Goal: Task Accomplishment & Management: Complete application form

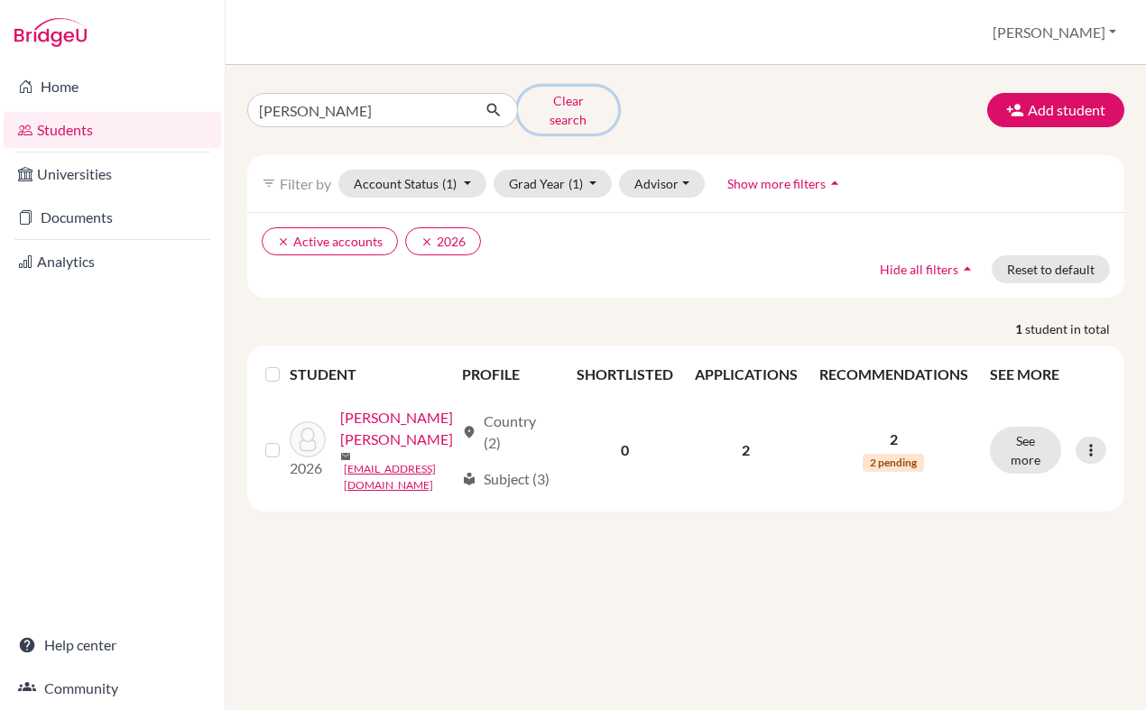
click at [546, 99] on button "Clear search" at bounding box center [568, 110] width 100 height 47
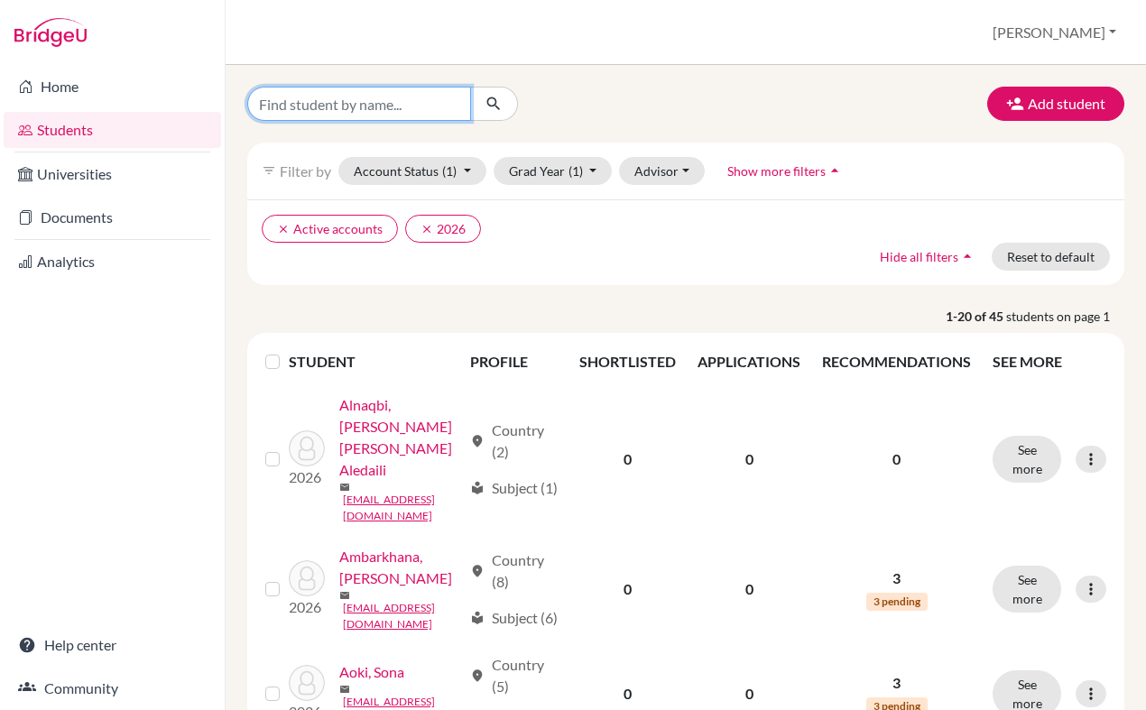
click at [437, 100] on input "Find student by name..." at bounding box center [359, 104] width 224 height 34
type input "thich"
click button "submit" at bounding box center [494, 104] width 48 height 34
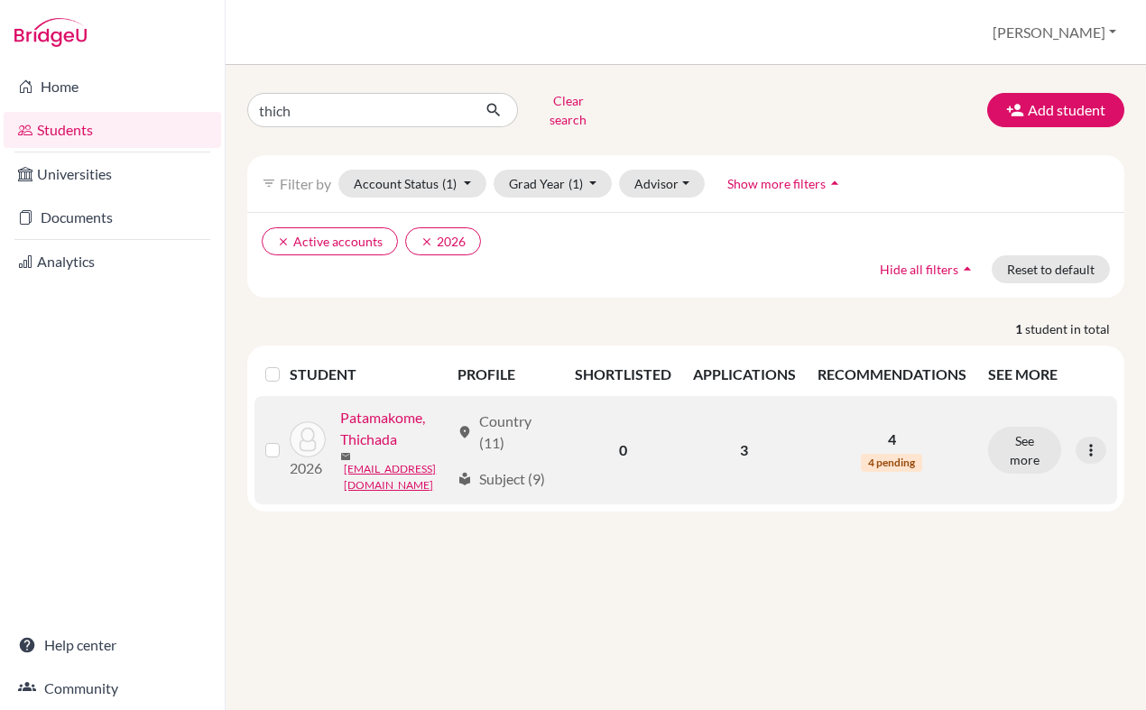
click at [878, 454] on span "4 pending" at bounding box center [890, 463] width 61 height 18
click at [1007, 448] on button "See more" at bounding box center [1024, 450] width 73 height 47
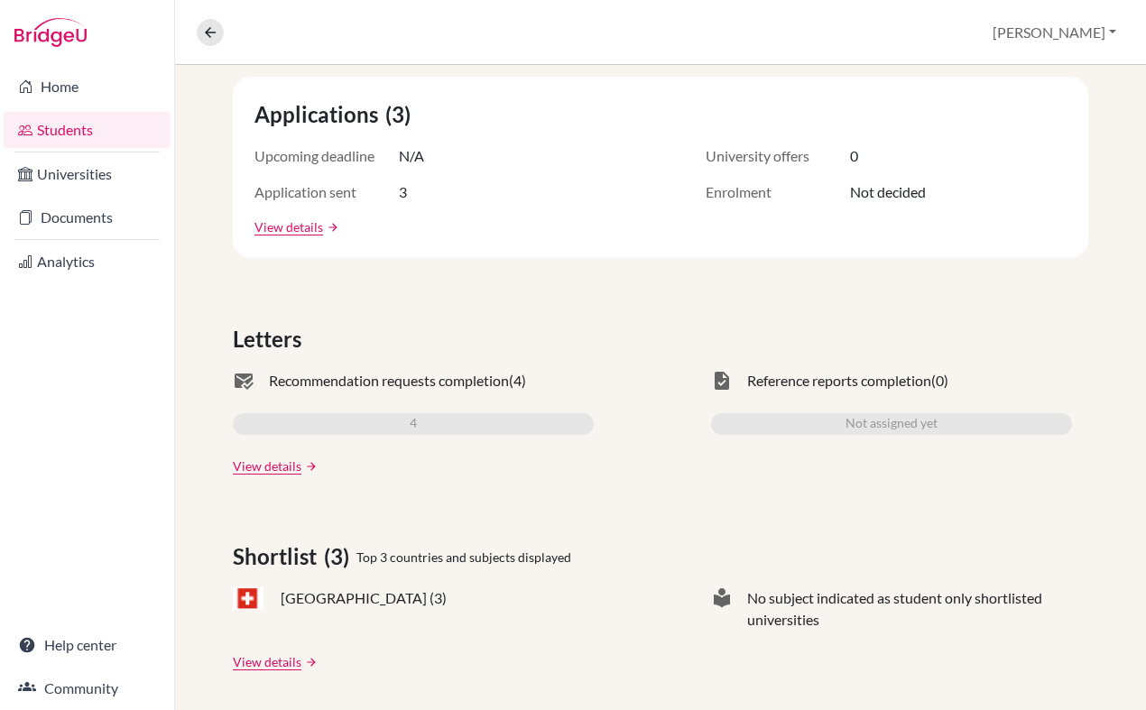
scroll to position [333, 0]
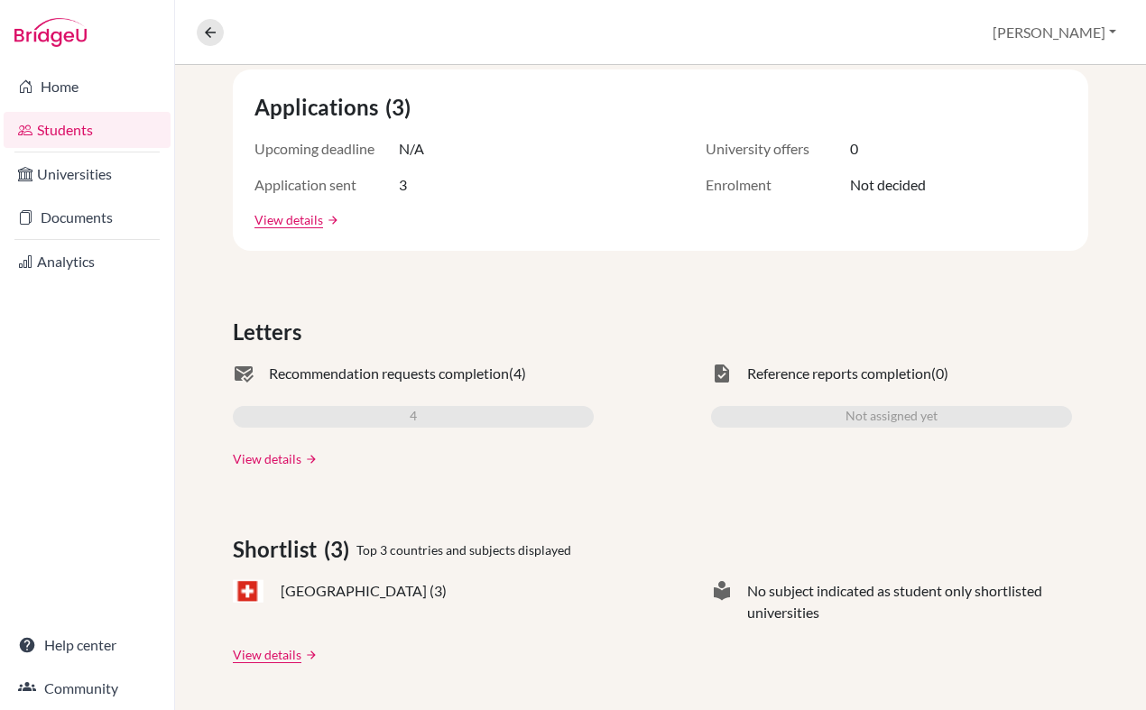
click at [290, 457] on link "View details" at bounding box center [267, 458] width 69 height 19
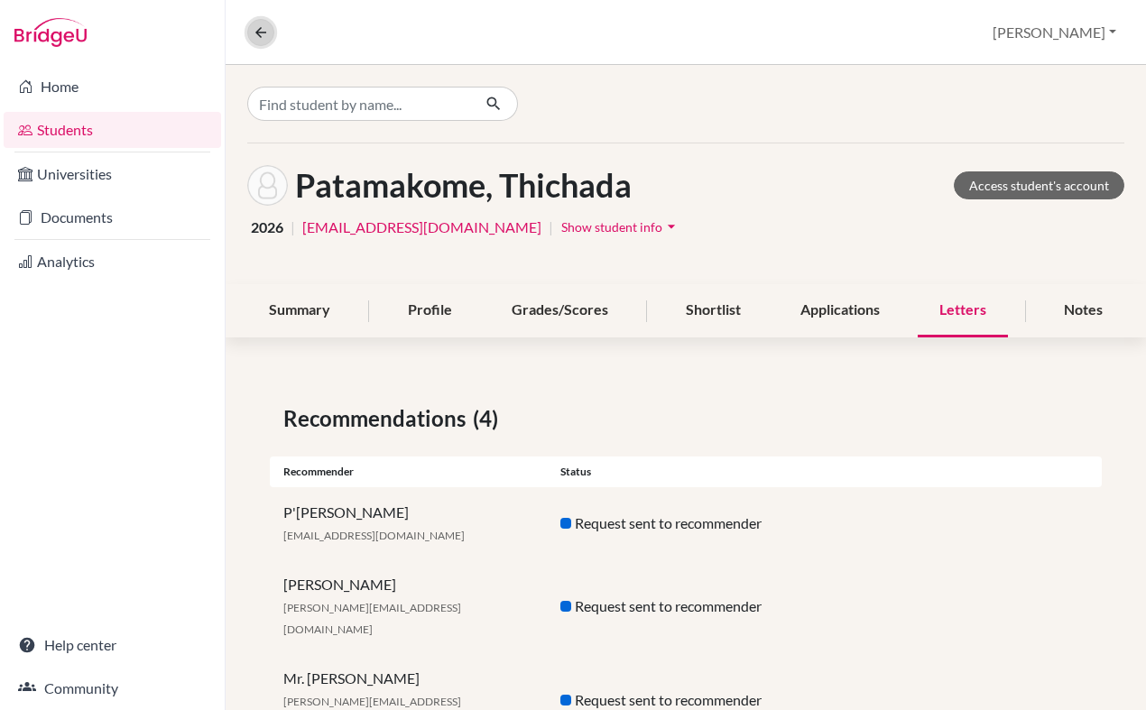
click at [261, 32] on icon at bounding box center [261, 32] width 16 height 16
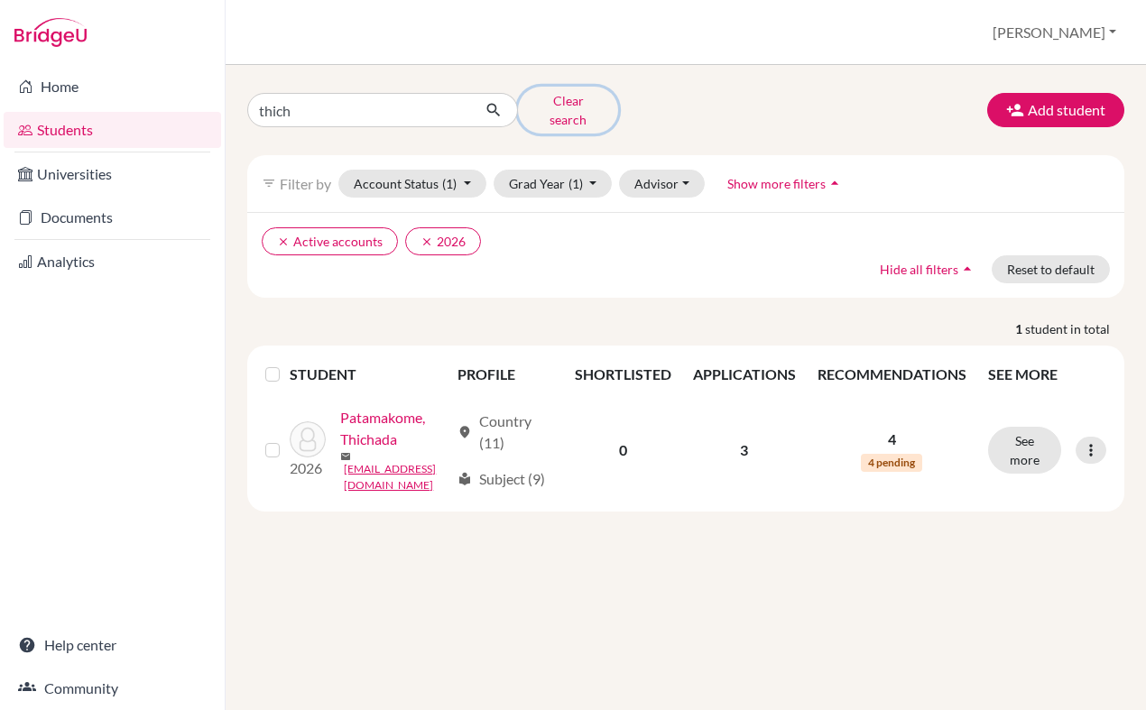
click at [593, 95] on button "Clear search" at bounding box center [568, 110] width 100 height 47
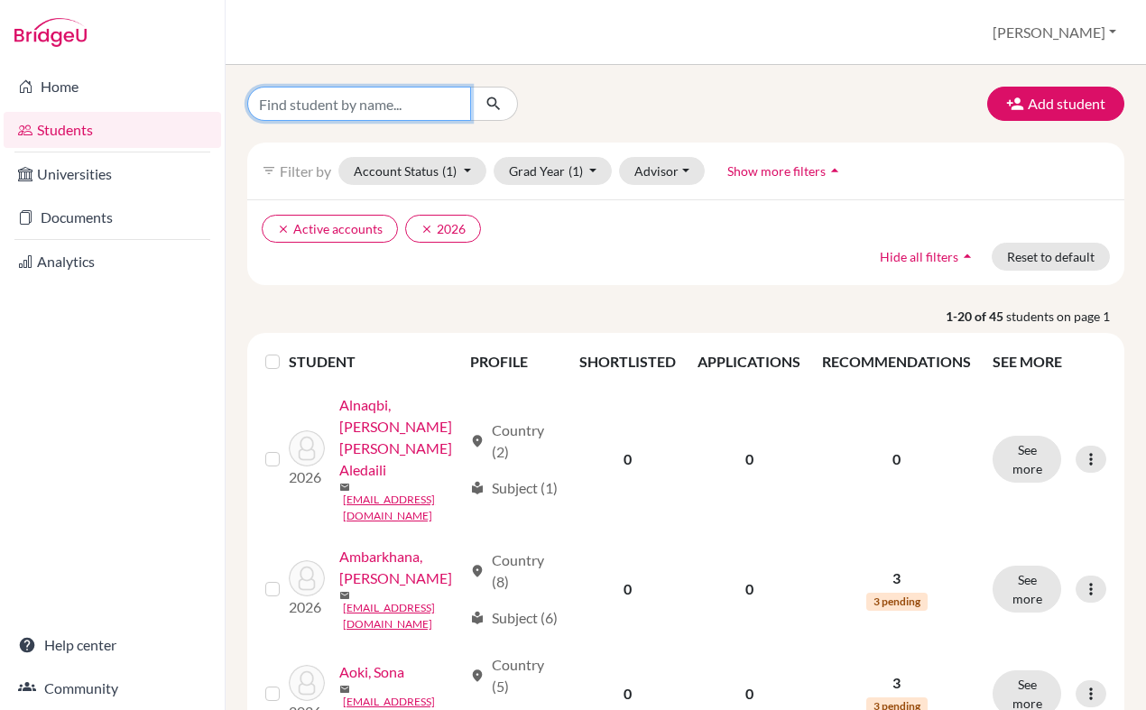
click at [380, 114] on input "Find student by name..." at bounding box center [359, 104] width 224 height 34
click at [309, 102] on input "Find student by name..." at bounding box center [359, 104] width 224 height 34
type input "Kittitouch"
click button "submit" at bounding box center [494, 104] width 48 height 34
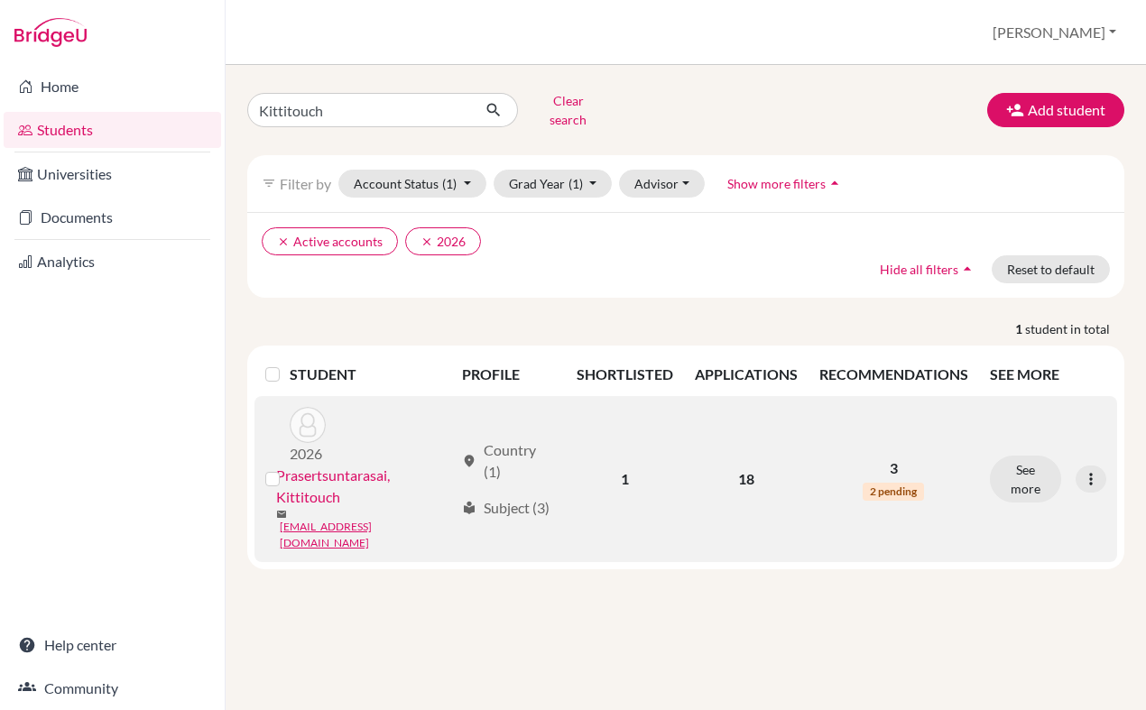
click at [894, 483] on span "2 pending" at bounding box center [892, 492] width 61 height 18
click at [1040, 456] on button "See more" at bounding box center [1024, 479] width 71 height 47
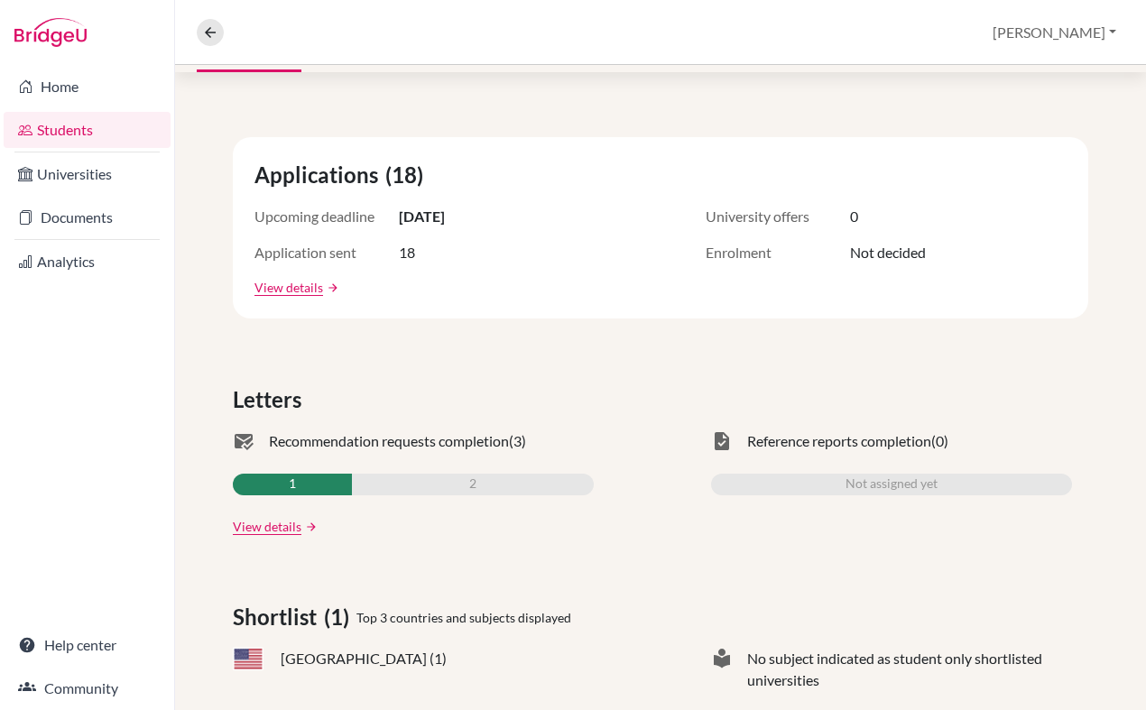
scroll to position [322, 0]
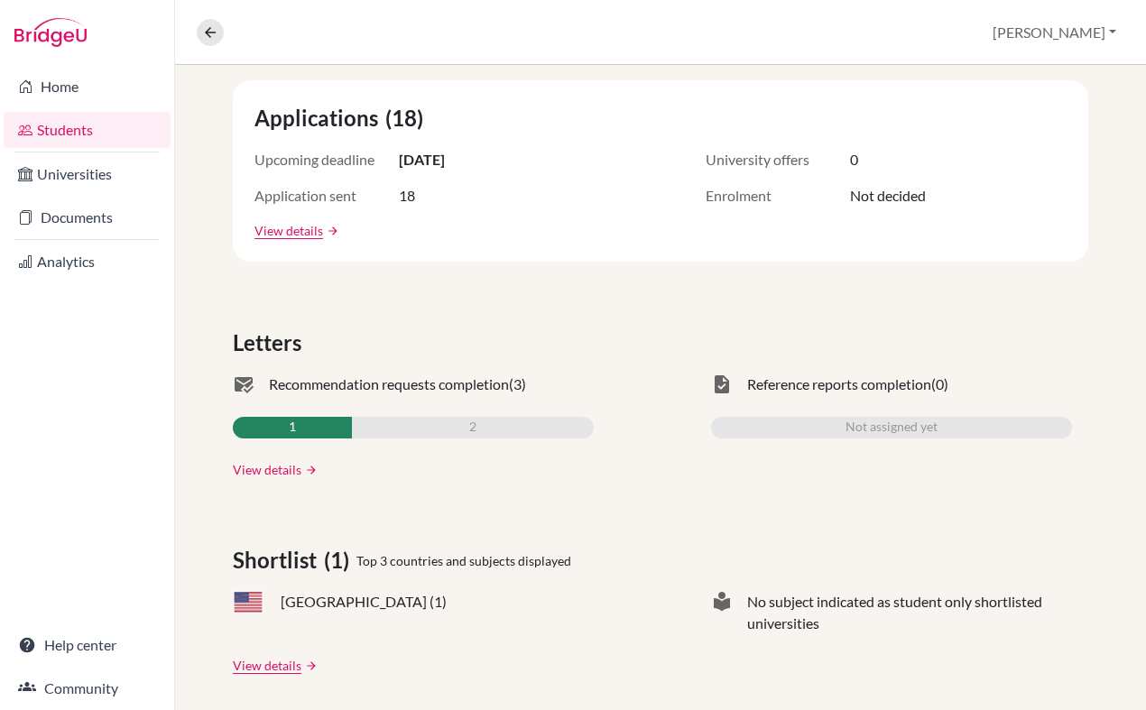
click at [290, 467] on link "View details" at bounding box center [267, 469] width 69 height 19
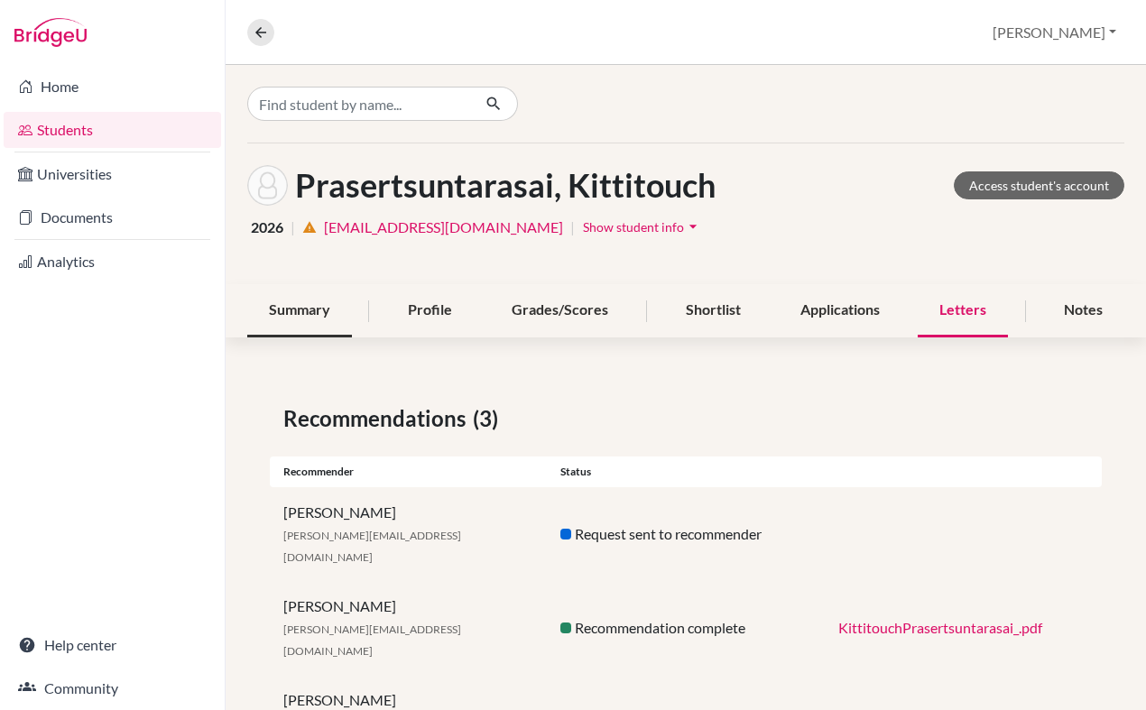
click at [310, 318] on div "Summary" at bounding box center [299, 310] width 105 height 53
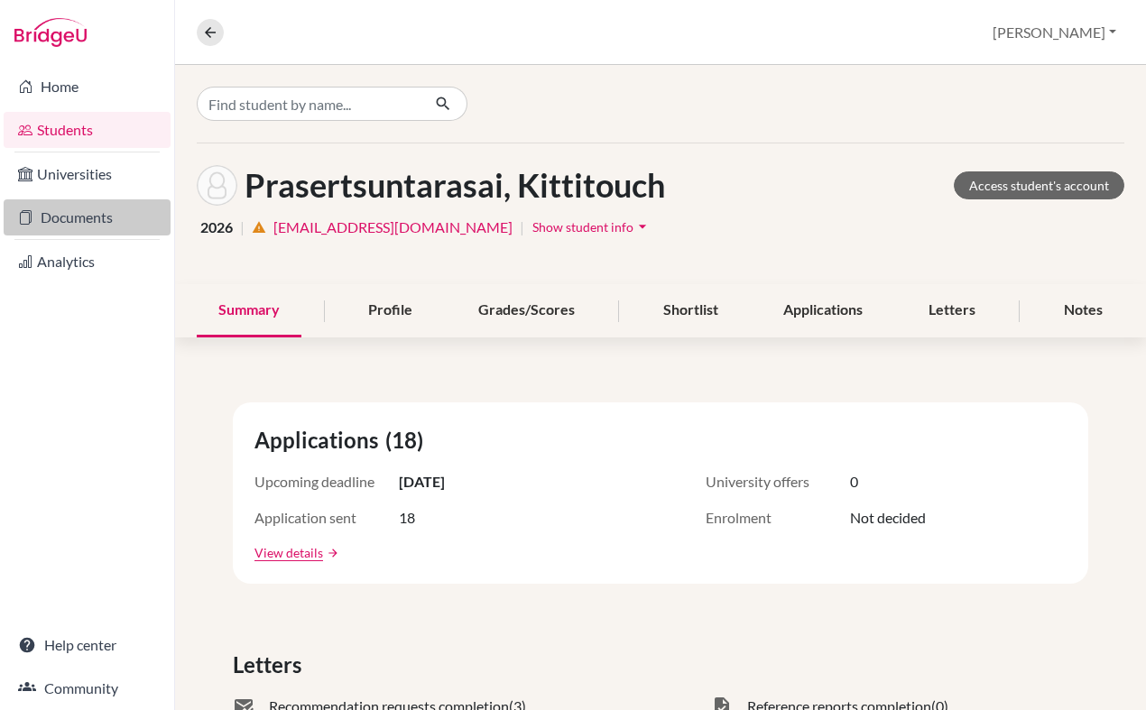
click at [72, 224] on link "Documents" at bounding box center [87, 217] width 167 height 36
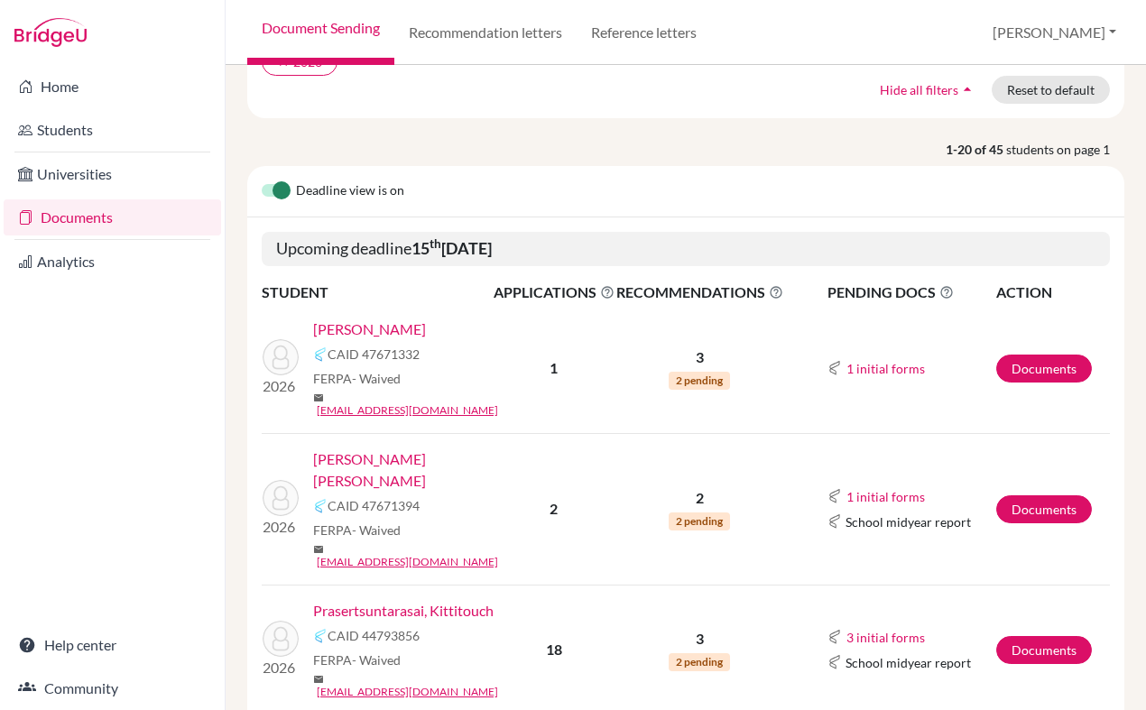
scroll to position [163, 0]
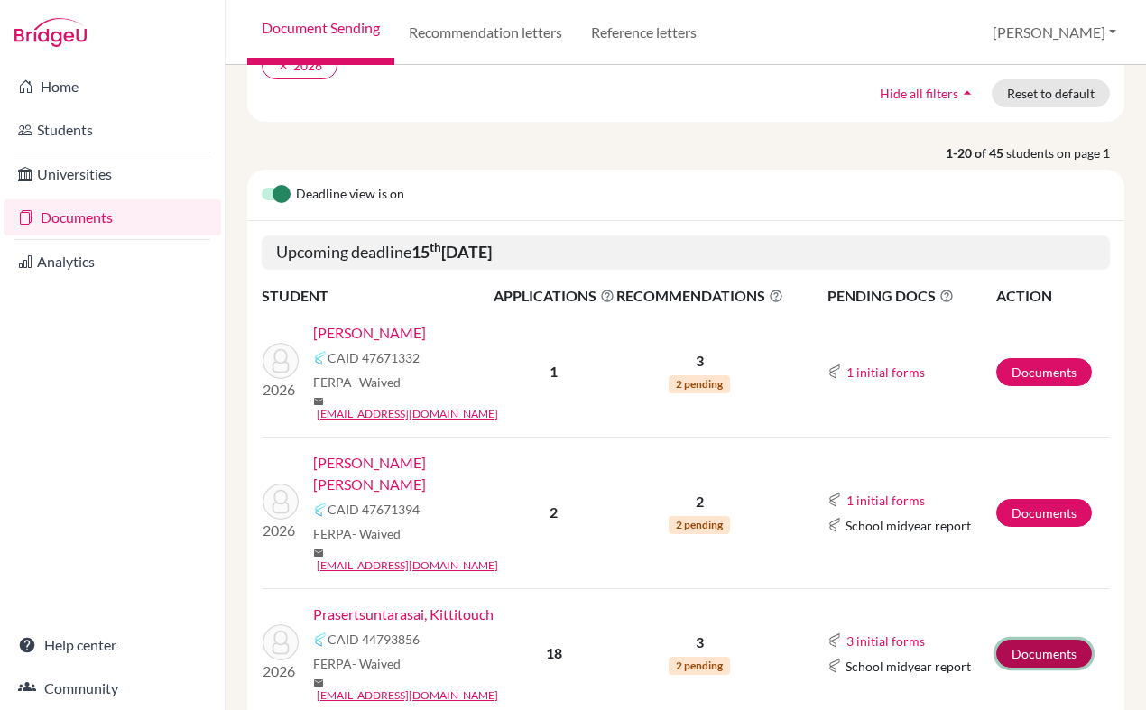
click at [1017, 640] on link "Documents" at bounding box center [1044, 654] width 96 height 28
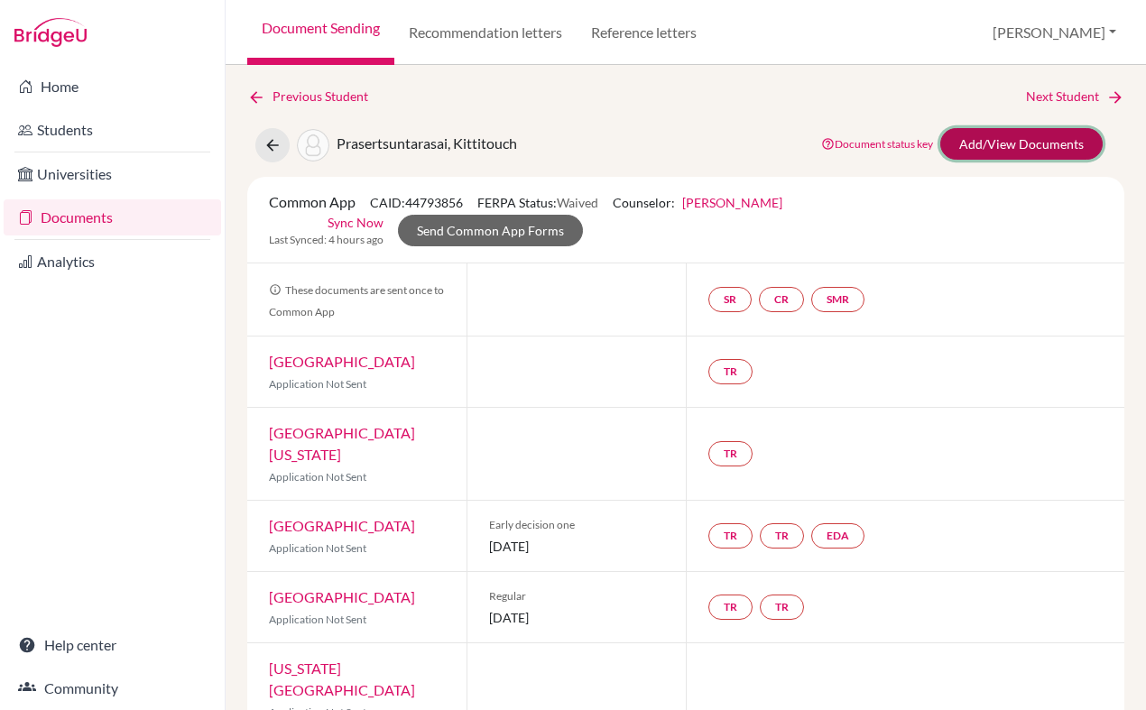
click at [993, 143] on link "Add/View Documents" at bounding box center [1021, 144] width 162 height 32
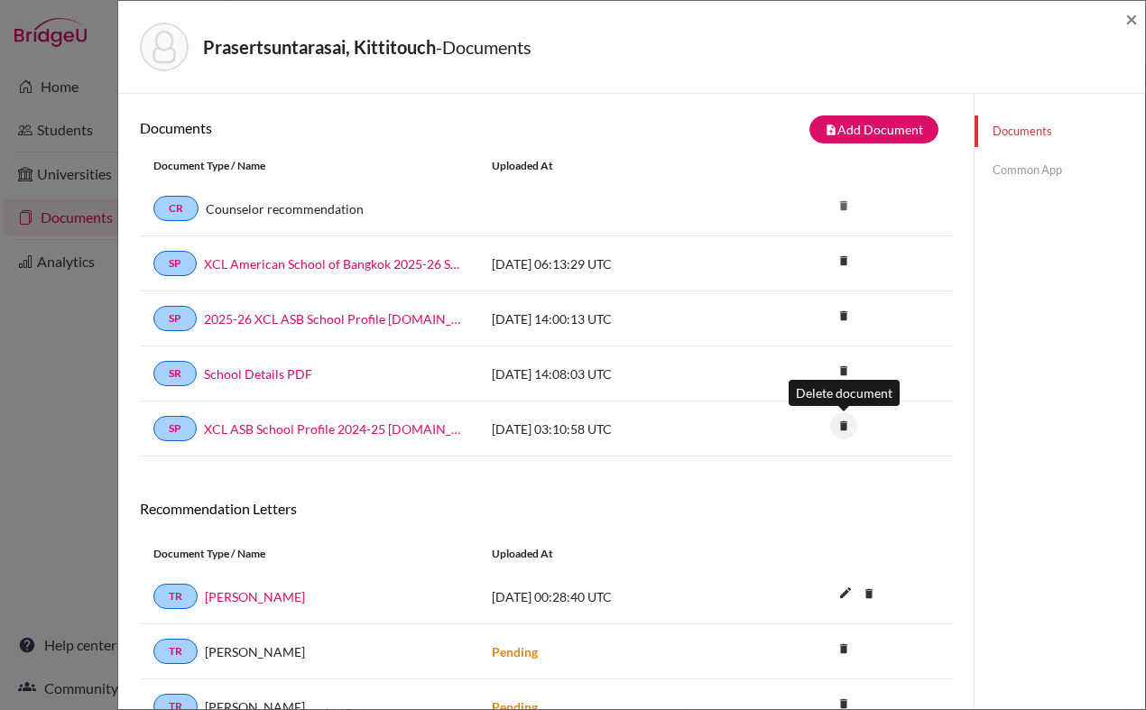
click at [842, 426] on icon "delete" at bounding box center [843, 425] width 27 height 27
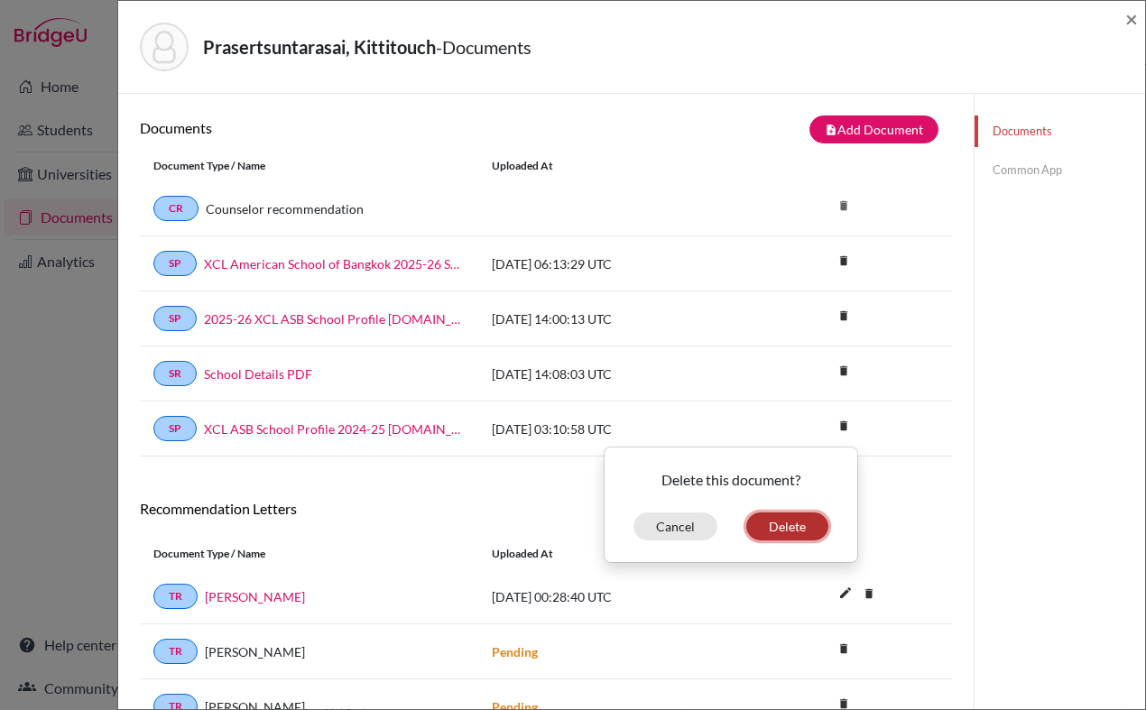
click at [792, 529] on button "Delete" at bounding box center [787, 526] width 82 height 28
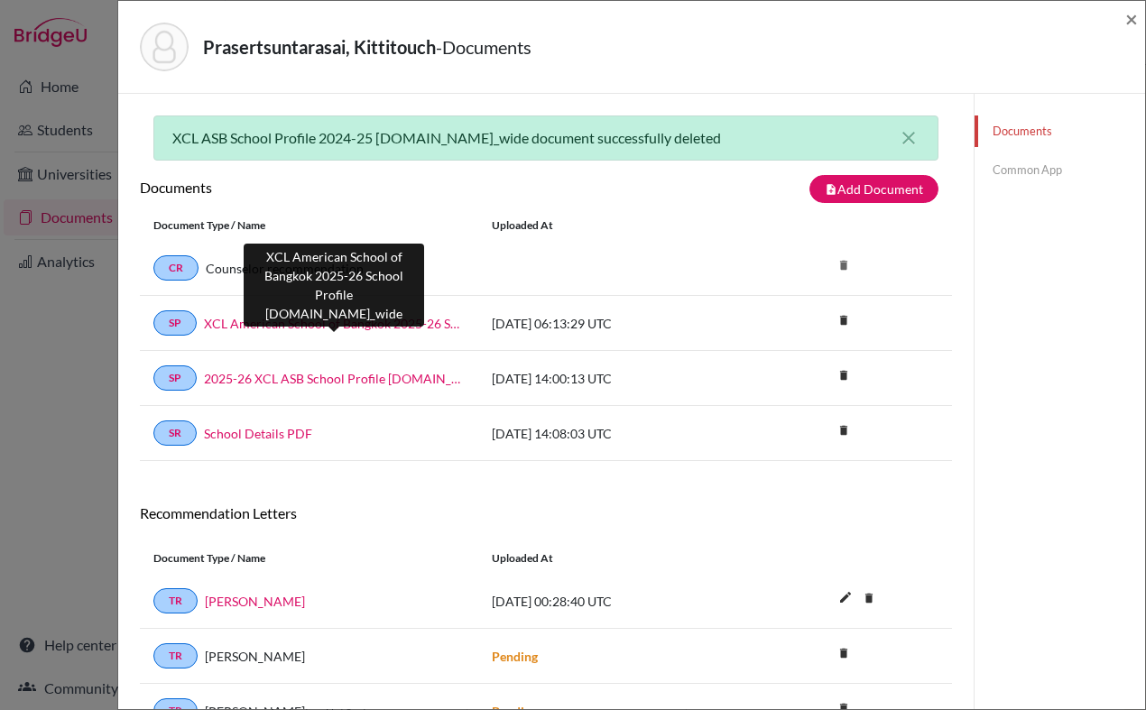
click at [339, 320] on link "XCL American School of Bangkok 2025-26 School Profile [DOMAIN_NAME]_wide" at bounding box center [334, 323] width 261 height 19
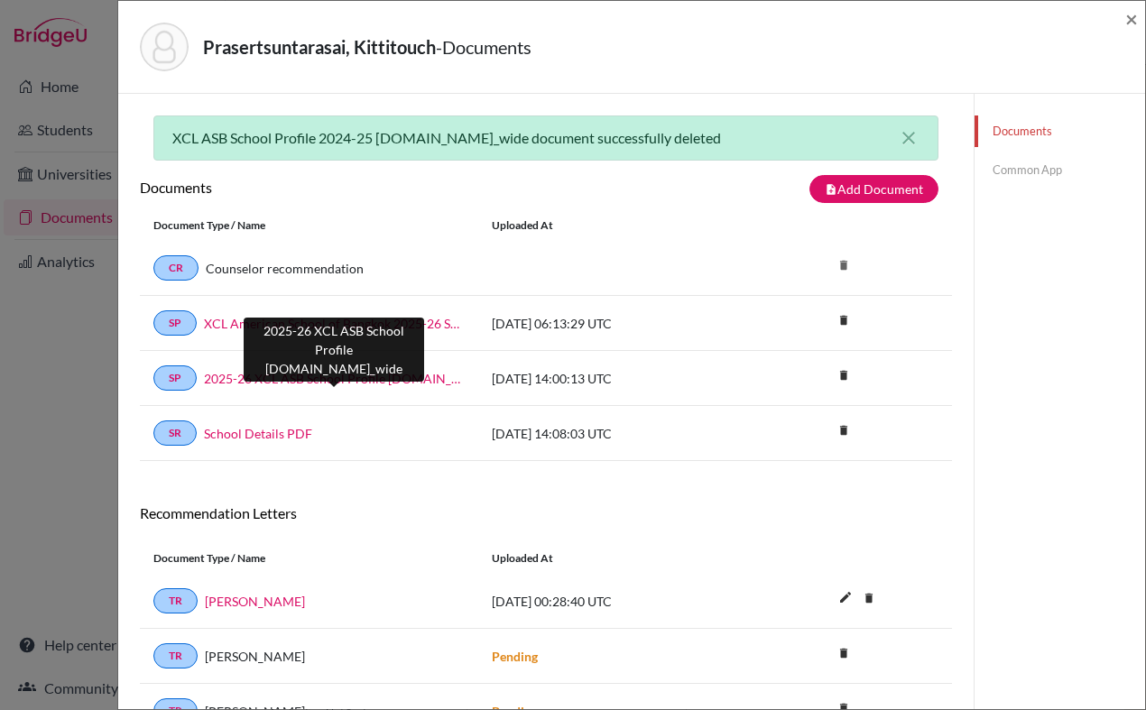
click at [406, 380] on link "2025-26 XCL ASB School Profile [DOMAIN_NAME]_wide" at bounding box center [334, 378] width 261 height 19
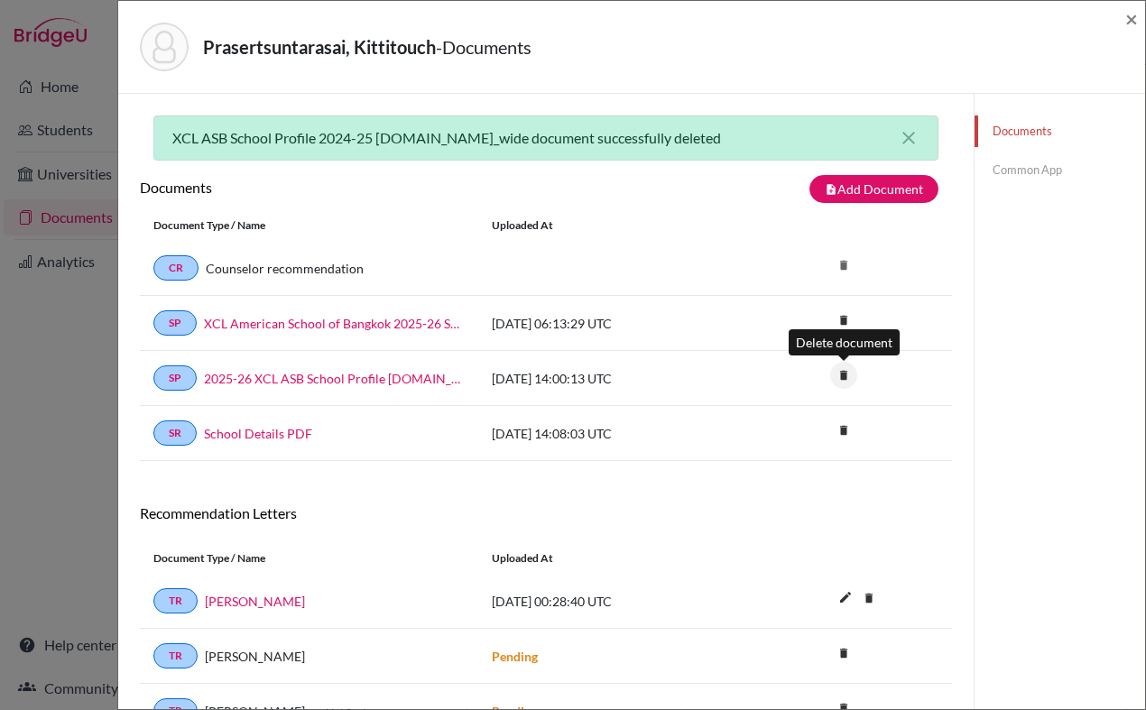
click at [842, 378] on icon "delete" at bounding box center [843, 375] width 27 height 27
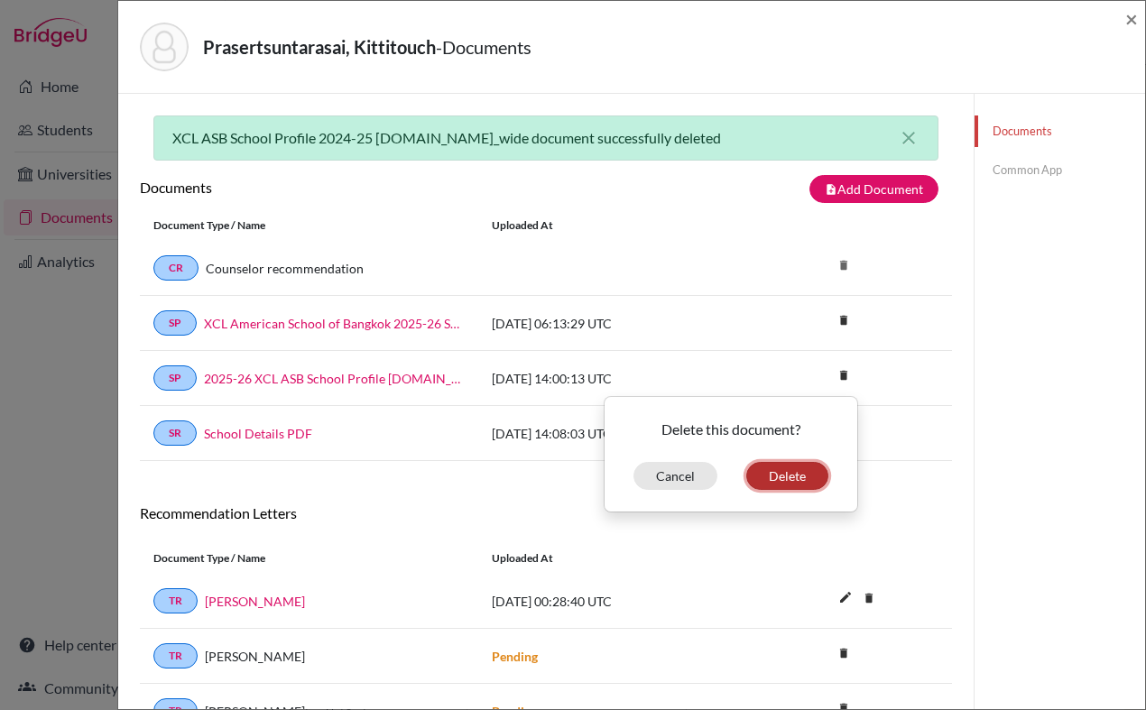
click at [791, 481] on button "Delete" at bounding box center [787, 476] width 82 height 28
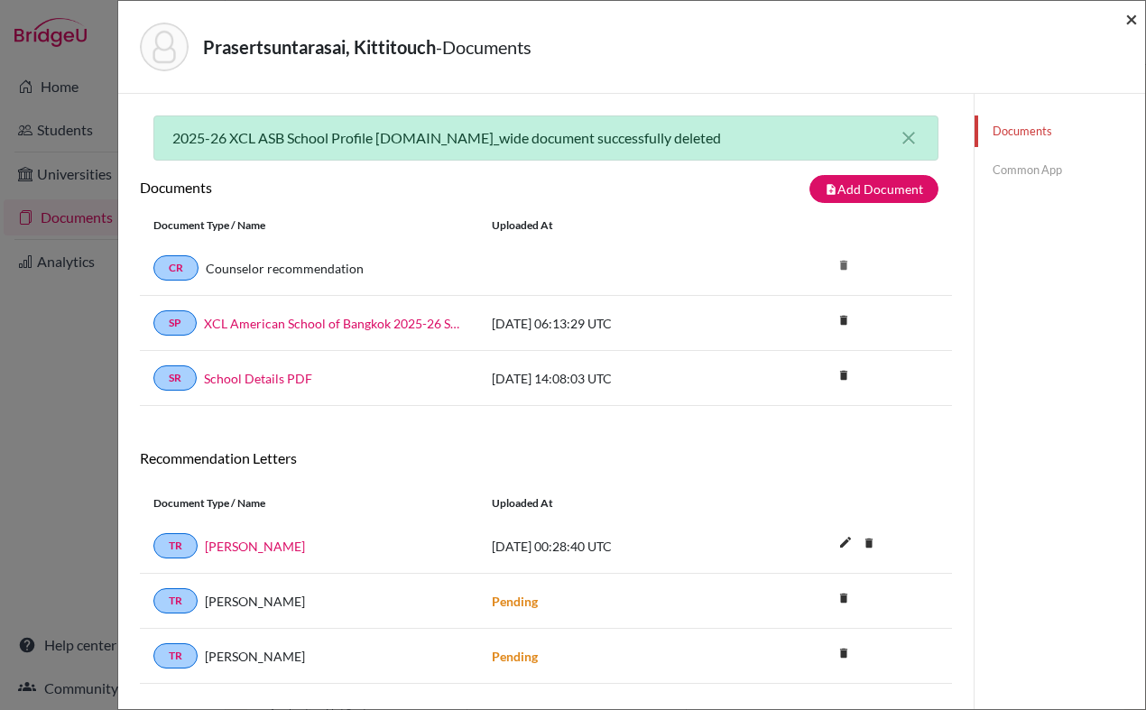
click at [1126, 23] on span "×" at bounding box center [1131, 18] width 13 height 26
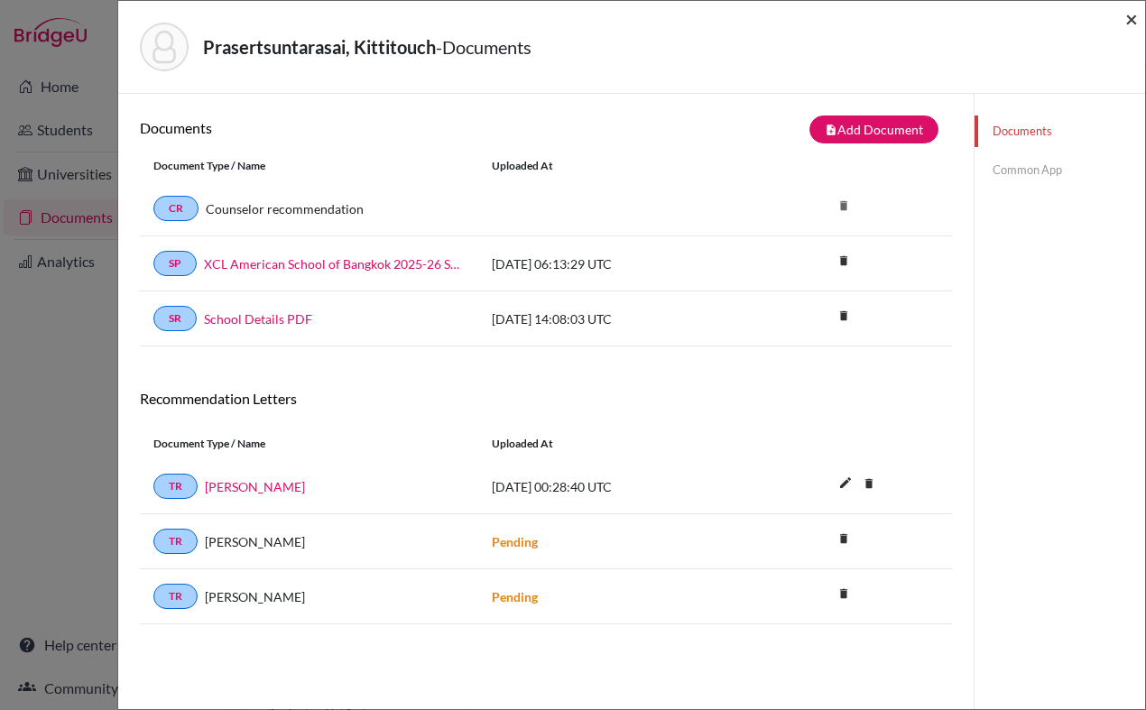
click at [1131, 19] on span "×" at bounding box center [1131, 18] width 13 height 26
click at [1130, 23] on span "×" at bounding box center [1131, 18] width 13 height 26
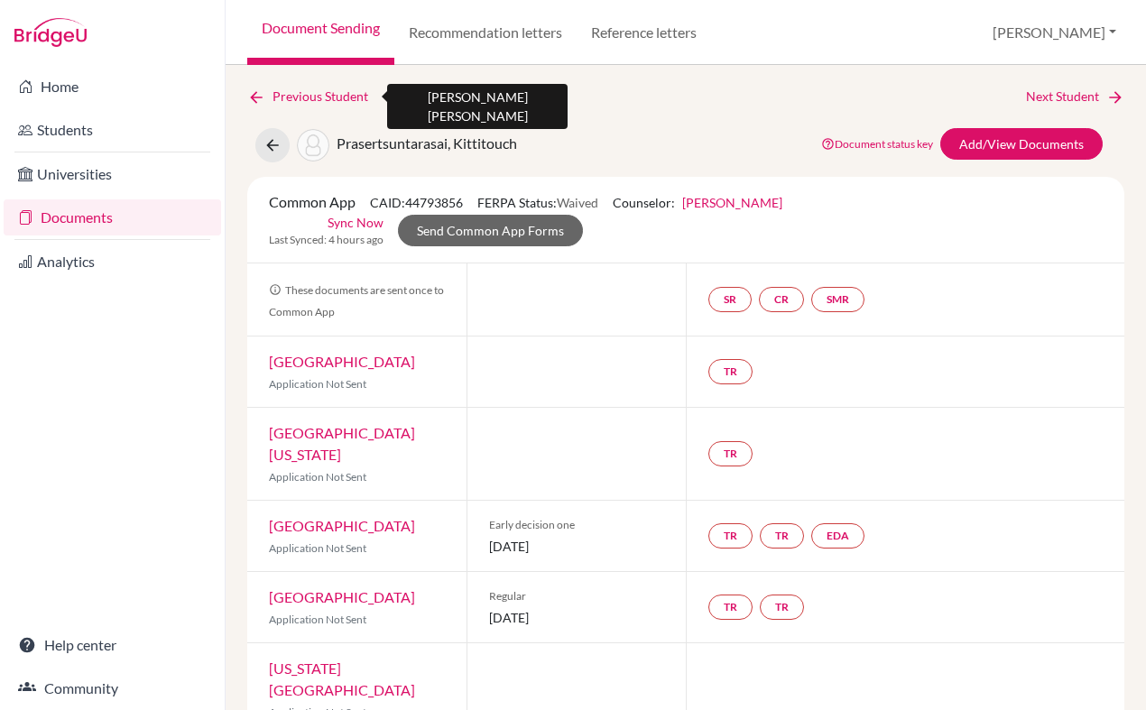
click at [350, 95] on link "Previous Student" at bounding box center [314, 97] width 135 height 20
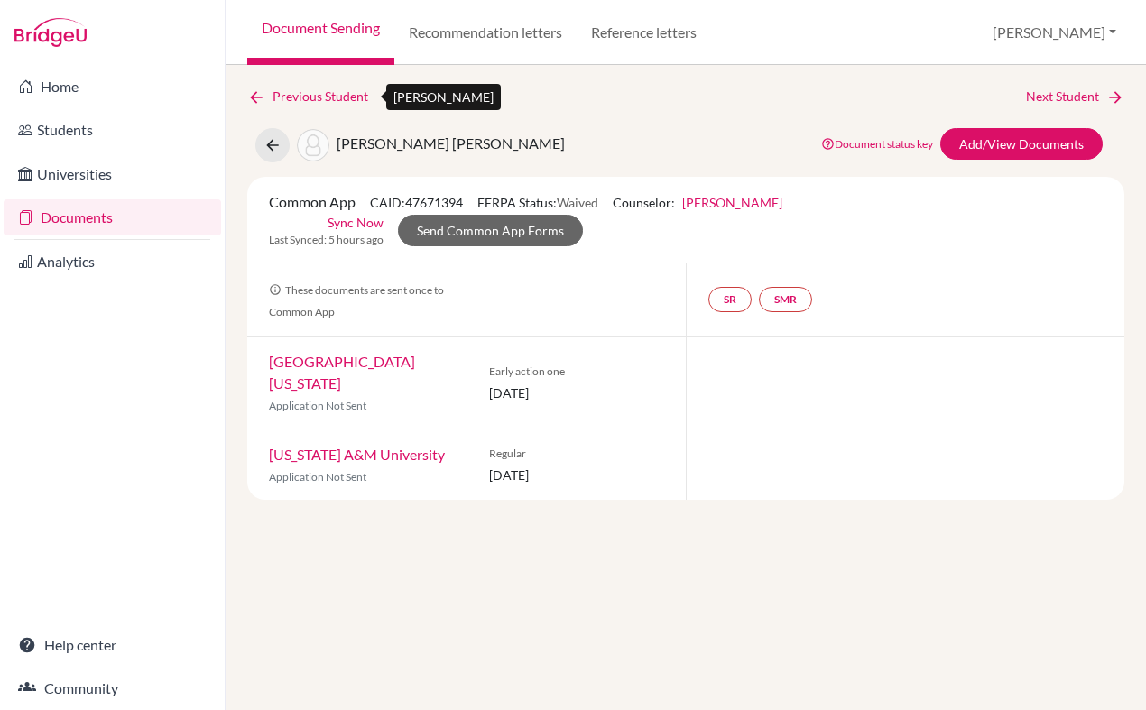
click at [350, 95] on link "Previous Student" at bounding box center [314, 97] width 135 height 20
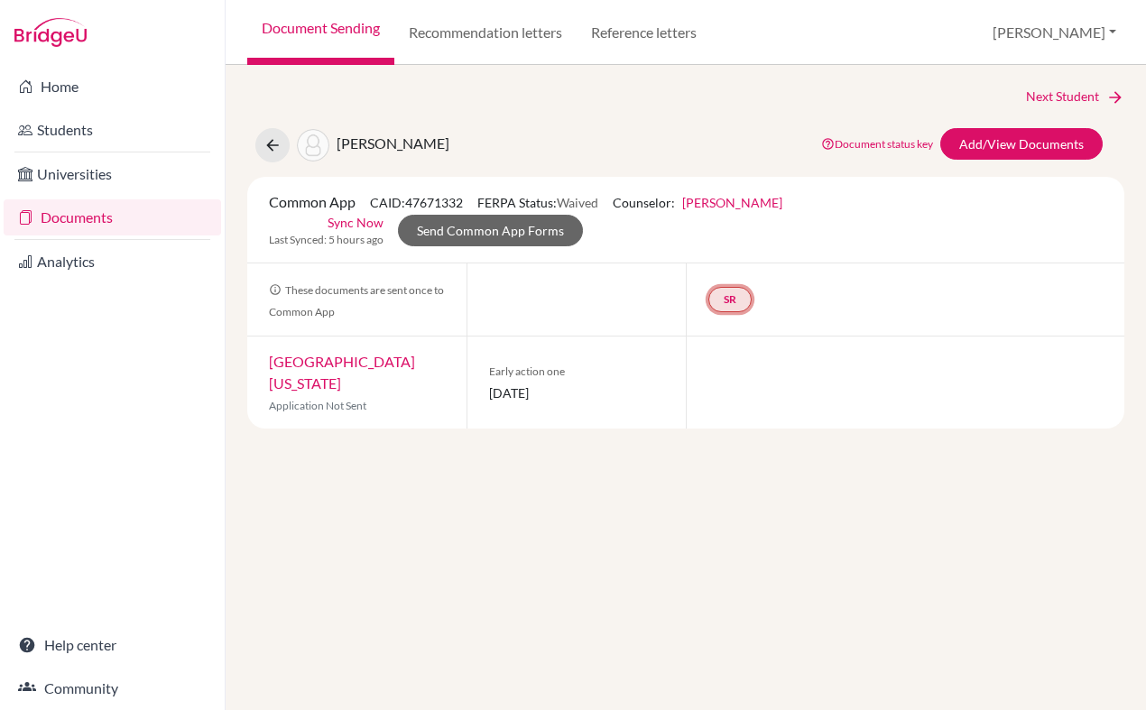
click at [744, 296] on link "SR" at bounding box center [729, 299] width 43 height 25
click at [740, 242] on link "School report" at bounding box center [729, 244] width 77 height 15
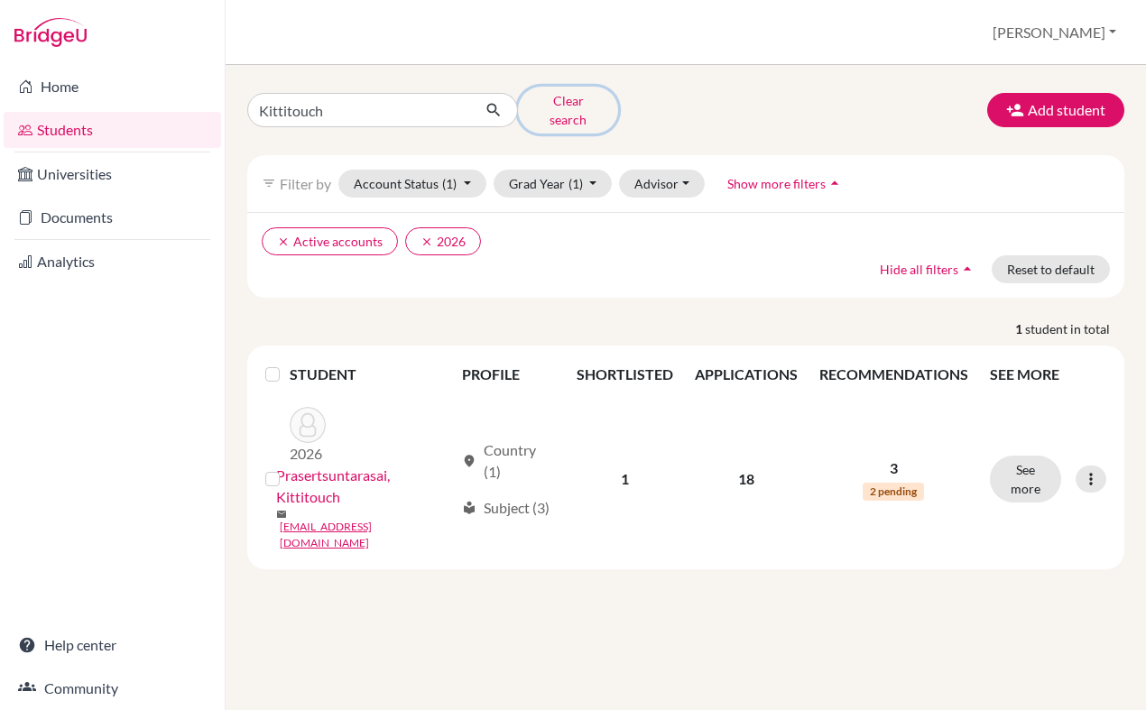
click at [559, 109] on button "Clear search" at bounding box center [568, 110] width 100 height 47
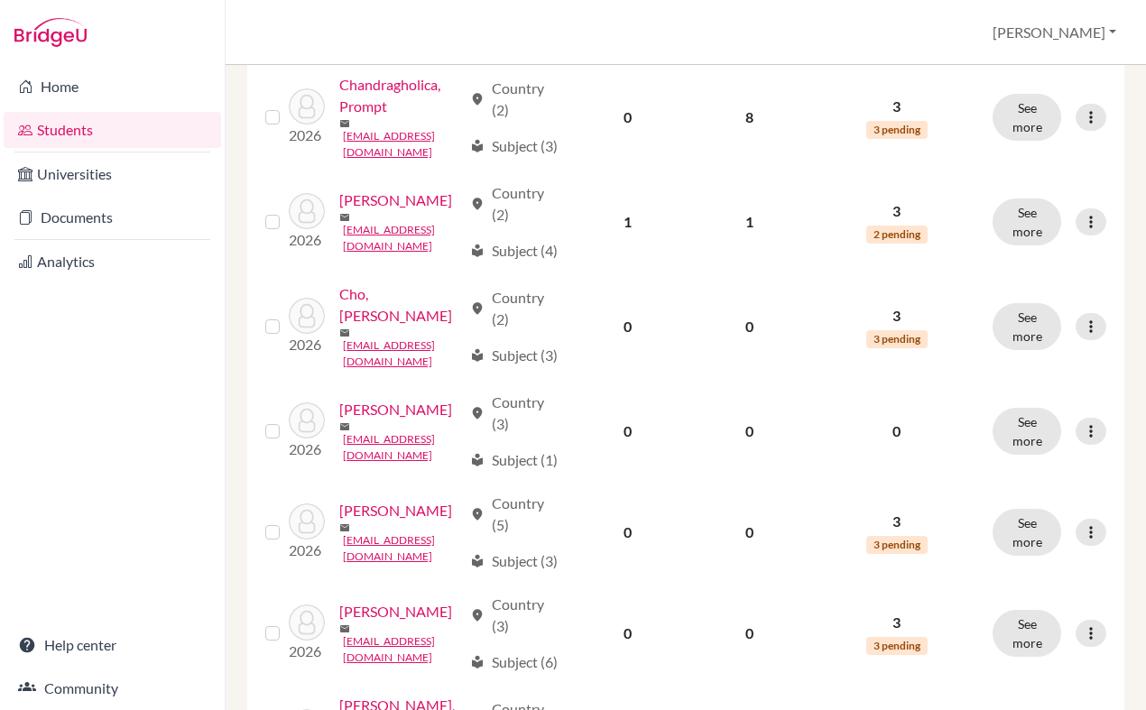
scroll to position [989, 0]
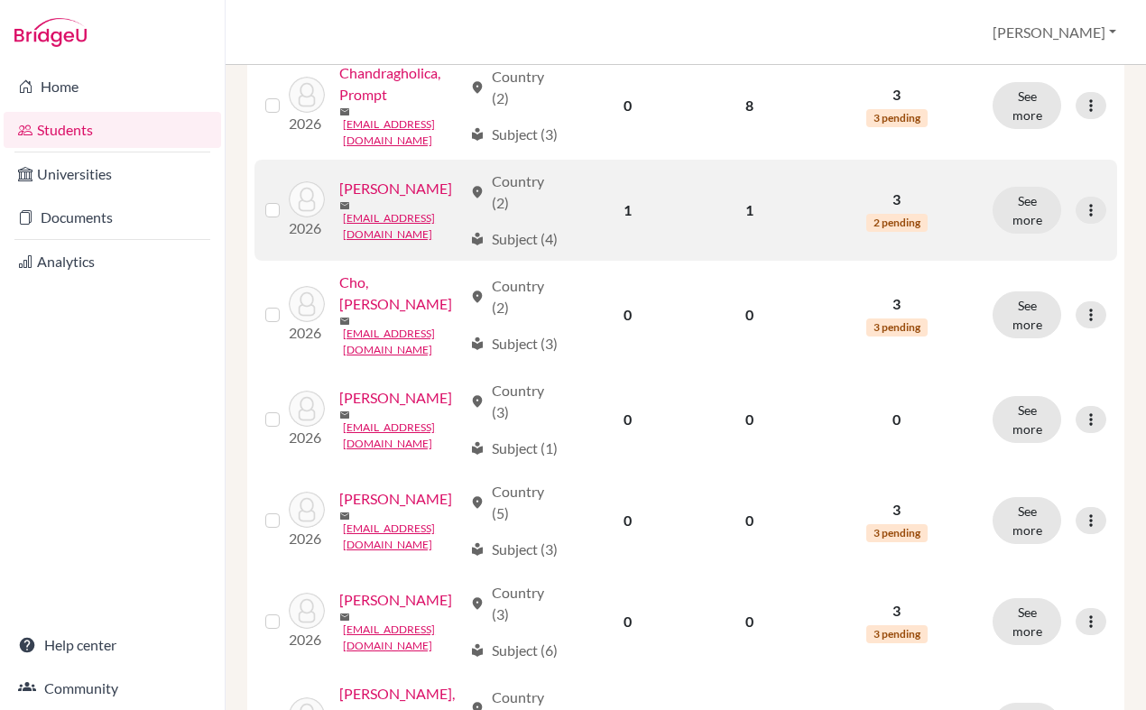
click at [339, 199] on link "[PERSON_NAME]" at bounding box center [395, 189] width 113 height 22
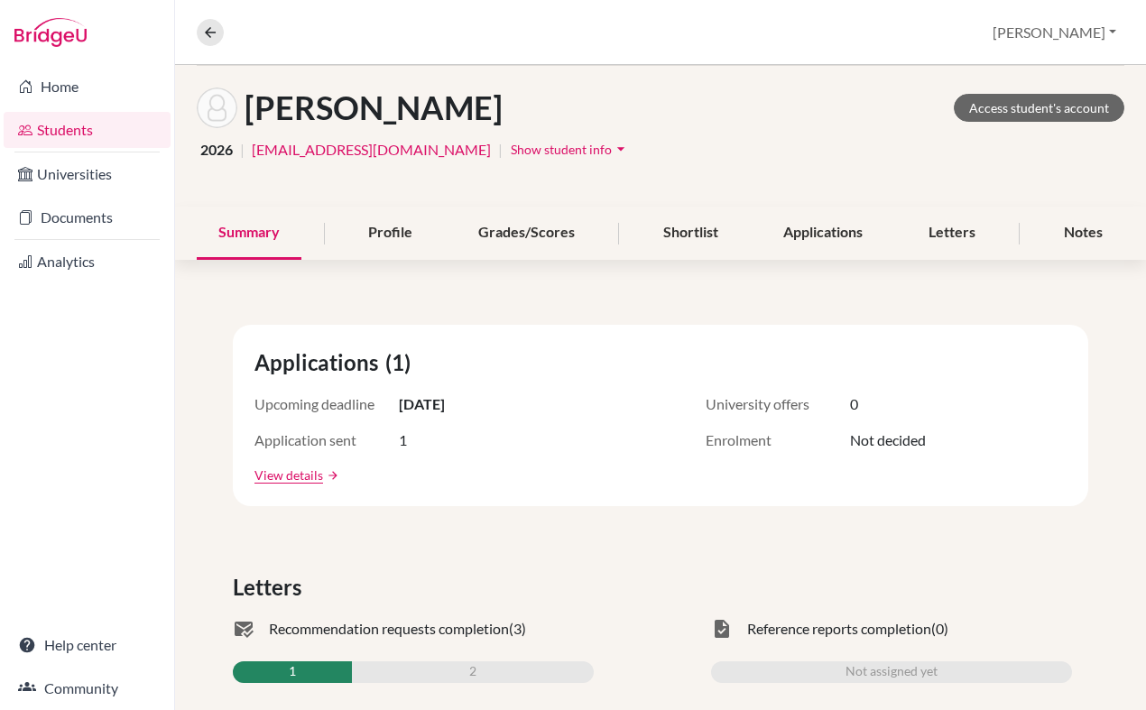
scroll to position [76, 0]
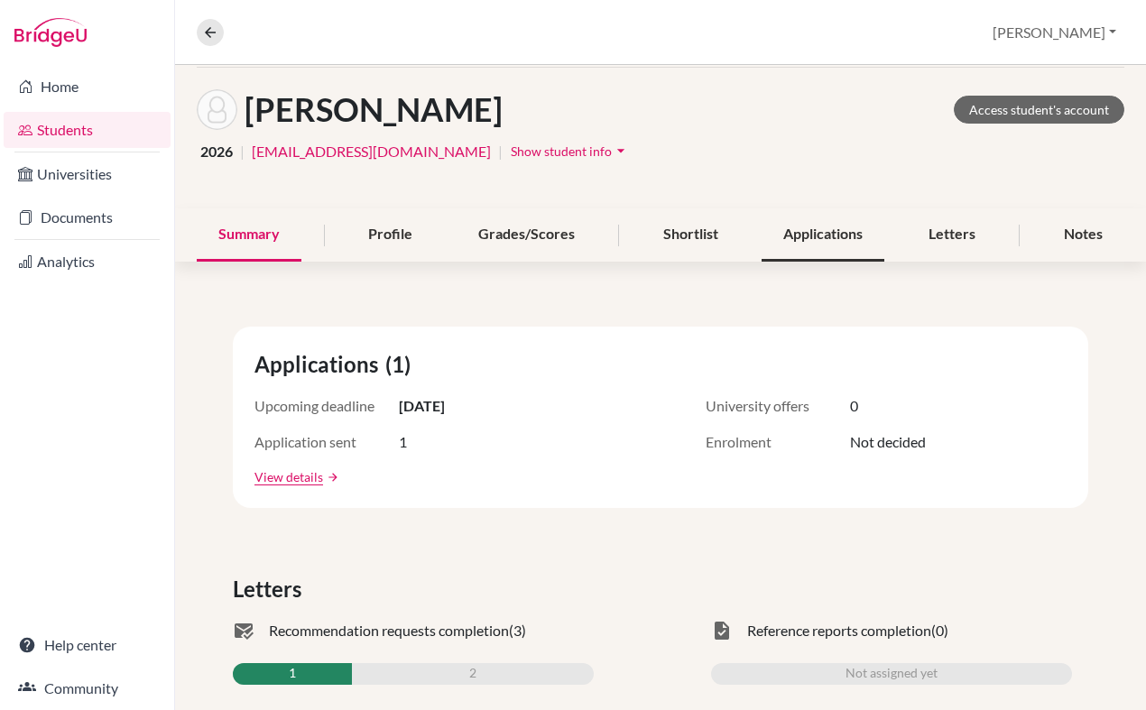
click at [803, 235] on div "Applications" at bounding box center [822, 234] width 123 height 53
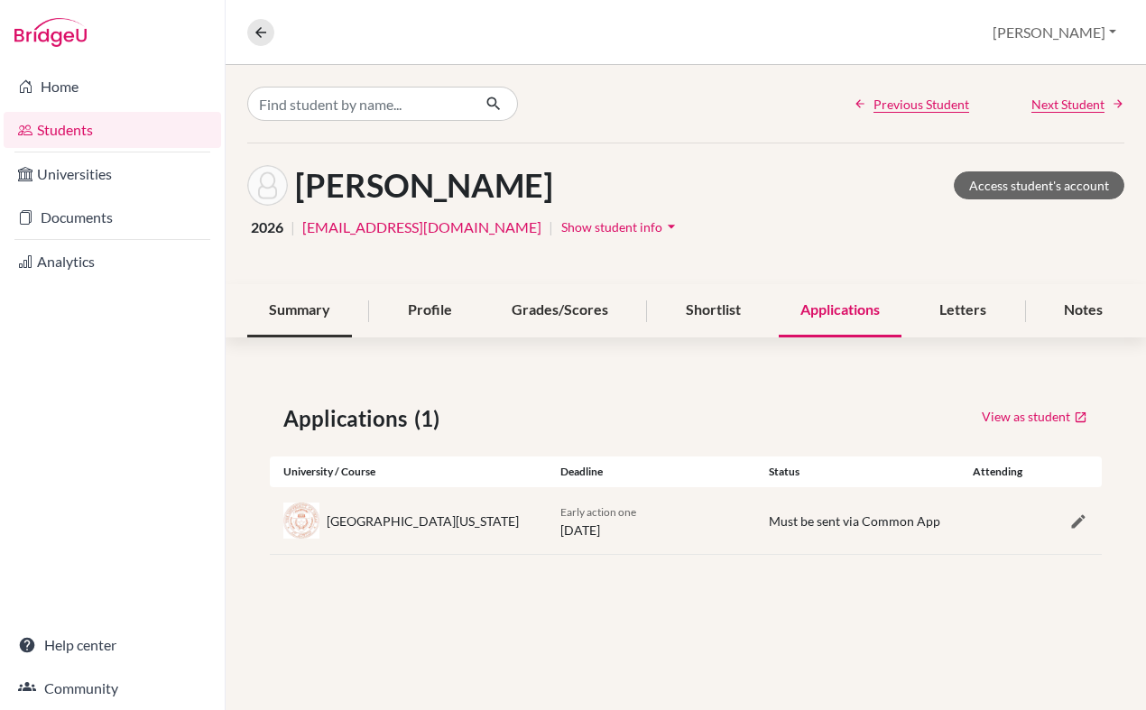
click at [276, 309] on div "Summary" at bounding box center [299, 310] width 105 height 53
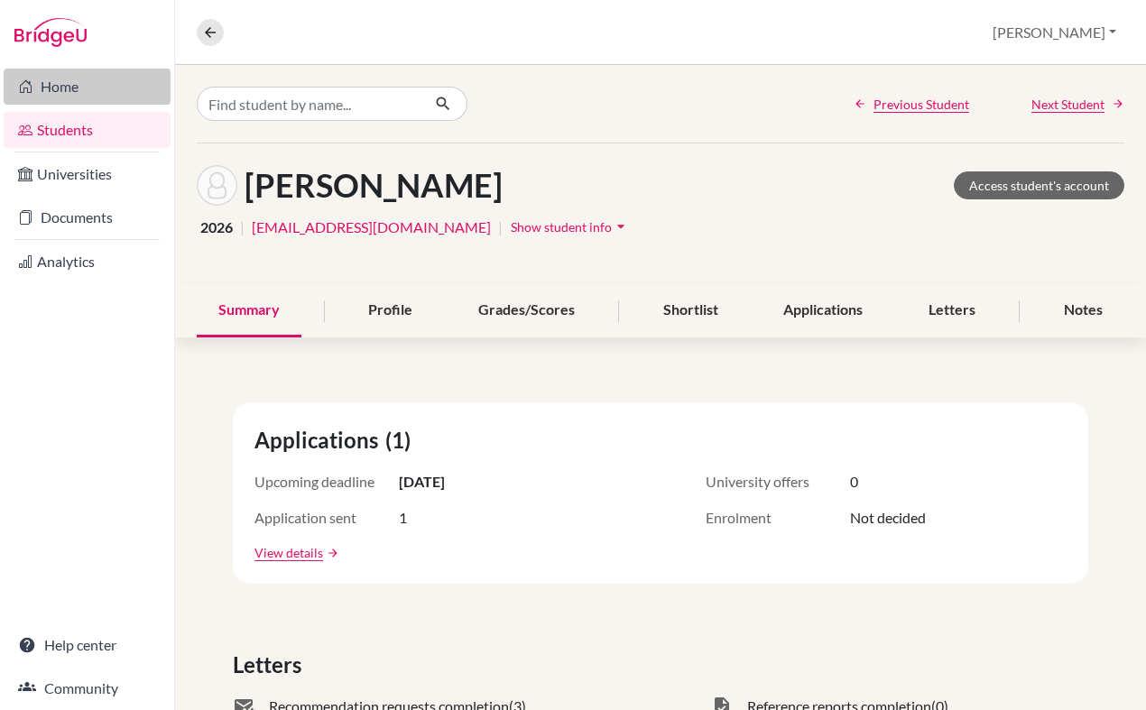
click at [79, 87] on link "Home" at bounding box center [87, 87] width 167 height 36
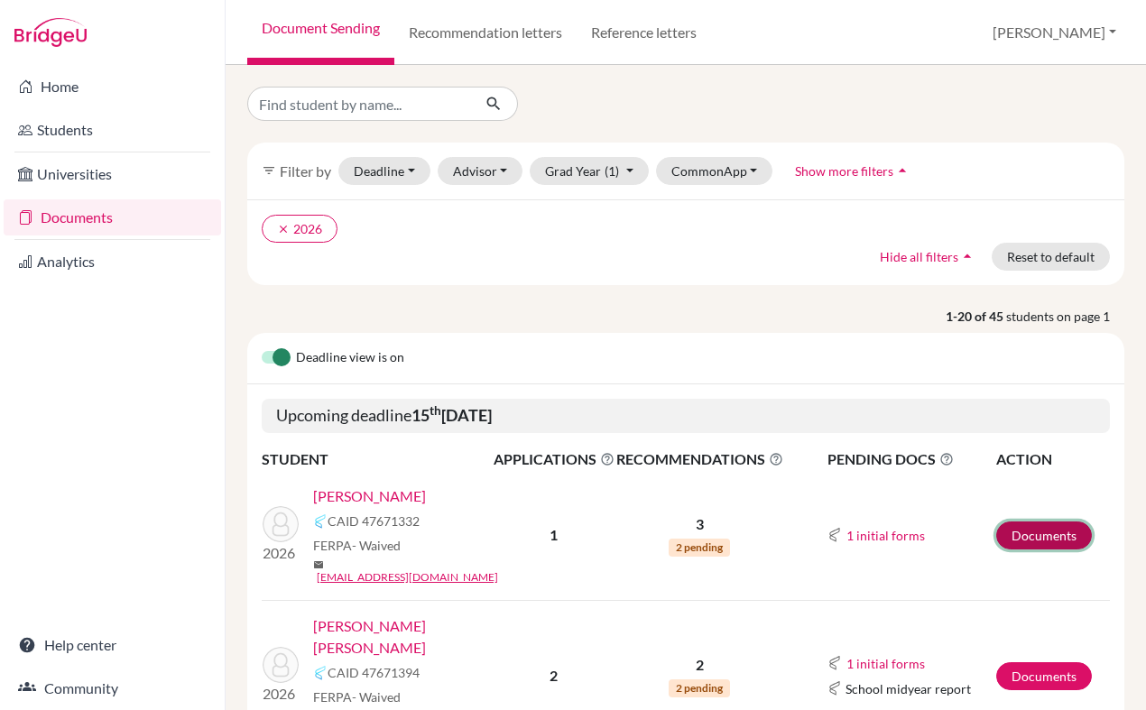
click at [1070, 542] on link "Documents" at bounding box center [1044, 535] width 96 height 28
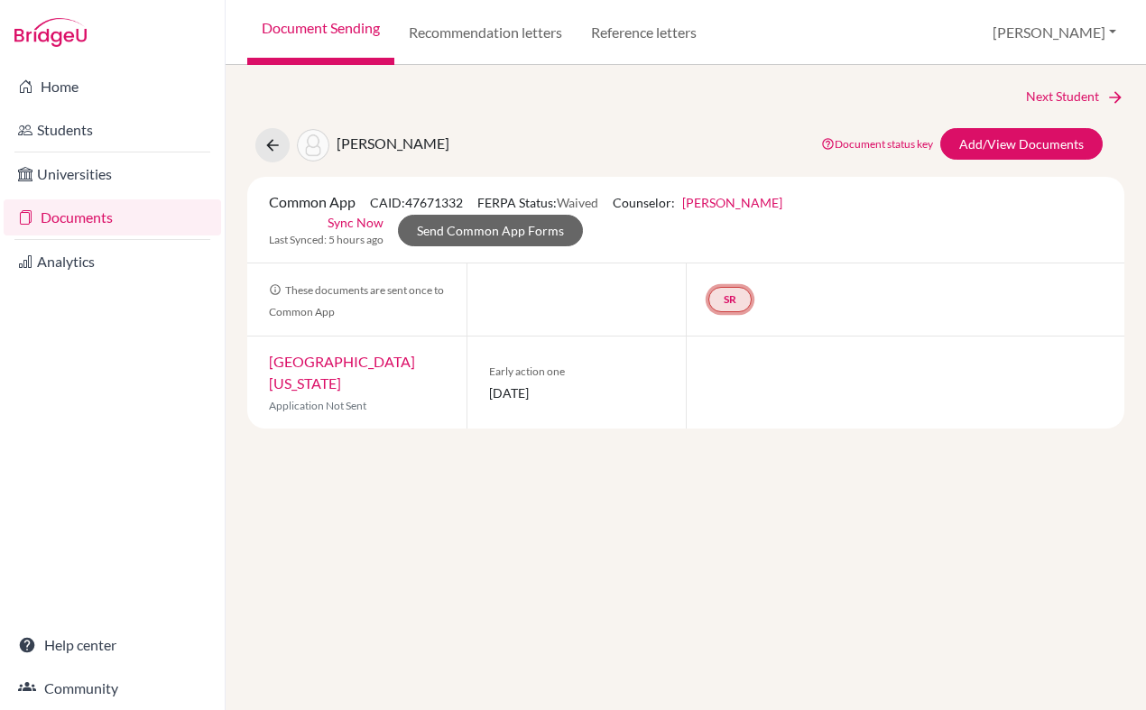
click at [743, 298] on link "SR" at bounding box center [729, 299] width 43 height 25
click at [728, 242] on link "School report" at bounding box center [729, 244] width 77 height 15
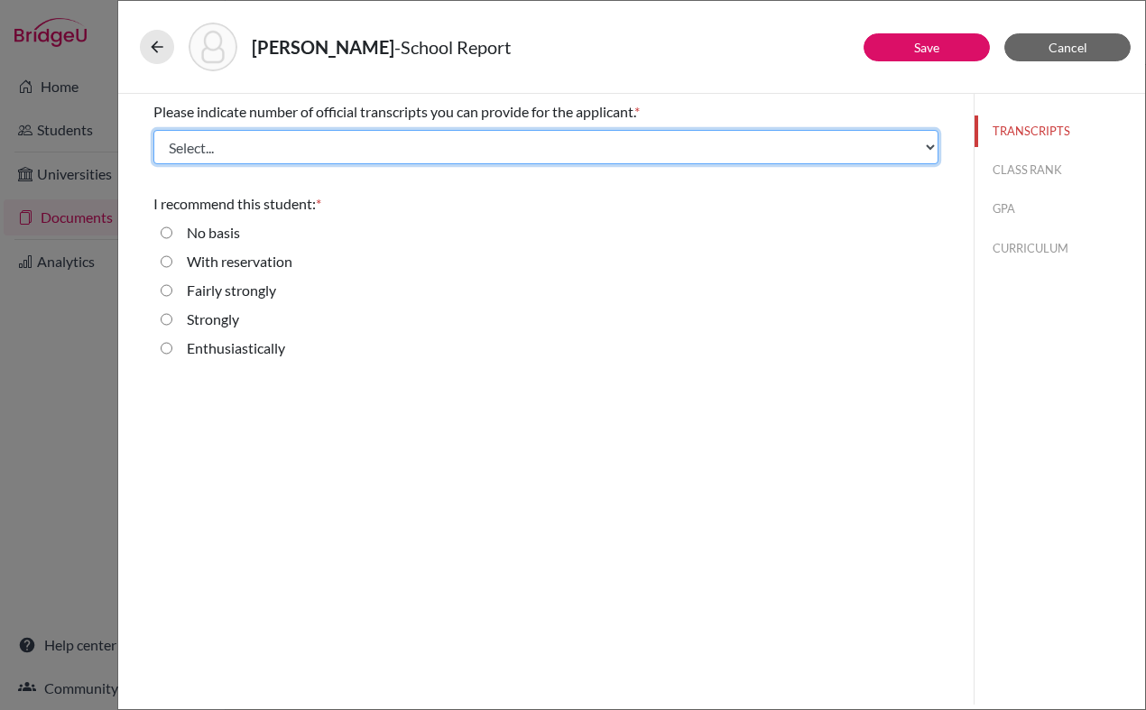
click at [435, 142] on select "Select... 1 2 3 4" at bounding box center [545, 147] width 785 height 34
select select "1"
click at [153, 130] on select "Select... 1 2 3 4" at bounding box center [545, 147] width 785 height 34
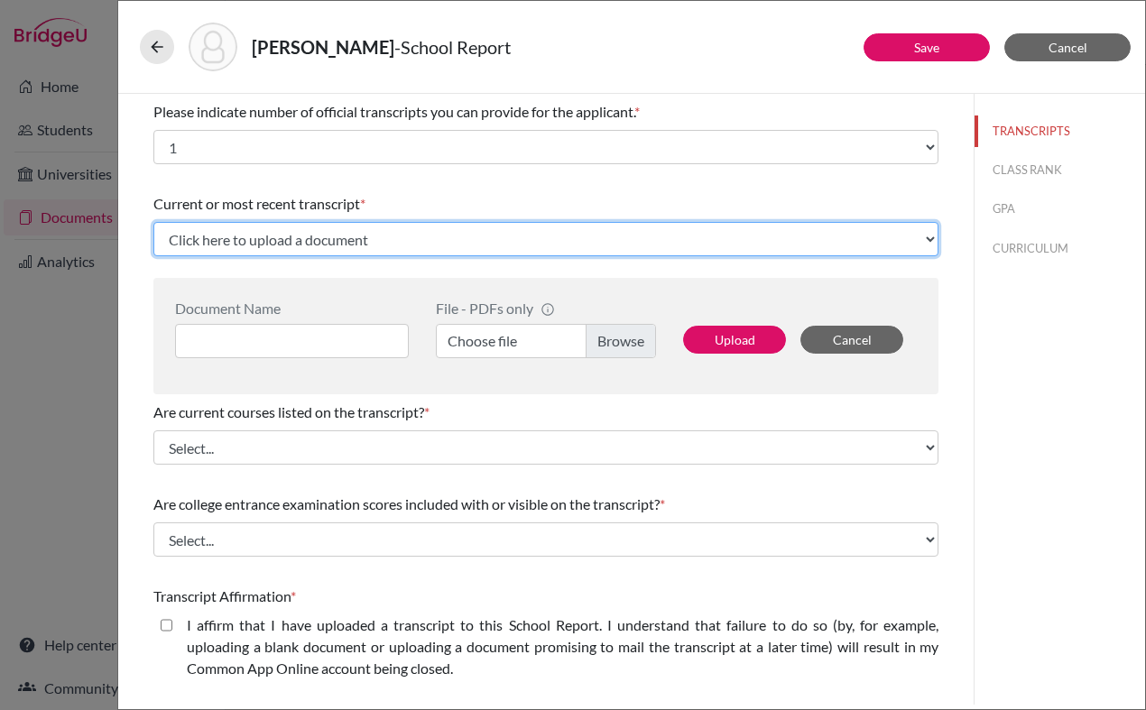
click at [260, 239] on select "Click here to upload a document Upload New File" at bounding box center [545, 239] width 785 height 34
select select "Upload New File"
click at [153, 222] on select "Click here to upload a document Upload New File" at bounding box center [545, 239] width 785 height 34
click at [831, 235] on select "Click here to upload a document Upload New File" at bounding box center [545, 239] width 785 height 34
click at [153, 222] on select "Click here to upload a document Upload New File" at bounding box center [545, 239] width 785 height 34
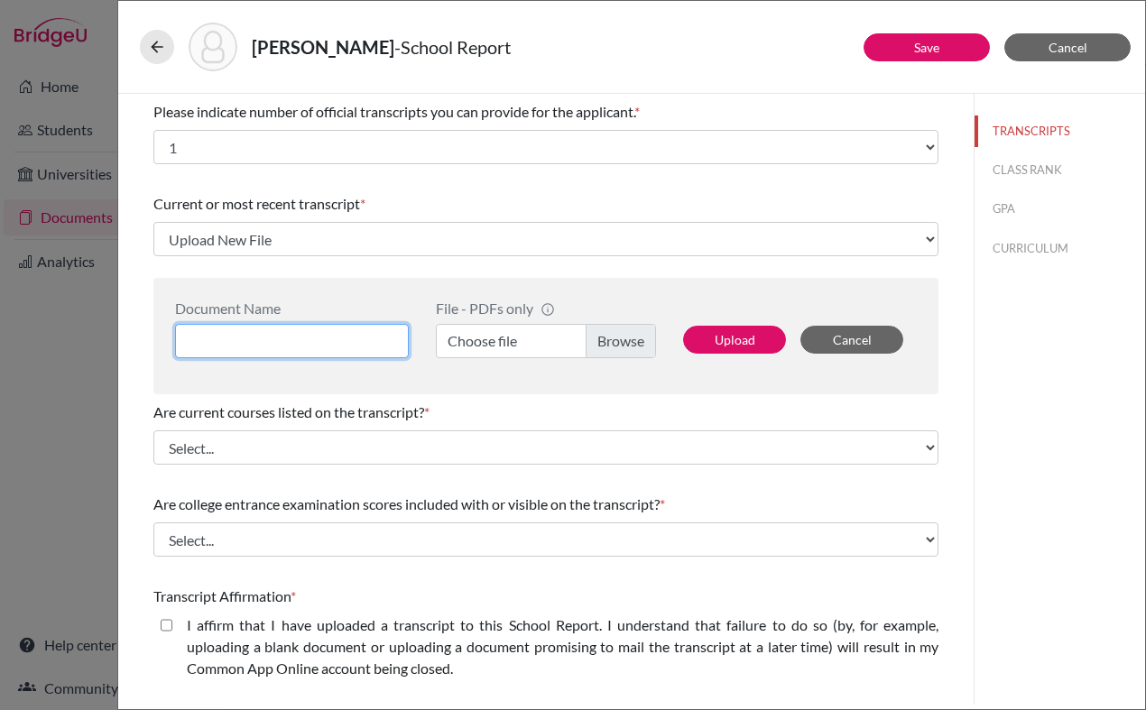
click at [343, 340] on input at bounding box center [292, 341] width 234 height 34
type input "[PERSON_NAME] Thru 11 Transcript"
click at [626, 342] on label "Choose file" at bounding box center [546, 341] width 220 height 34
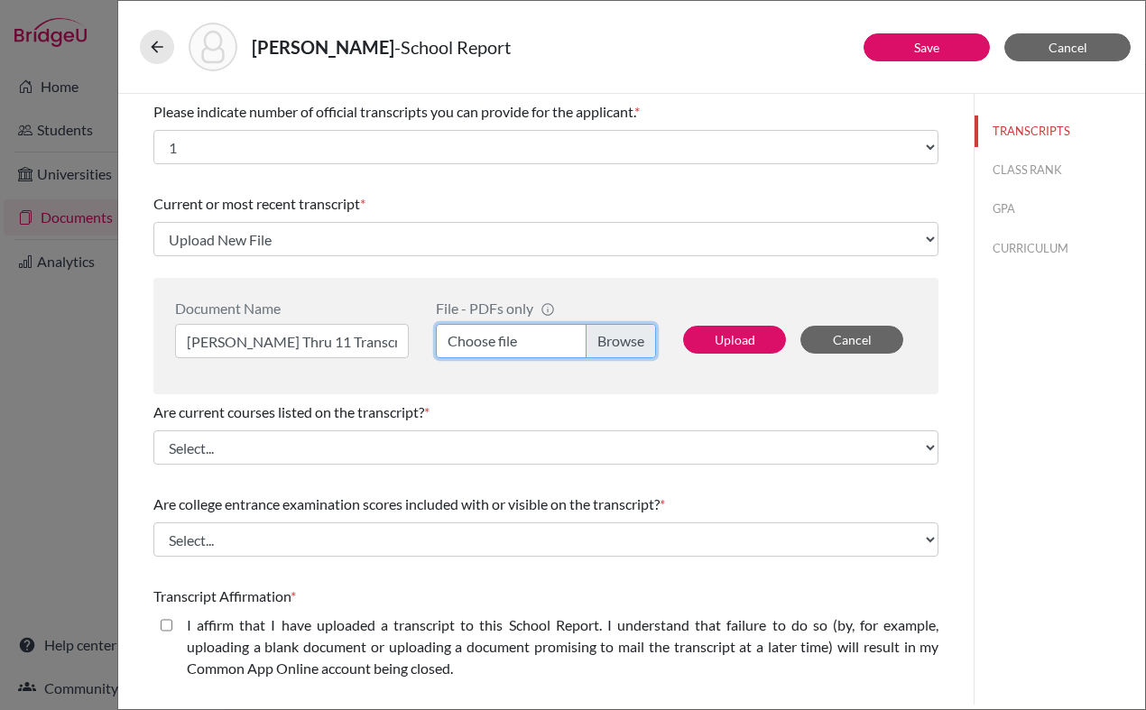
click at [626, 342] on input "Choose file" at bounding box center [546, 341] width 220 height 34
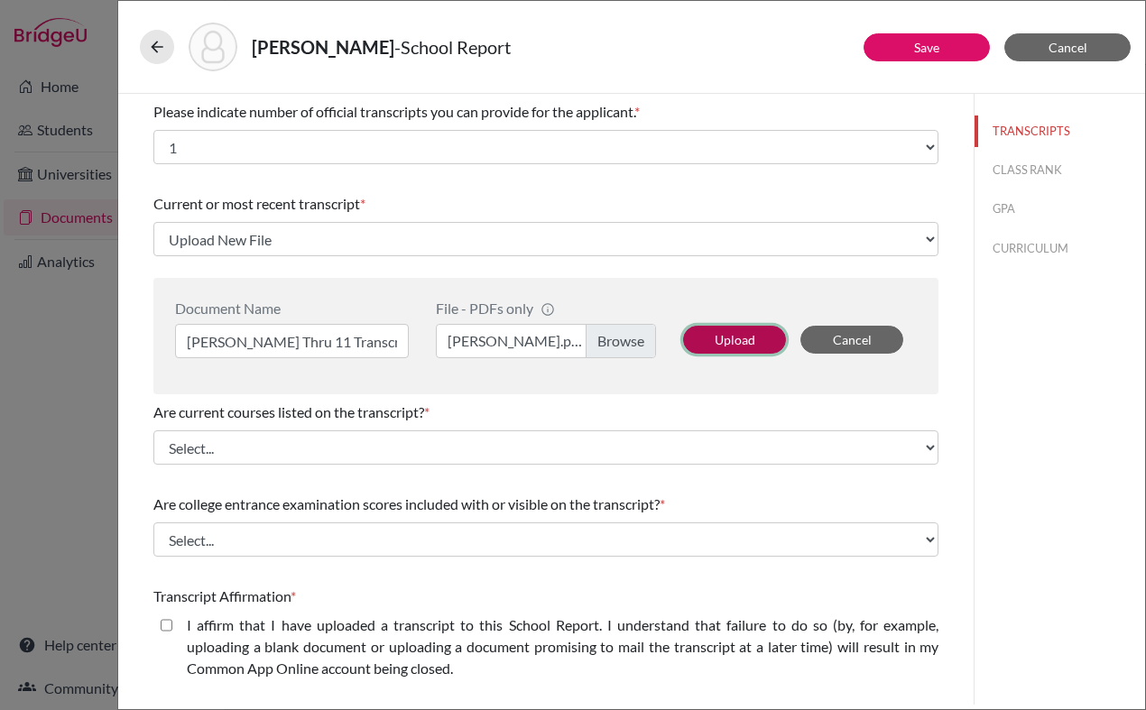
click at [750, 351] on button "Upload" at bounding box center [734, 340] width 103 height 28
select select "687906"
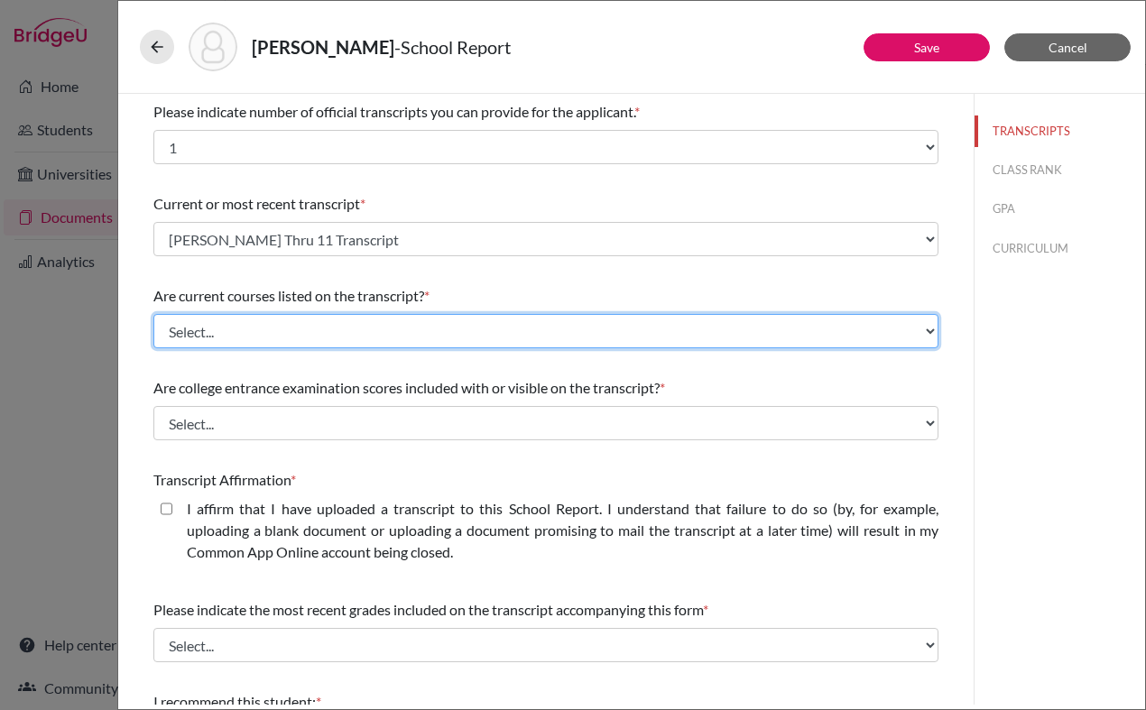
click at [410, 326] on select "Select... Yes No" at bounding box center [545, 331] width 785 height 34
select select "0"
click at [153, 314] on select "Select... Yes No" at bounding box center [545, 331] width 785 height 34
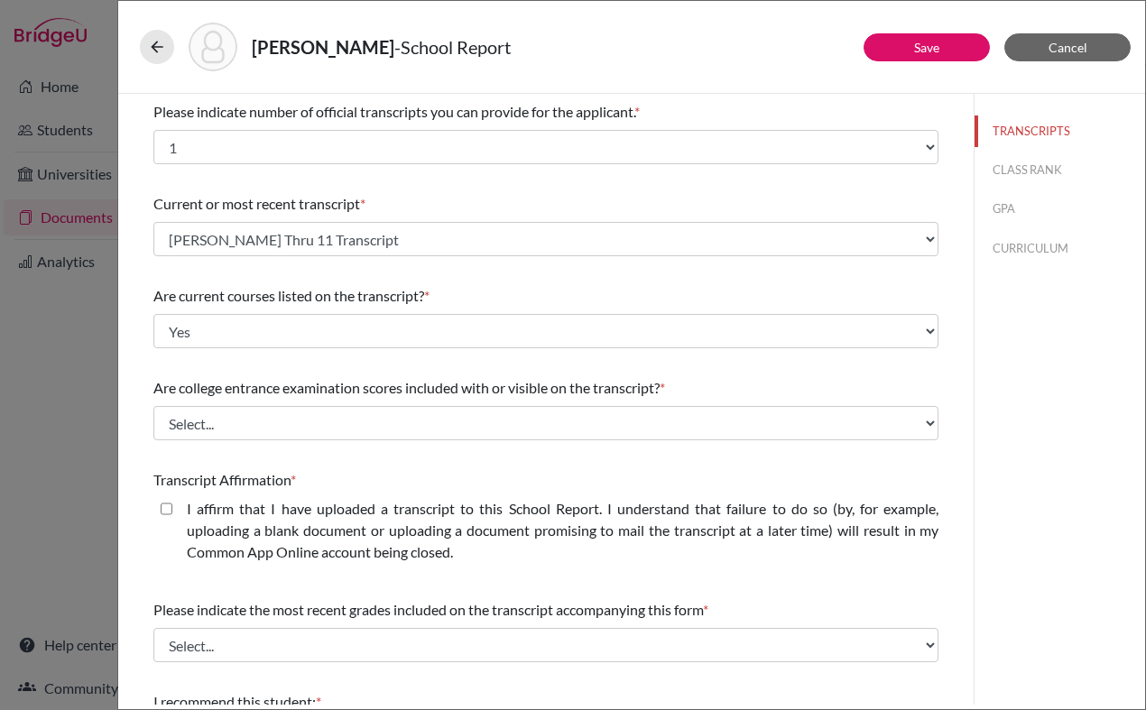
click at [377, 388] on span "Are college entrance examination scores included with or visible on the transcr…" at bounding box center [406, 387] width 506 height 17
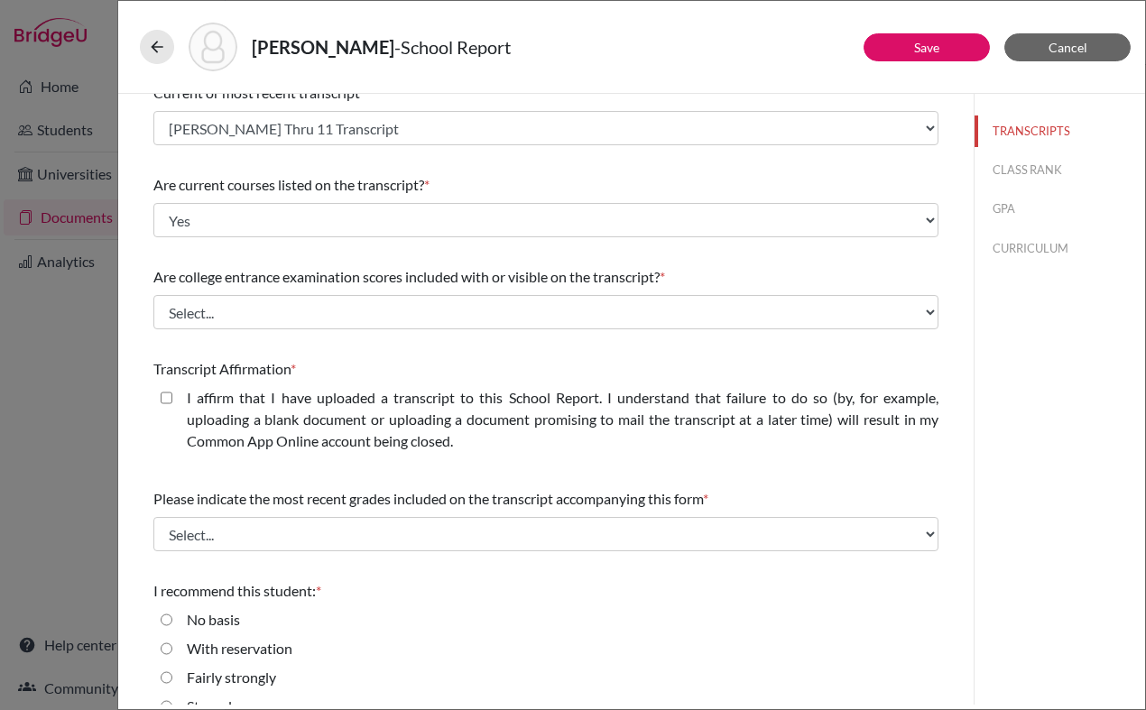
scroll to position [112, 0]
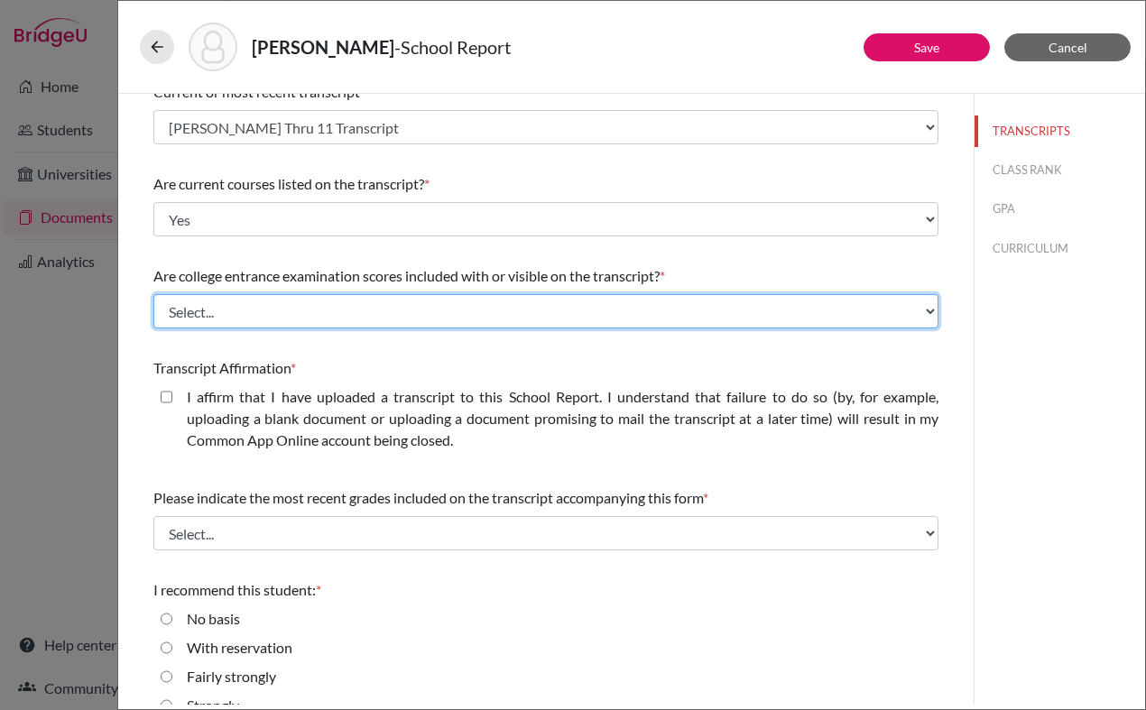
click at [361, 296] on select "Select... Yes No" at bounding box center [545, 311] width 785 height 34
select select "1"
click at [153, 294] on select "Select... Yes No" at bounding box center [545, 311] width 785 height 34
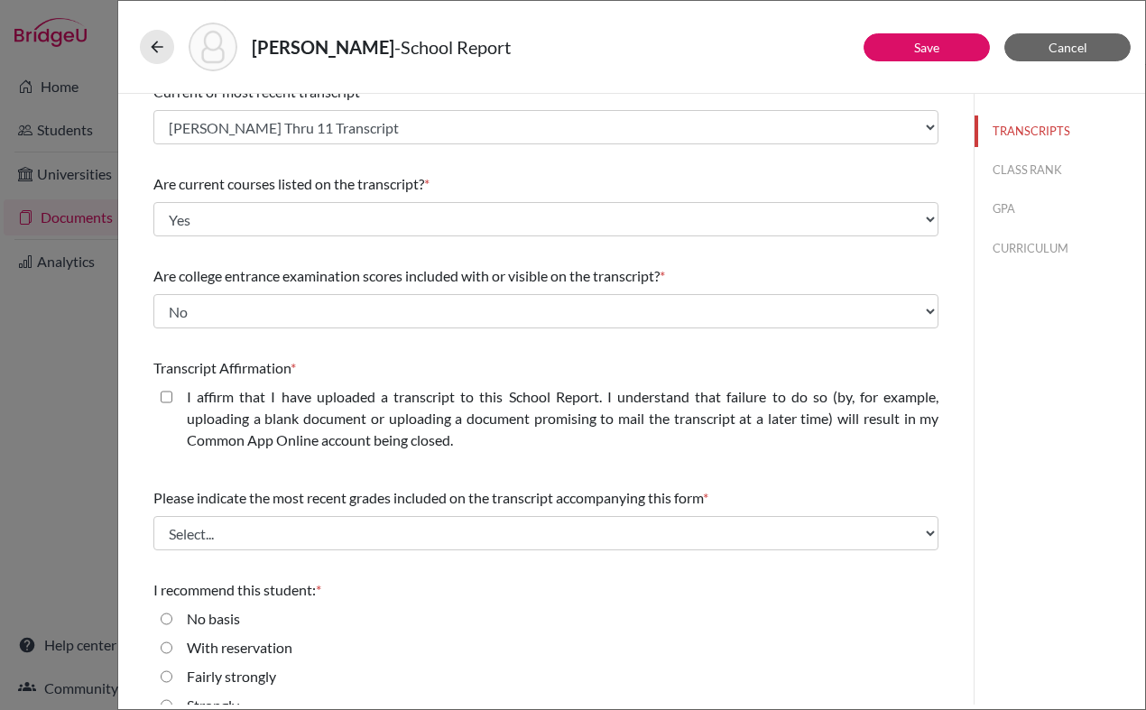
click at [321, 409] on label "I affirm that I have uploaded a transcript to this School Report. I understand …" at bounding box center [562, 418] width 751 height 65
click at [172, 408] on closed\ "I affirm that I have uploaded a transcript to this School Report. I understand …" at bounding box center [167, 397] width 12 height 22
checkbox closed\ "true"
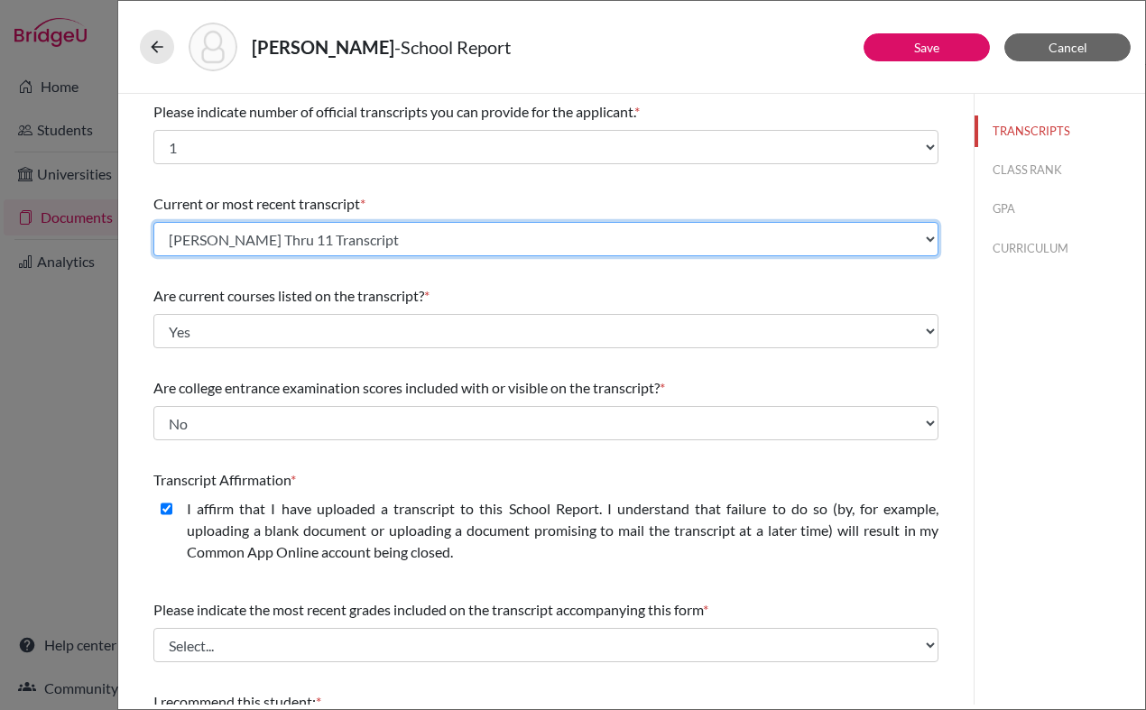
click at [349, 243] on select "Select existing document or upload a new one B. Chen Thru 11 Transcript Upload …" at bounding box center [545, 239] width 785 height 34
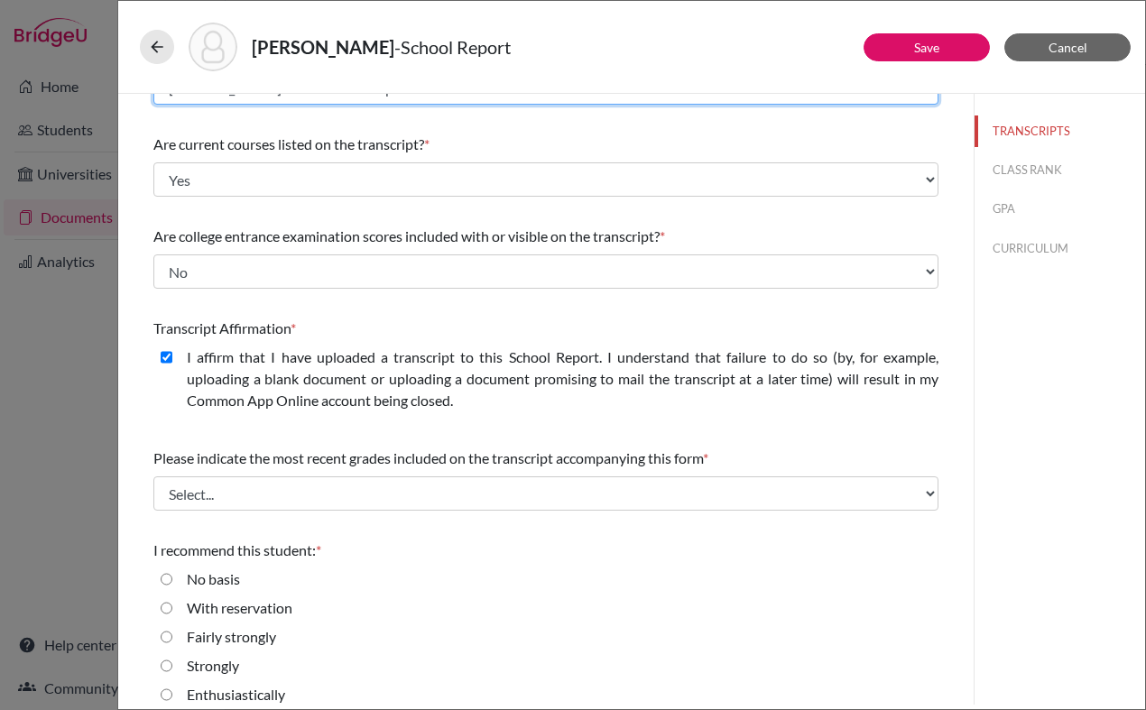
scroll to position [167, 0]
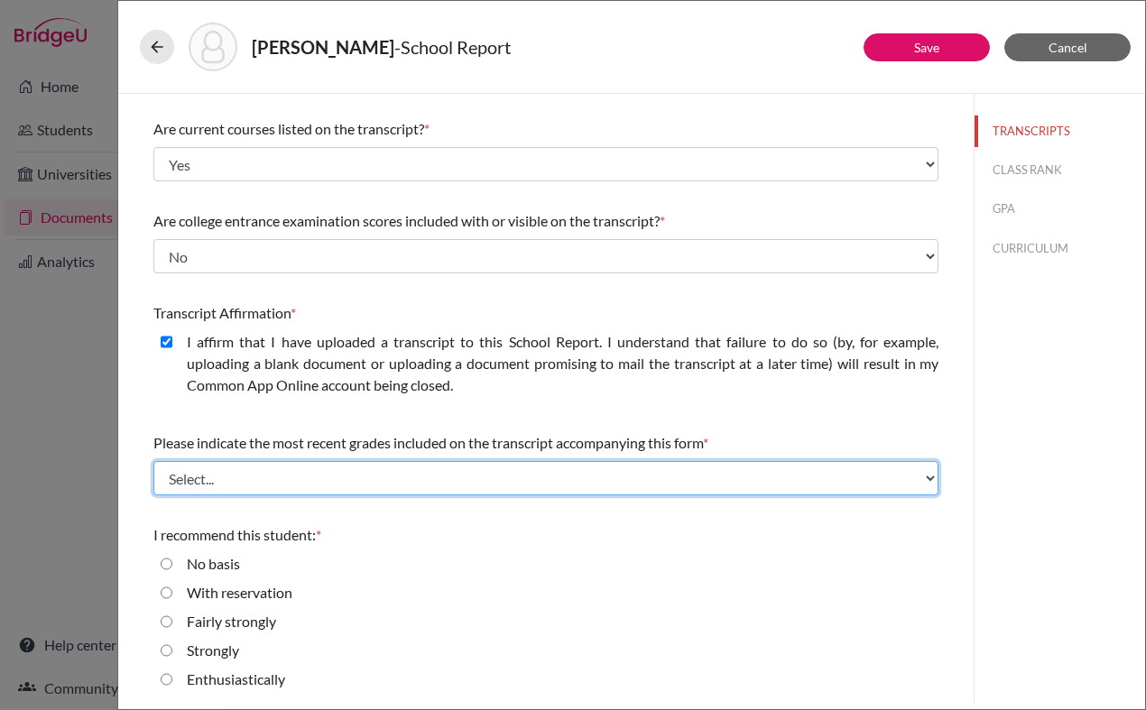
click at [356, 465] on select "Select... Final junior year grades 1st Quarter senior year grades 2nd Quarter/1…" at bounding box center [545, 478] width 785 height 34
select select "0"
click at [153, 461] on select "Select... Final junior year grades 1st Quarter senior year grades 2nd Quarter/1…" at bounding box center [545, 478] width 785 height 34
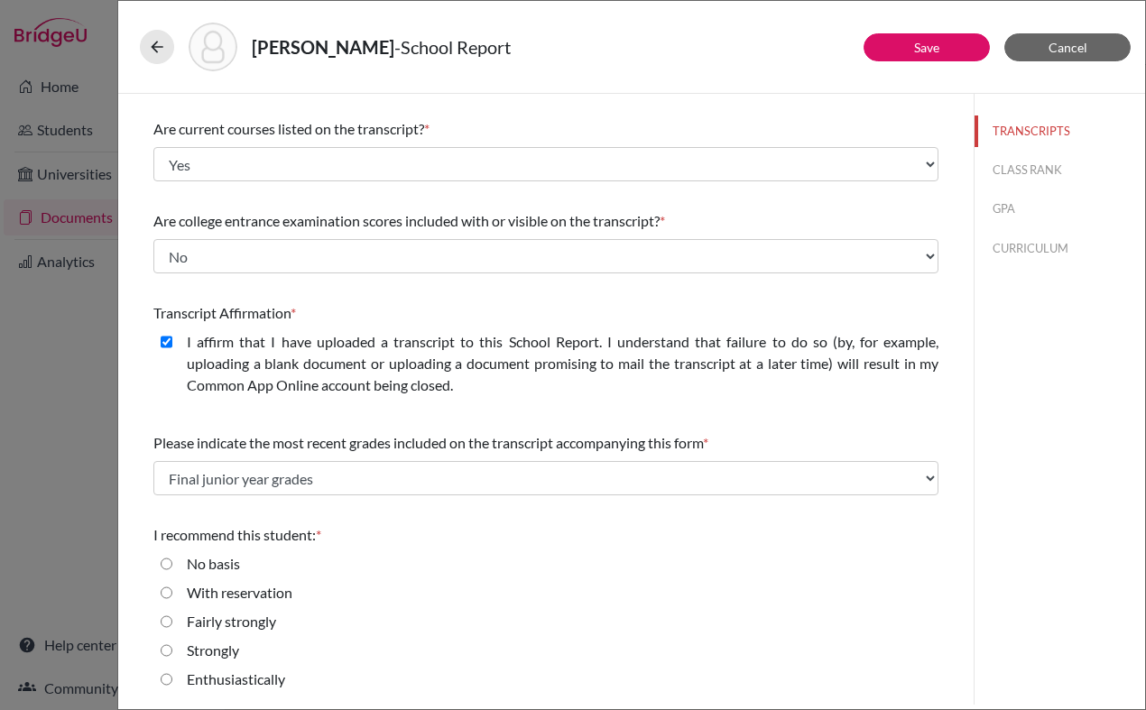
click at [436, 577] on div "No basis" at bounding box center [545, 567] width 785 height 29
click at [216, 652] on label "Strongly" at bounding box center [213, 651] width 52 height 22
click at [172, 652] on input "Strongly" at bounding box center [167, 651] width 12 height 22
radio input "true"
click at [227, 677] on label "Enthusiastically" at bounding box center [236, 679] width 98 height 22
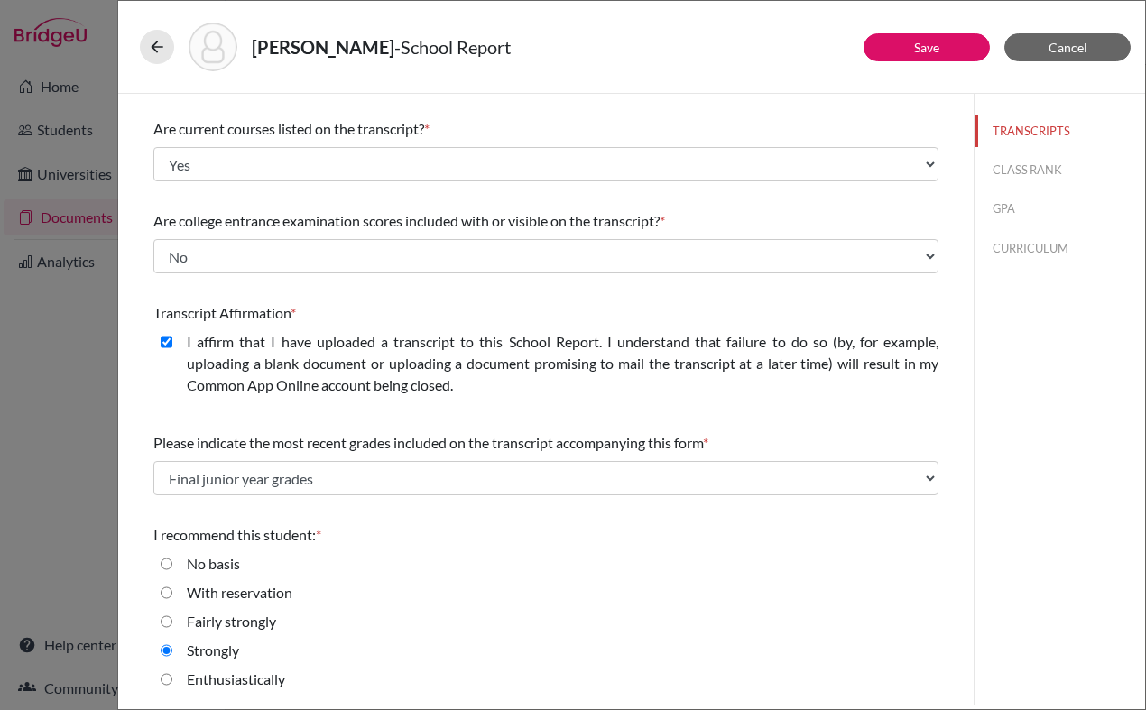
click at [172, 677] on input "Enthusiastically" at bounding box center [167, 679] width 12 height 22
radio input "true"
click at [205, 650] on label "Strongly" at bounding box center [213, 651] width 52 height 22
click at [172, 650] on input "Strongly" at bounding box center [167, 651] width 12 height 22
radio input "true"
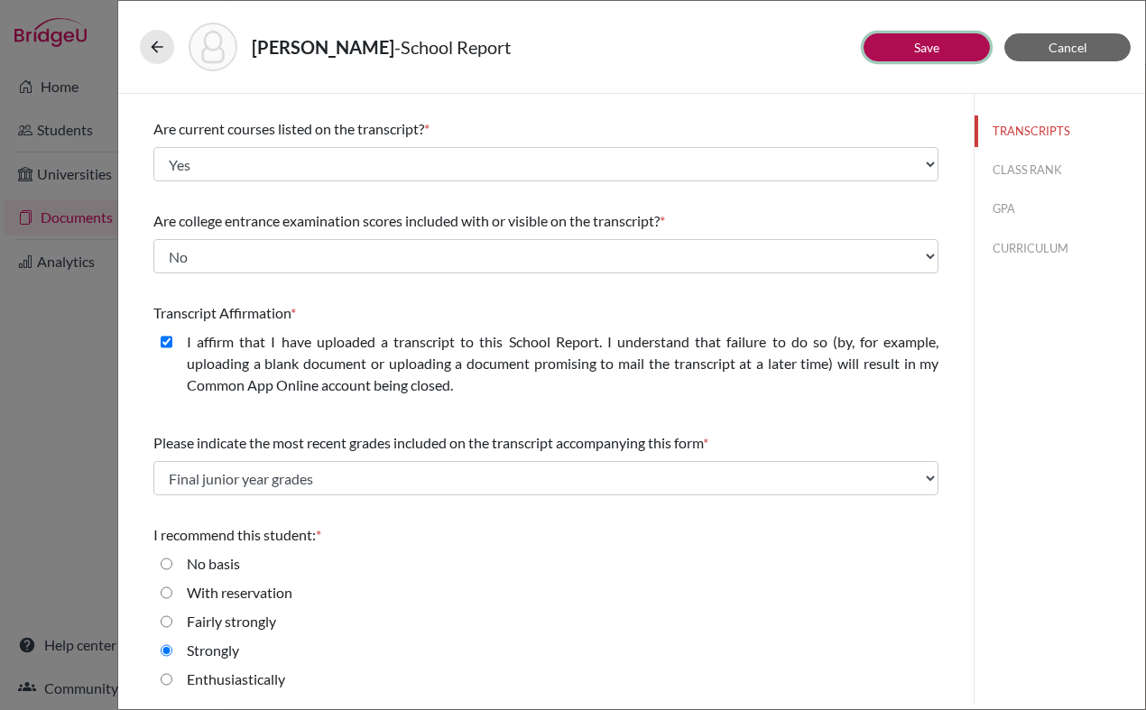
click at [921, 44] on link "Save" at bounding box center [926, 47] width 25 height 15
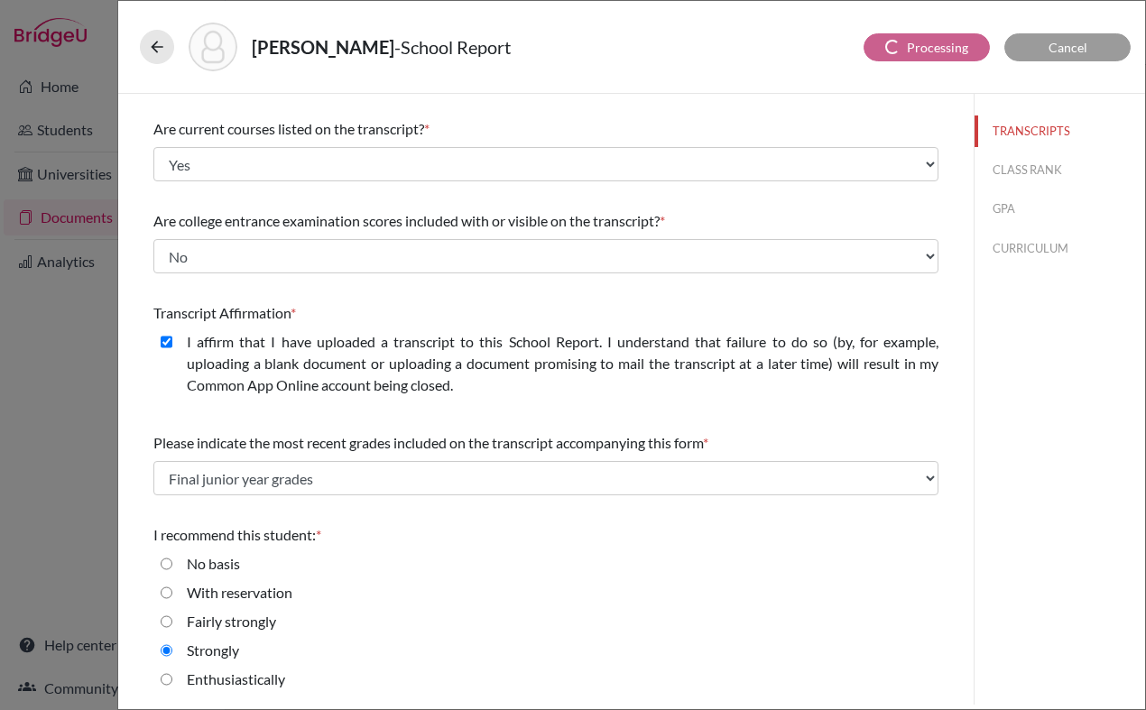
scroll to position [0, 0]
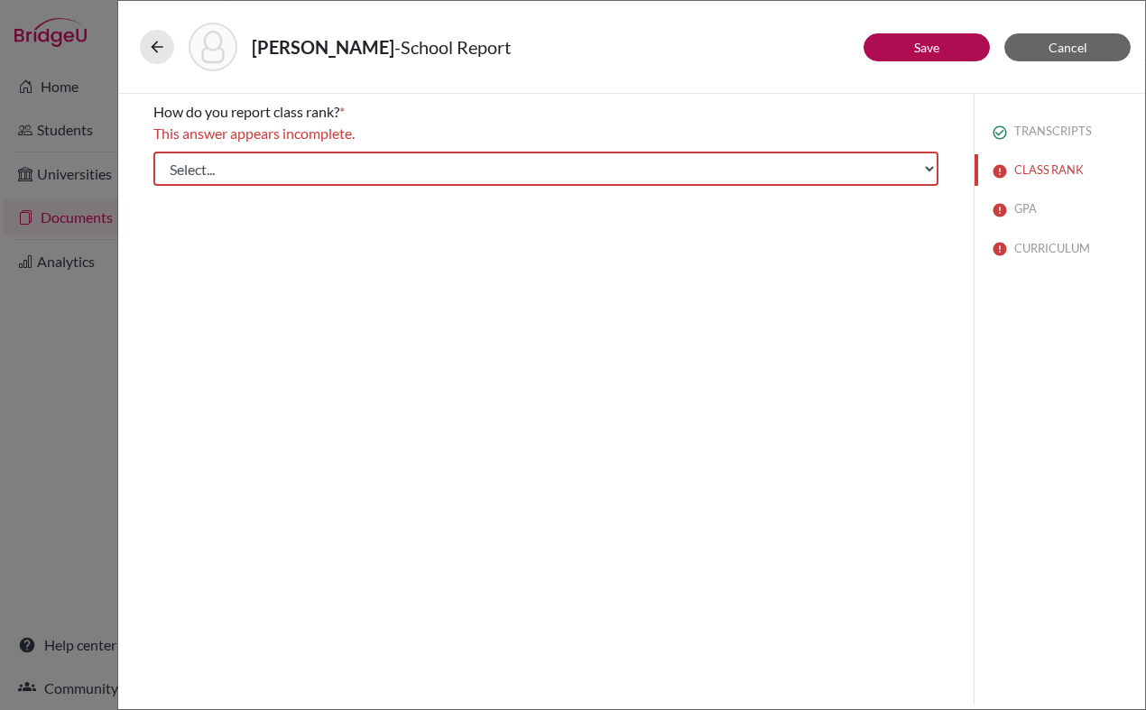
click at [643, 151] on div "How do you report class rank? * This answer appears incomplete. Select... Exact…" at bounding box center [545, 143] width 785 height 99
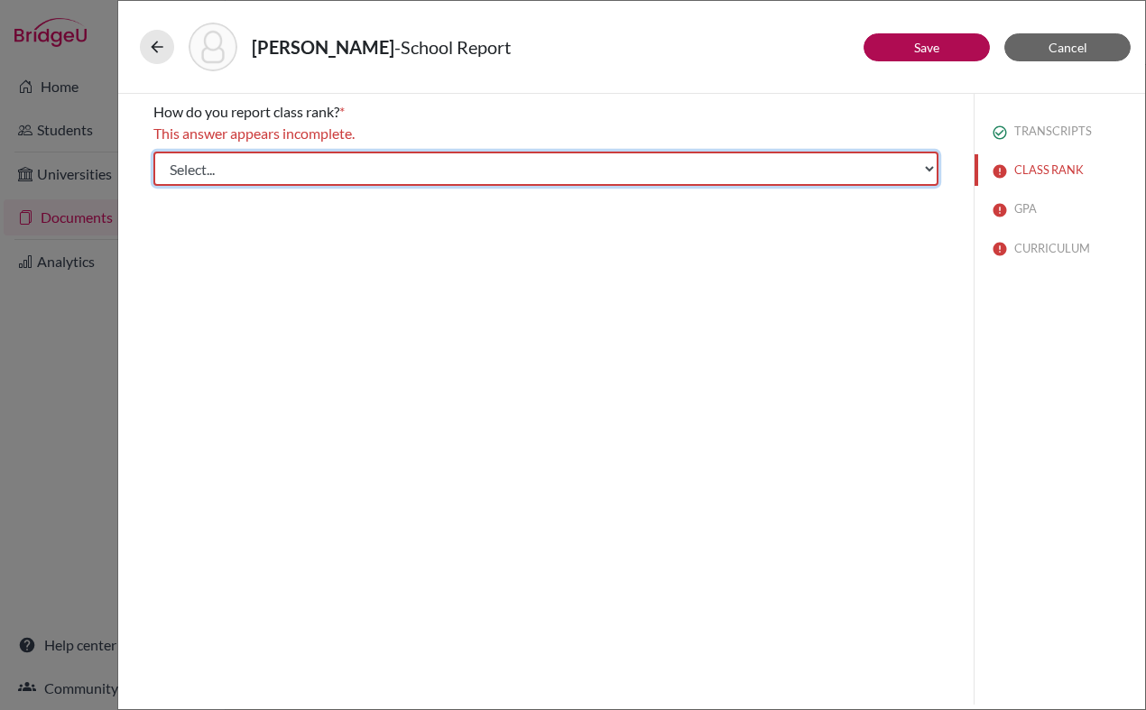
click at [603, 172] on select "Select... Exact Decile Quintile Quartile None" at bounding box center [545, 169] width 785 height 34
select select "5"
click at [153, 152] on select "Select... Exact Decile Quintile Quartile None" at bounding box center [545, 169] width 785 height 34
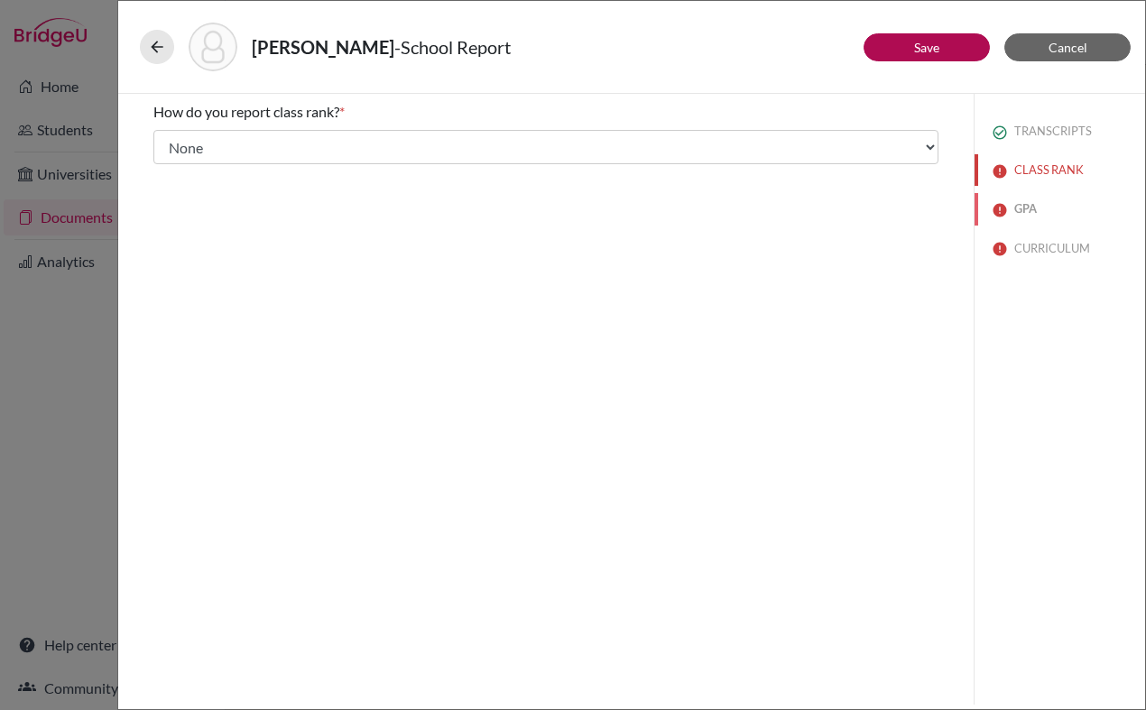
click at [1018, 208] on button "GPA" at bounding box center [1059, 209] width 170 height 32
click at [190, 162] on label "Yes" at bounding box center [198, 163] width 22 height 22
click at [172, 162] on input "Yes" at bounding box center [167, 163] width 12 height 22
radio input "true"
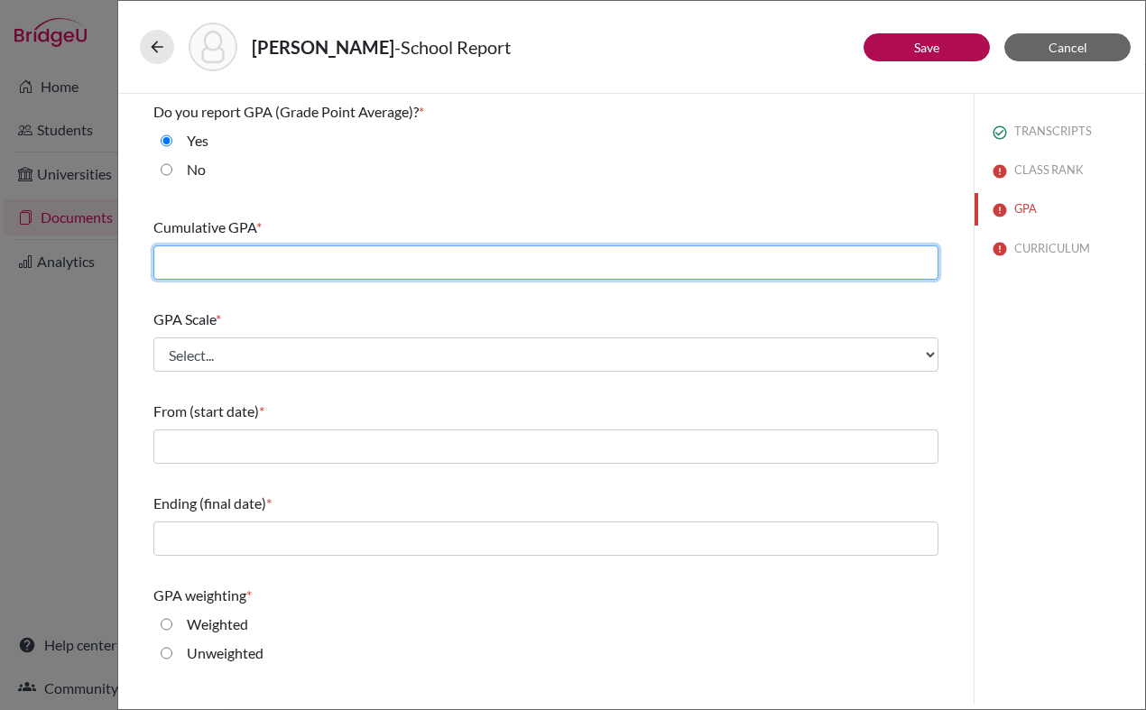
click at [271, 265] on input "text" at bounding box center [545, 262] width 785 height 34
type input "3.60"
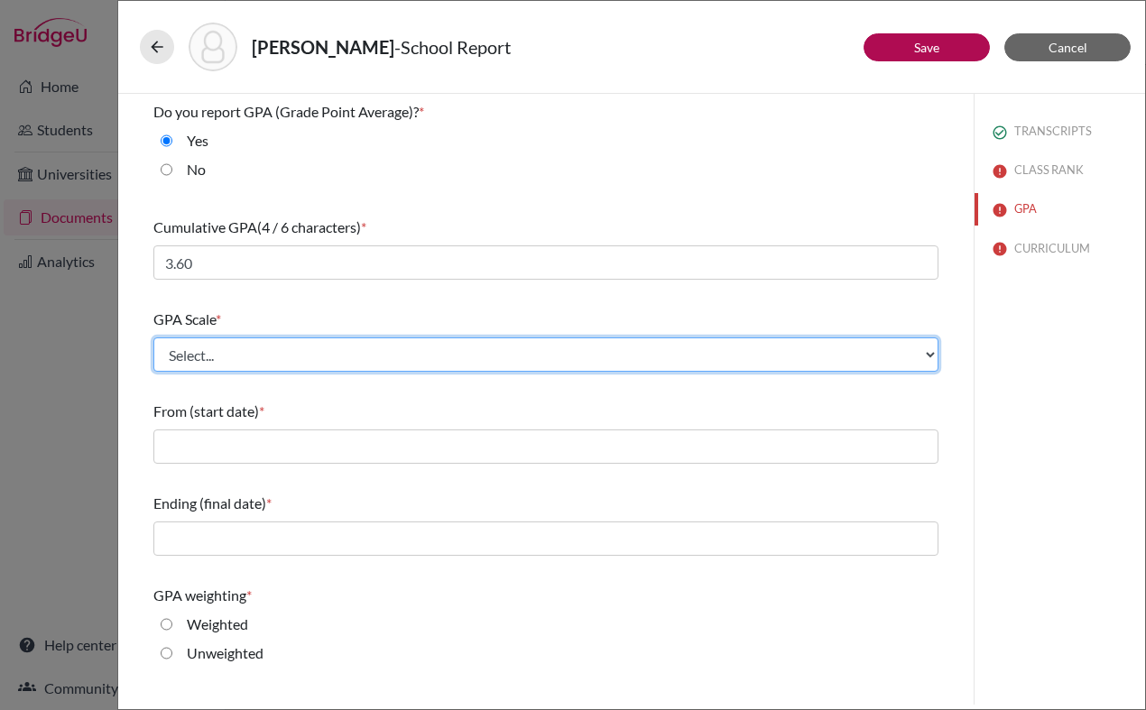
click at [436, 364] on select "Select... 4 5 6 7 8 9 10 11 12 13 14 15 16 17 18 19 20 100" at bounding box center [545, 354] width 785 height 34
select select "4"
click at [153, 337] on select "Select... 4 5 6 7 8 9 10 11 12 13 14 15 16 17 18 19 20 100" at bounding box center [545, 354] width 785 height 34
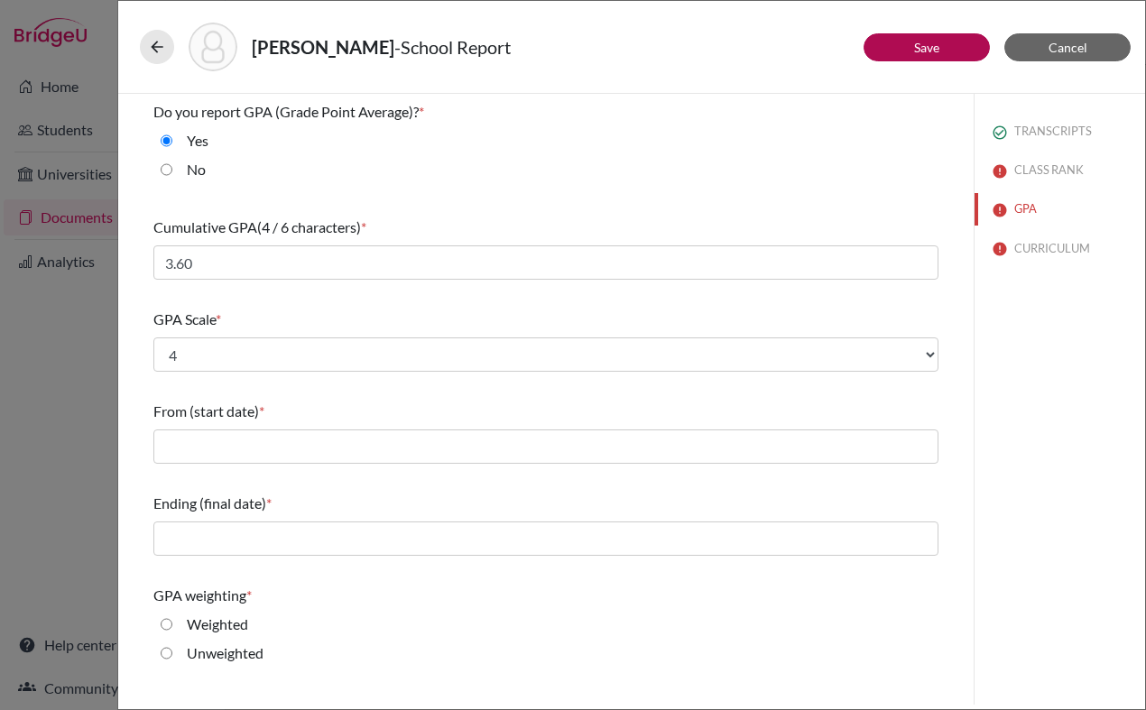
click at [343, 402] on div "From (start date) *" at bounding box center [545, 411] width 785 height 22
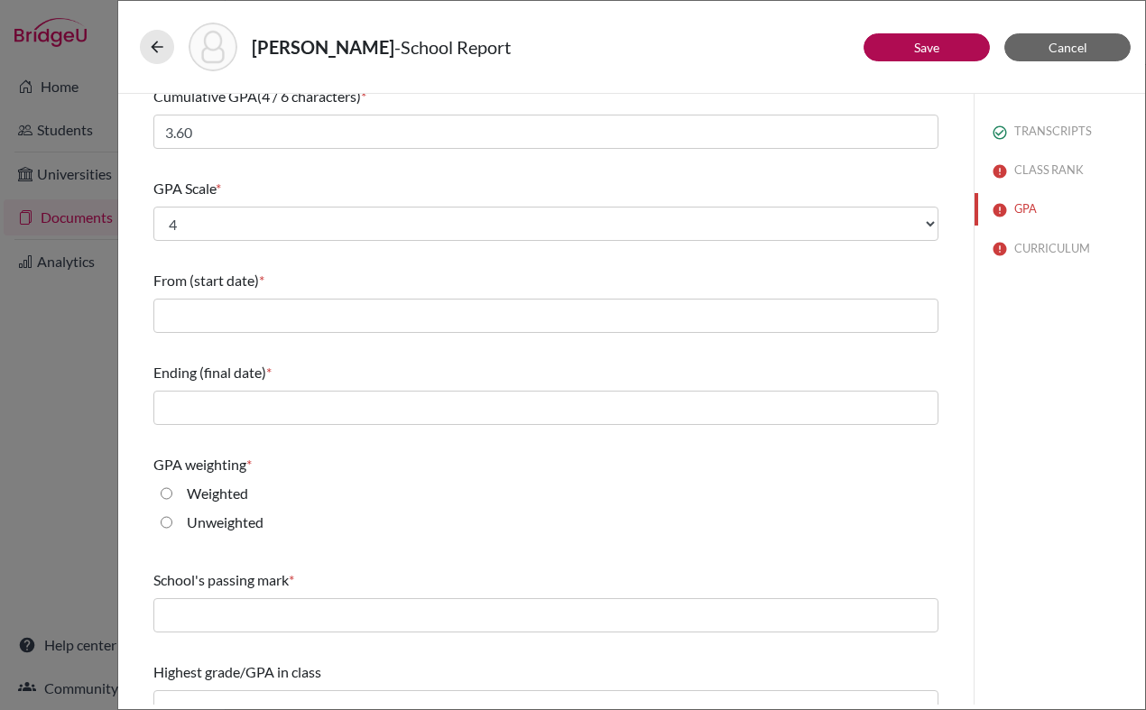
scroll to position [135, 0]
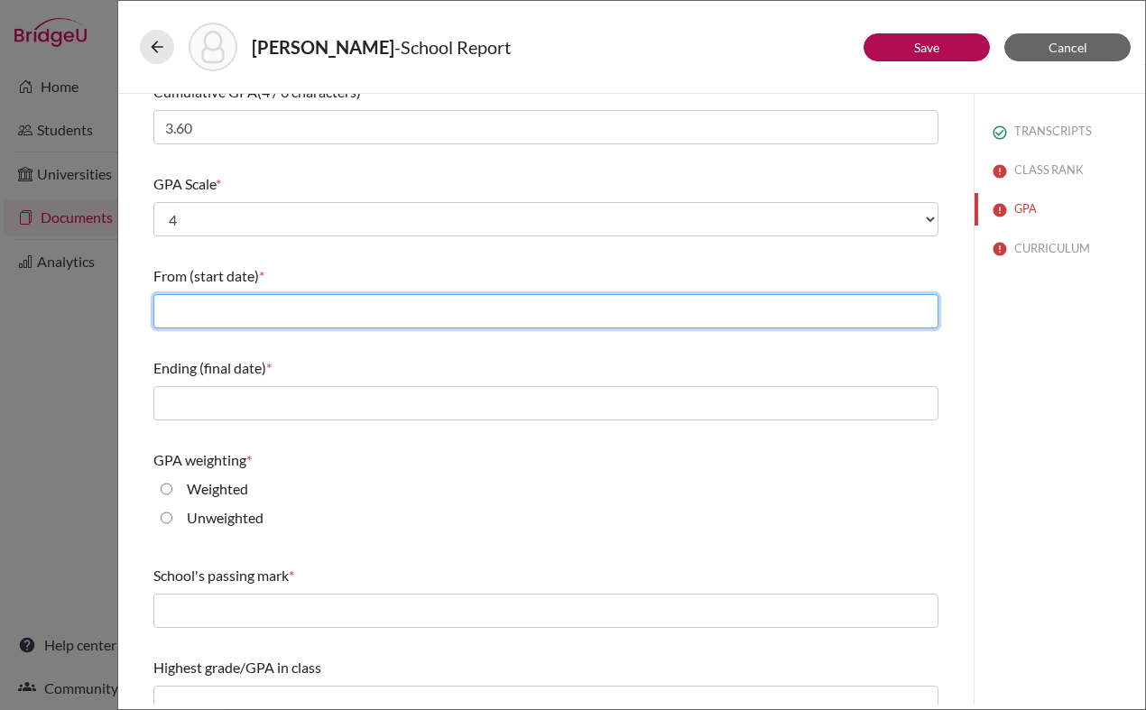
click at [415, 322] on input "text" at bounding box center [545, 311] width 785 height 34
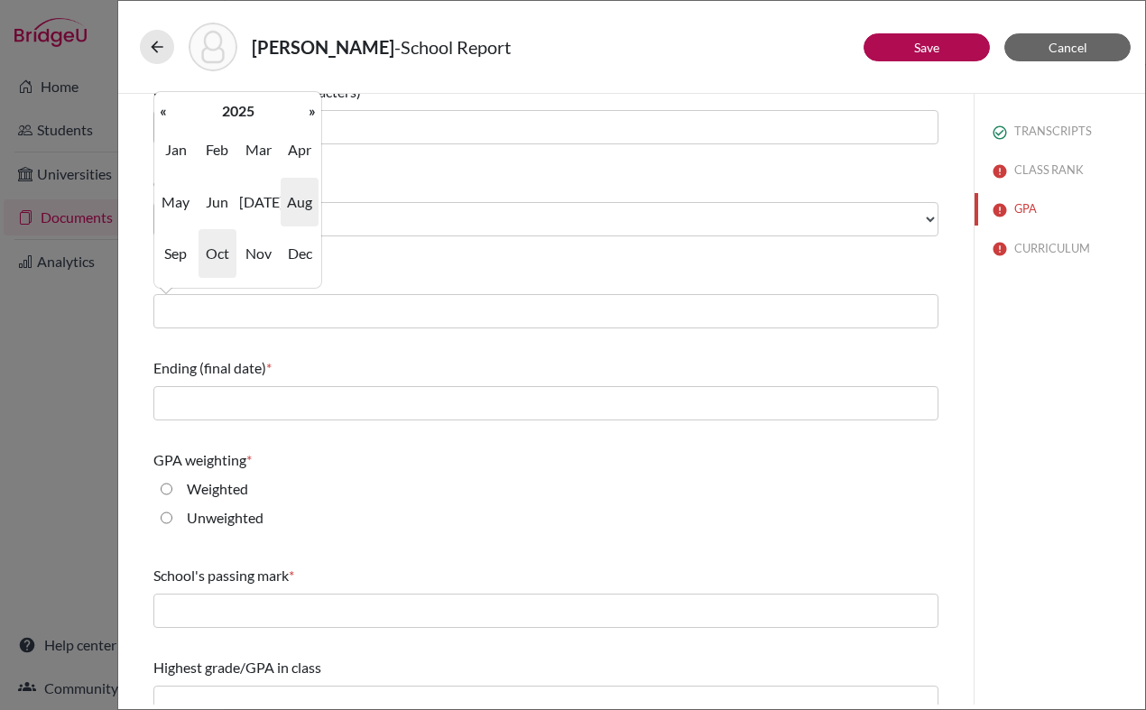
click at [286, 204] on span "Aug" at bounding box center [300, 202] width 38 height 49
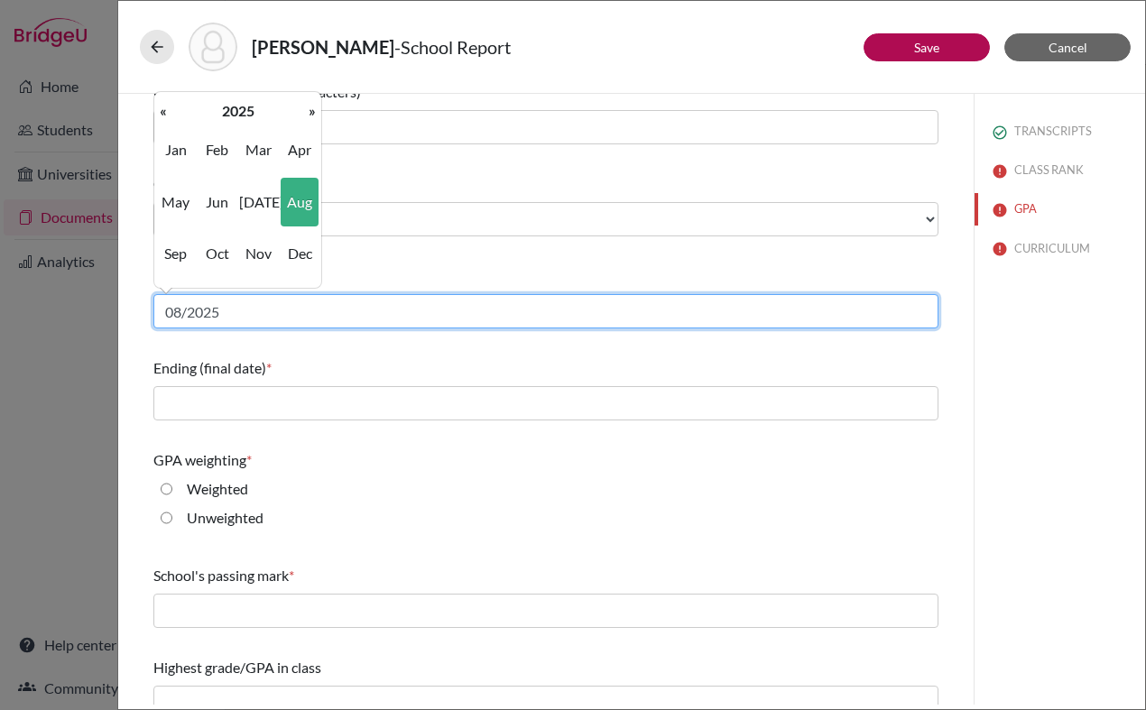
click at [226, 315] on input "08/2025" at bounding box center [545, 311] width 785 height 34
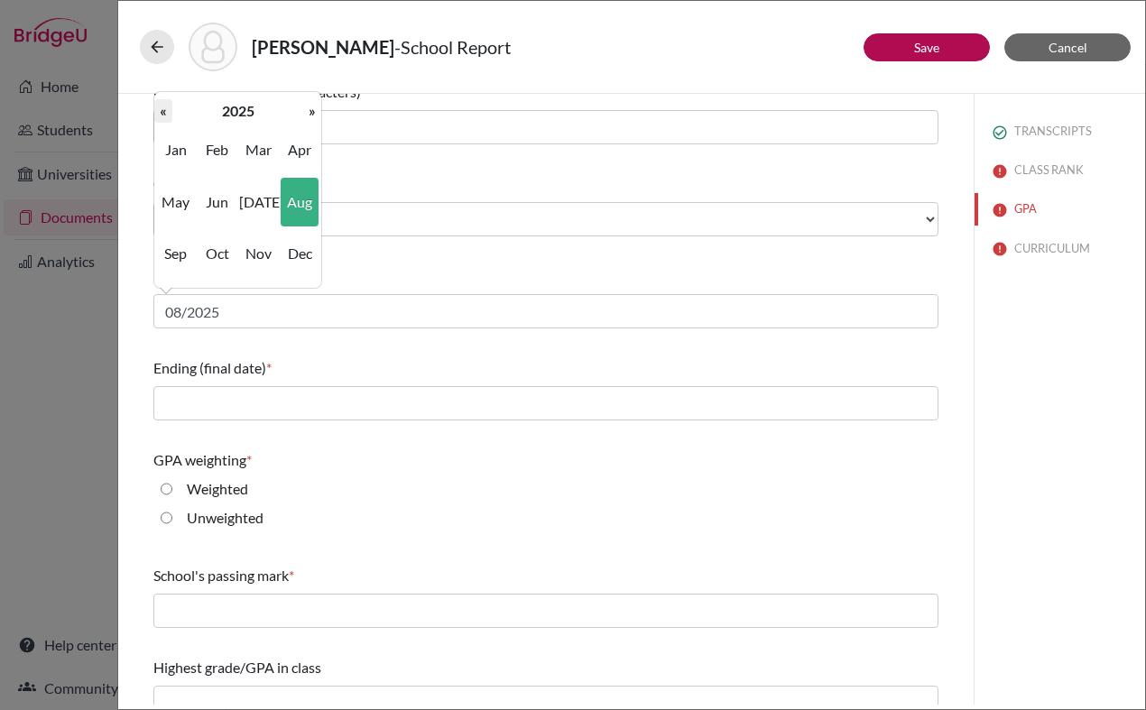
click at [160, 109] on th "«" at bounding box center [163, 110] width 18 height 23
click at [299, 198] on span "Aug" at bounding box center [300, 202] width 38 height 49
type input "08/2022"
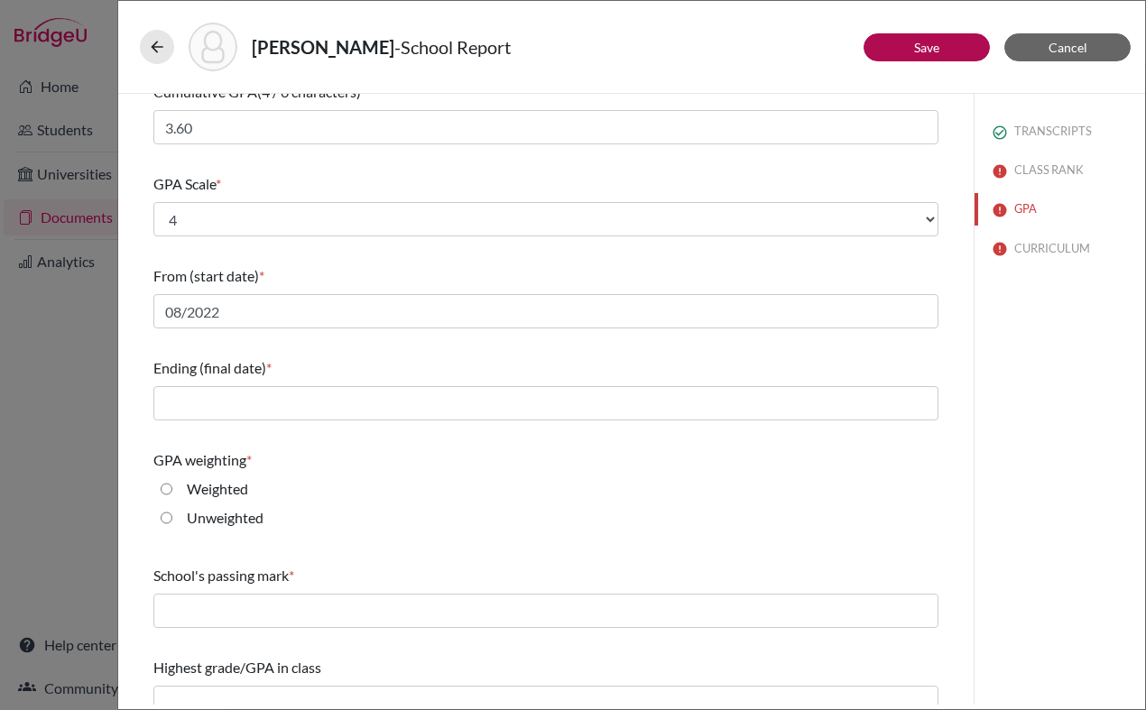
click at [390, 383] on div "Ending (final date) *" at bounding box center [545, 389] width 785 height 78
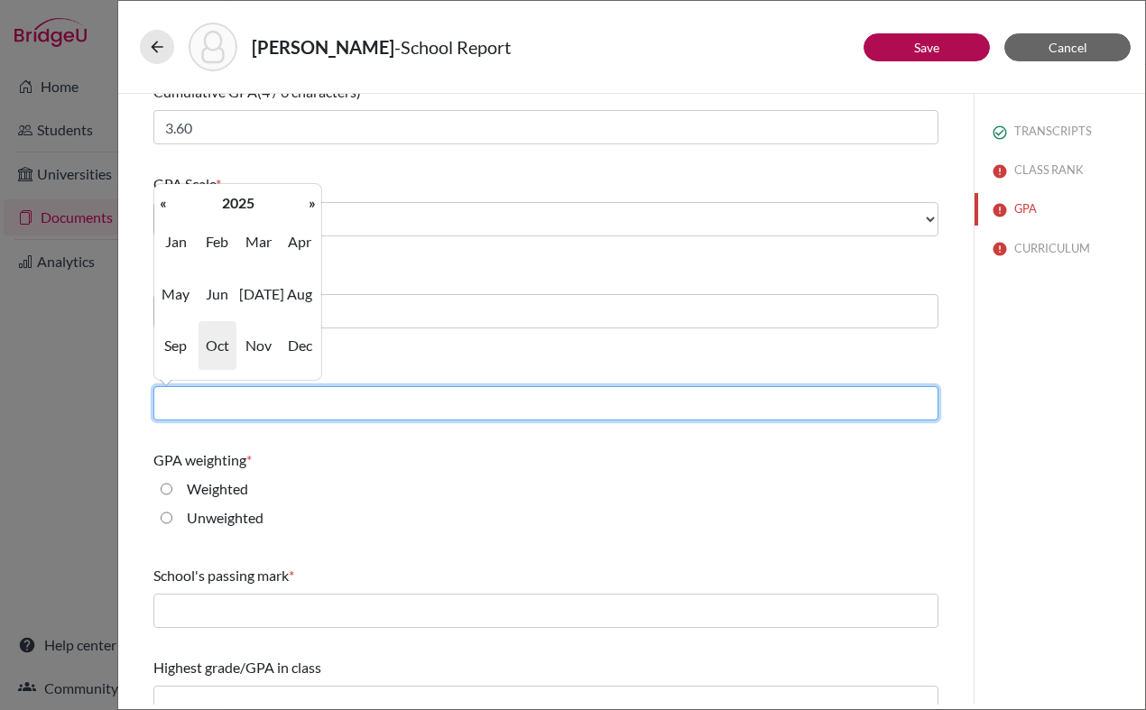
click at [383, 390] on input "text" at bounding box center [545, 403] width 785 height 34
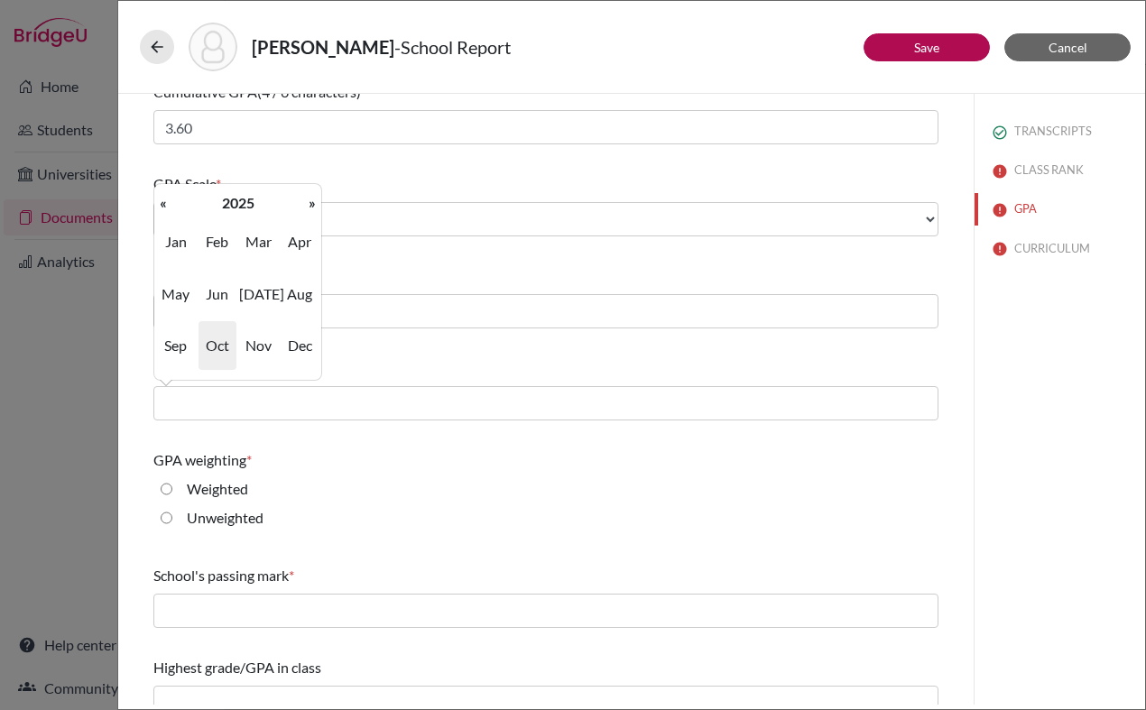
click at [396, 359] on div "Ending (final date) *" at bounding box center [545, 368] width 785 height 22
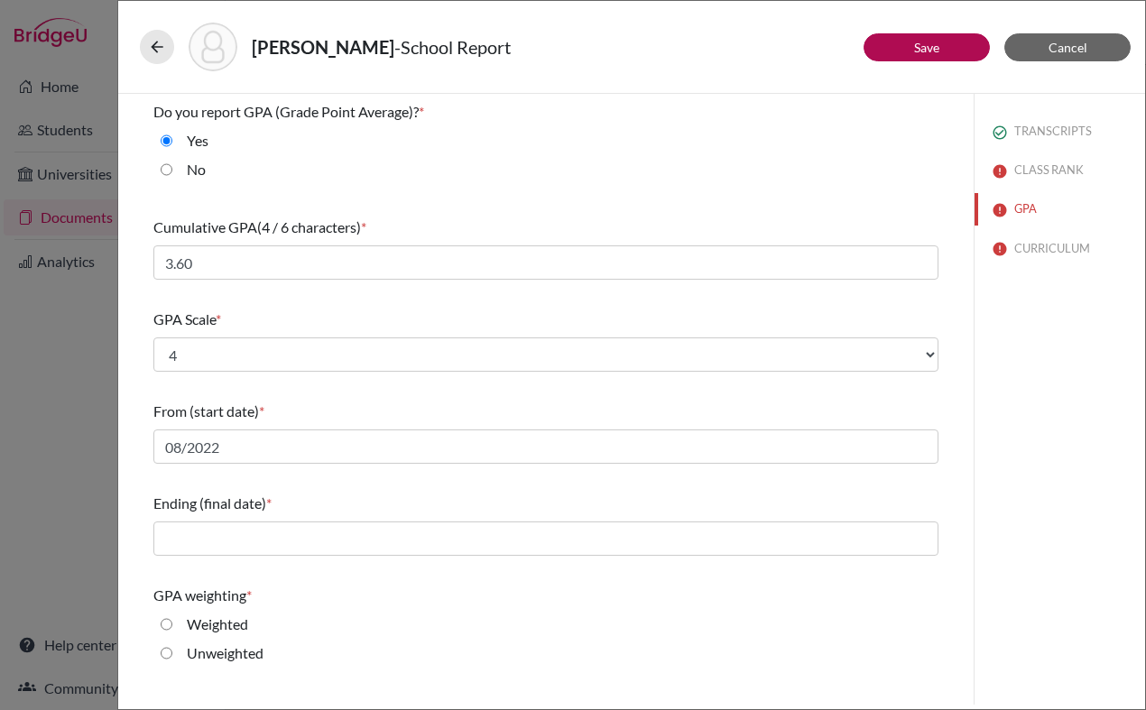
scroll to position [158, 0]
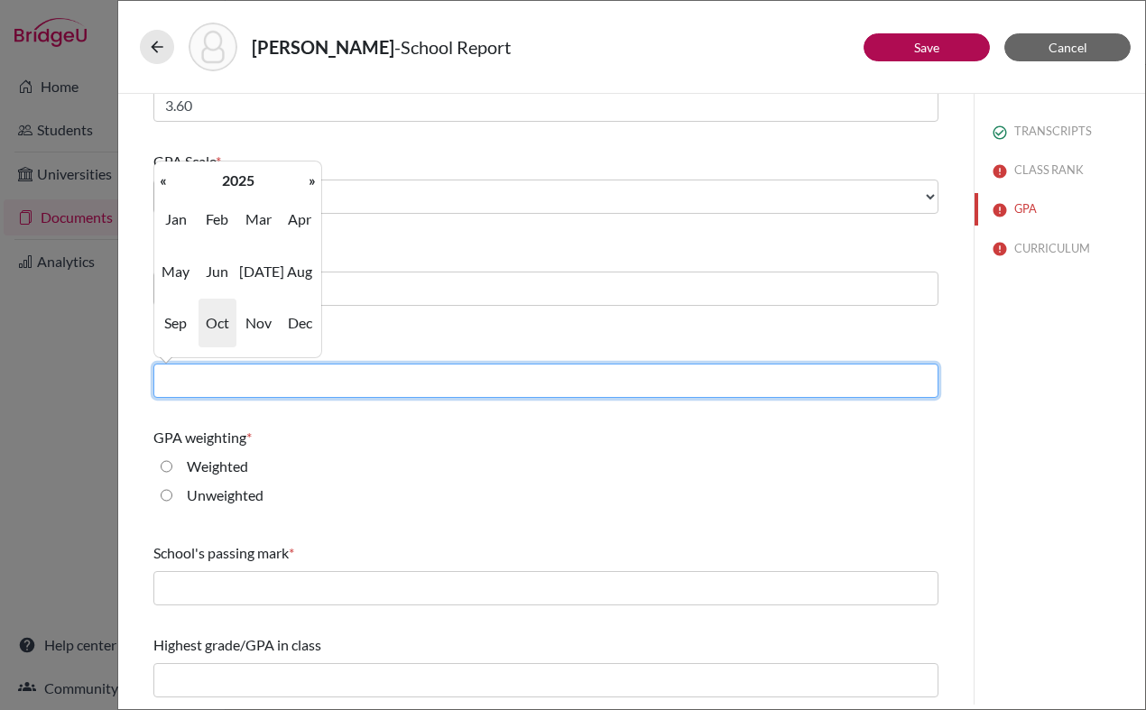
click at [300, 372] on input "text" at bounding box center [545, 380] width 785 height 34
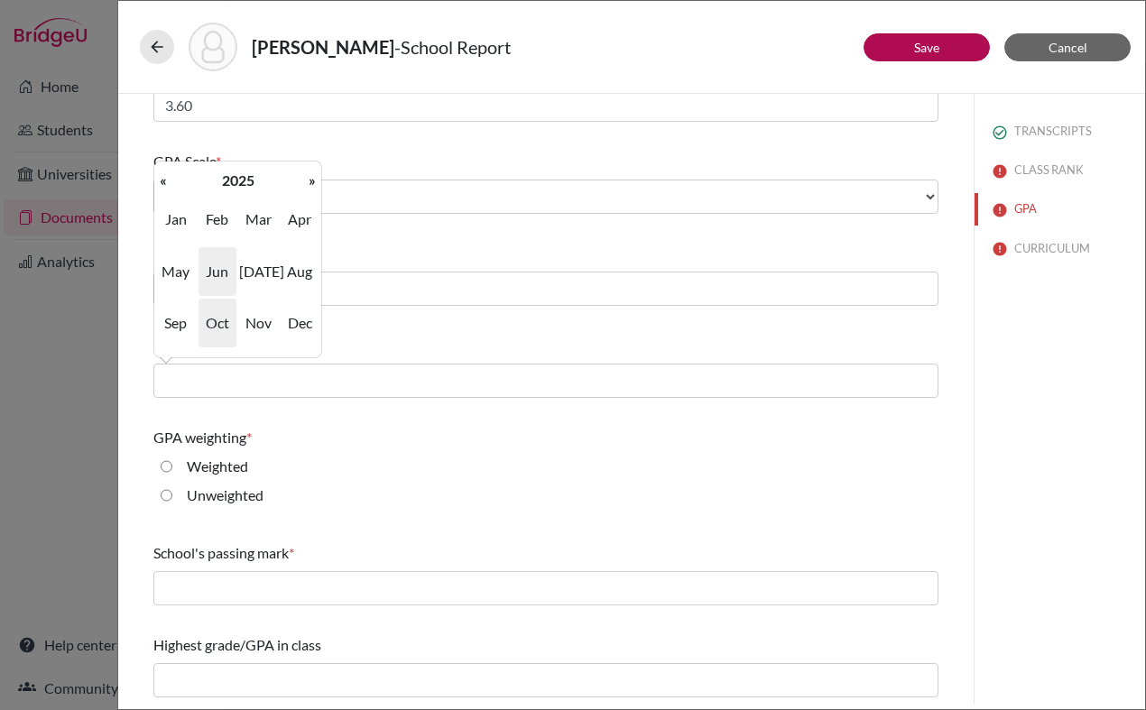
click at [216, 268] on span "Jun" at bounding box center [217, 271] width 38 height 49
type input "06/2025"
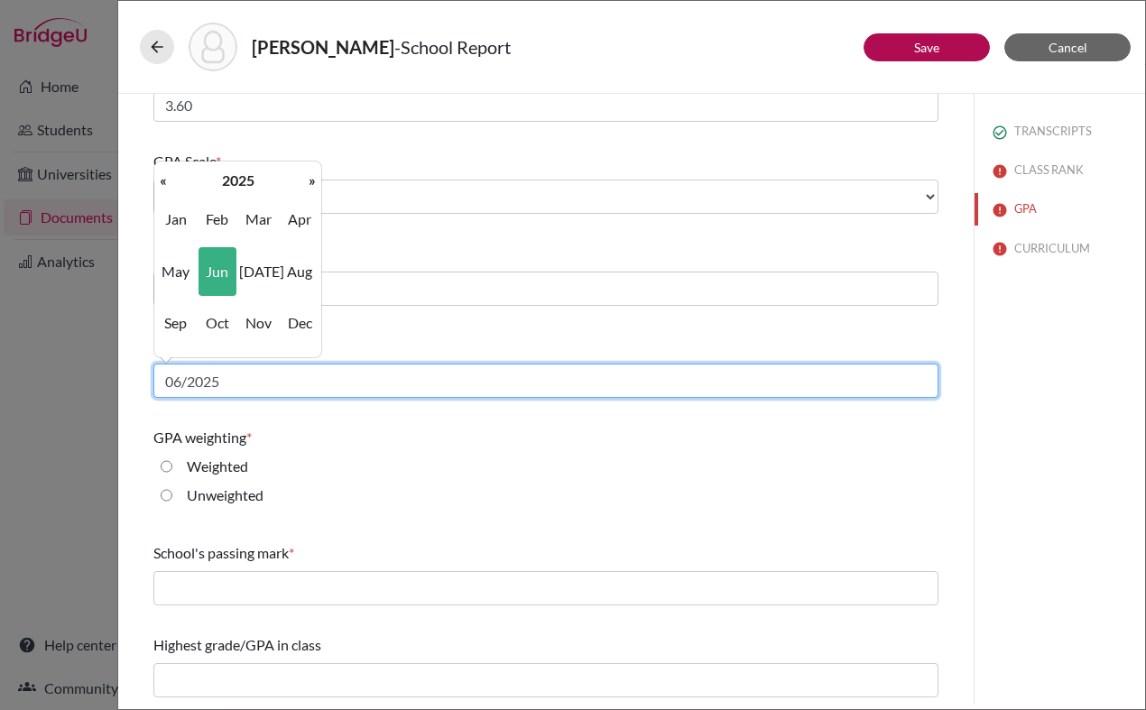
click at [235, 377] on input "06/2025" at bounding box center [545, 380] width 785 height 34
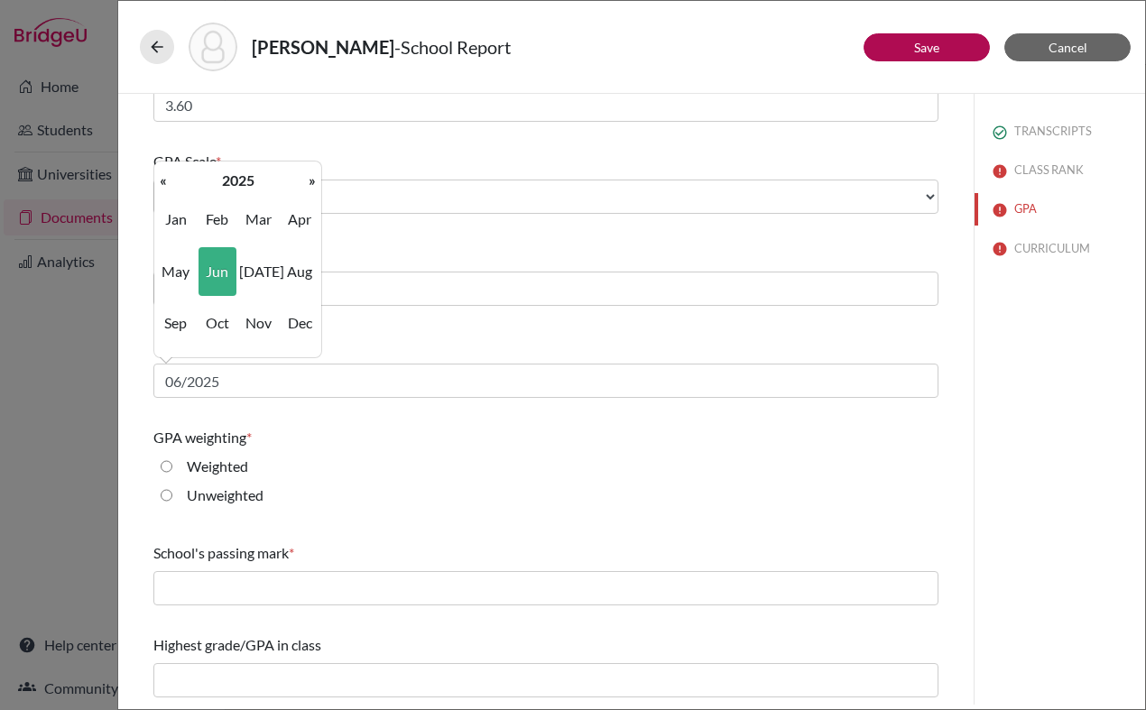
click at [345, 439] on div "GPA weighting *" at bounding box center [545, 438] width 785 height 22
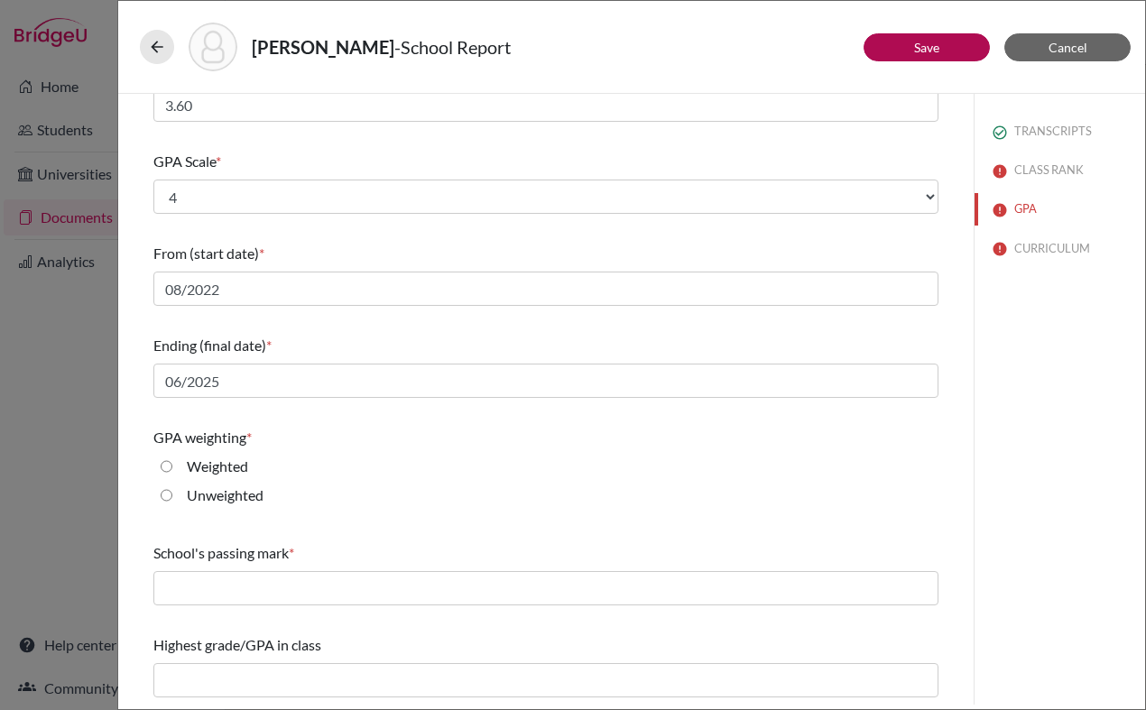
click at [220, 467] on label "Weighted" at bounding box center [217, 467] width 61 height 22
click at [172, 467] on input "Weighted" at bounding box center [167, 467] width 12 height 22
radio input "true"
click at [453, 533] on div "Do you report GPA (Grade Point Average)? * Yes No Cumulative GPA (4 / 6 charact…" at bounding box center [545, 320] width 785 height 768
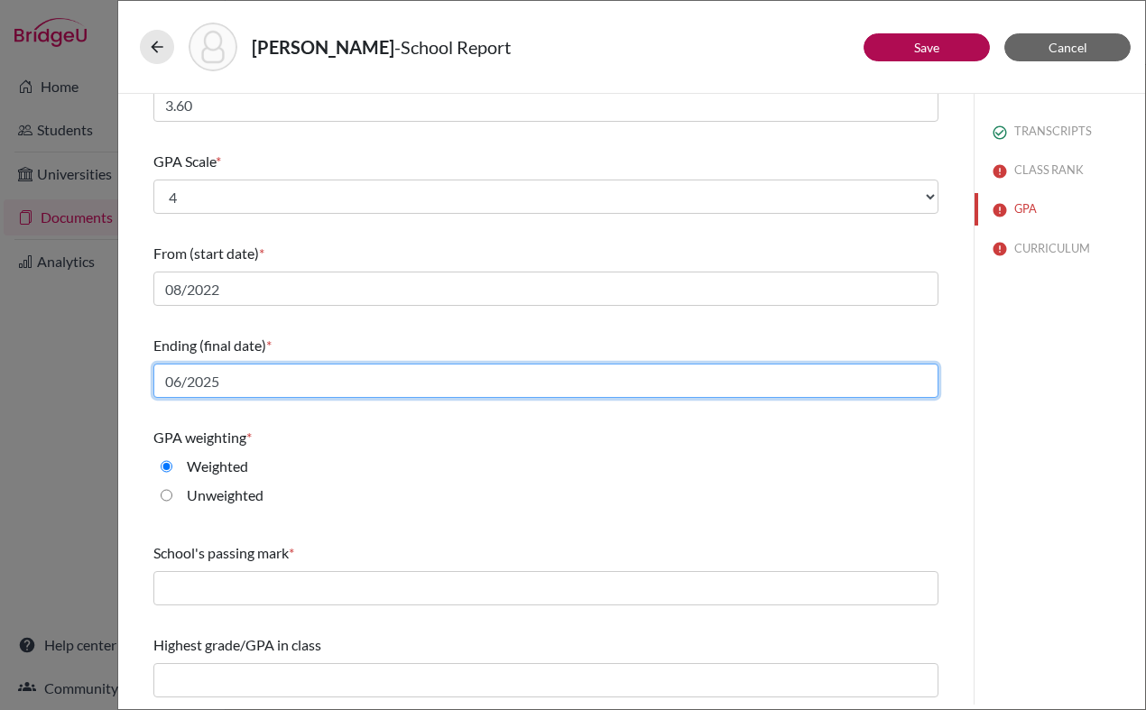
click at [345, 374] on input "06/2025" at bounding box center [545, 380] width 785 height 34
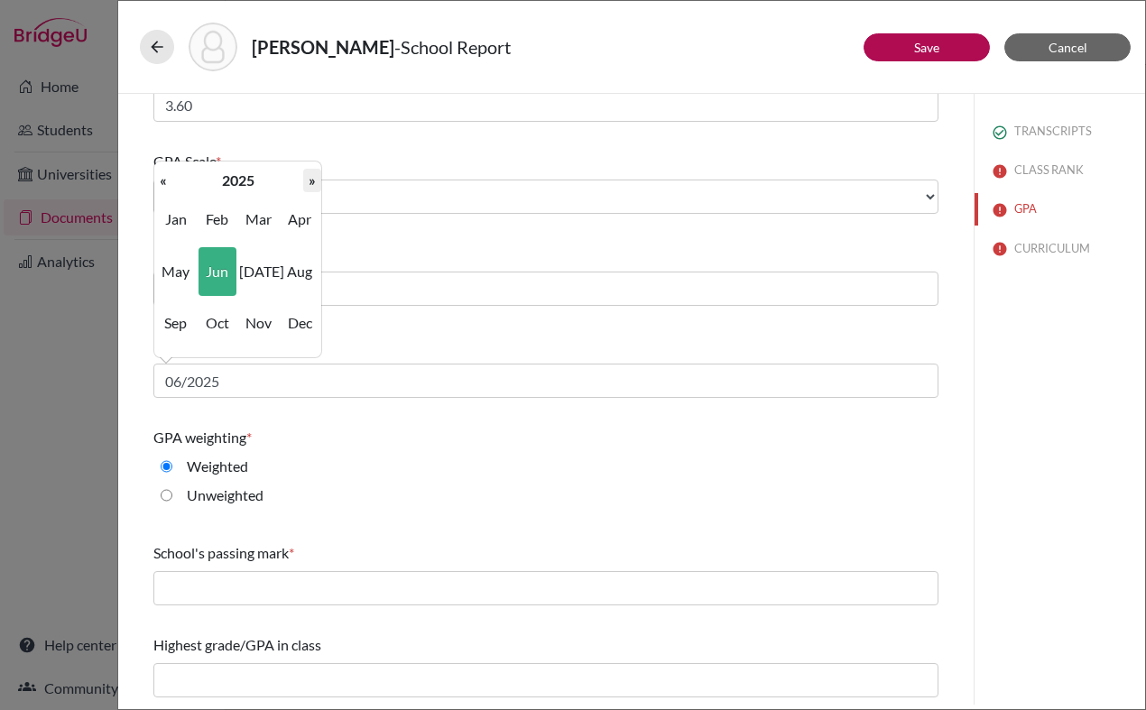
click at [308, 179] on th "»" at bounding box center [312, 180] width 18 height 23
click at [218, 269] on span "Jun" at bounding box center [217, 271] width 38 height 49
type input "06/2026"
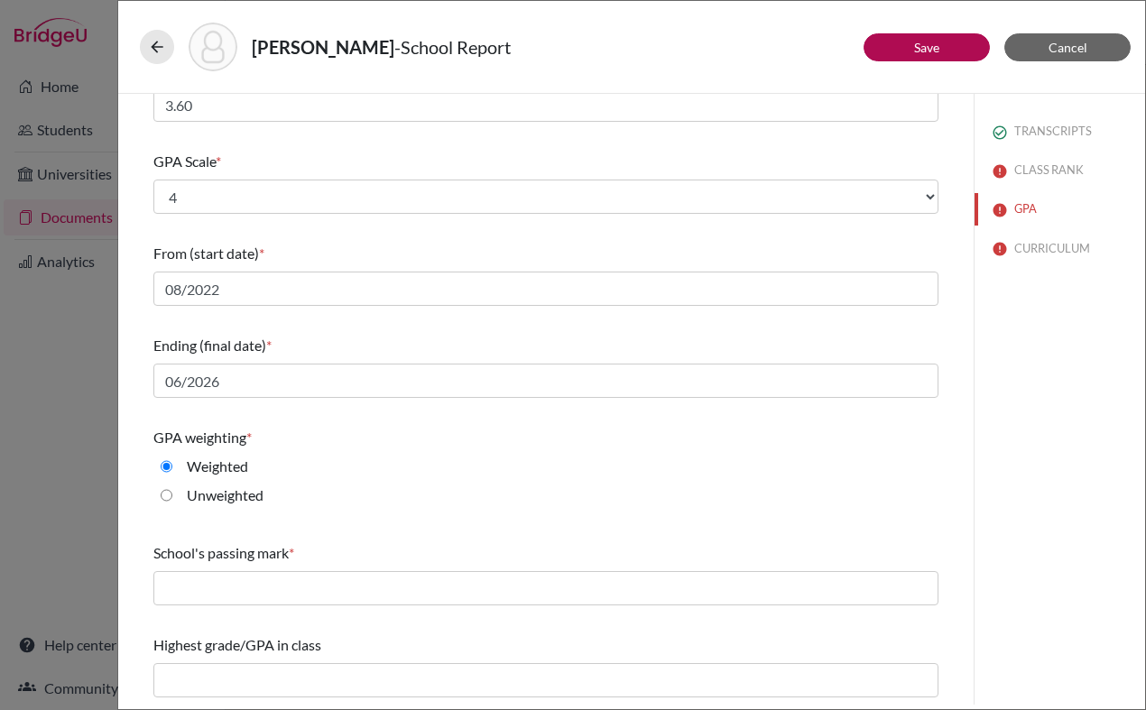
click at [386, 464] on div "Weighted" at bounding box center [545, 470] width 785 height 29
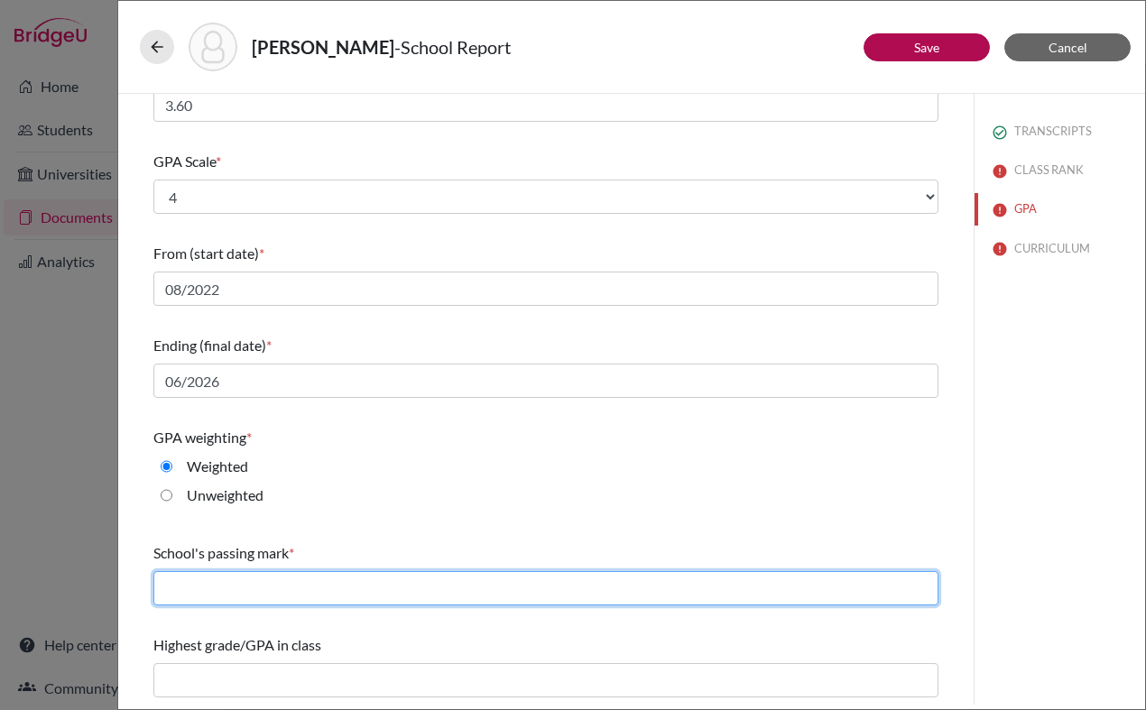
click at [303, 592] on input "text" at bounding box center [545, 588] width 785 height 34
type input "60"
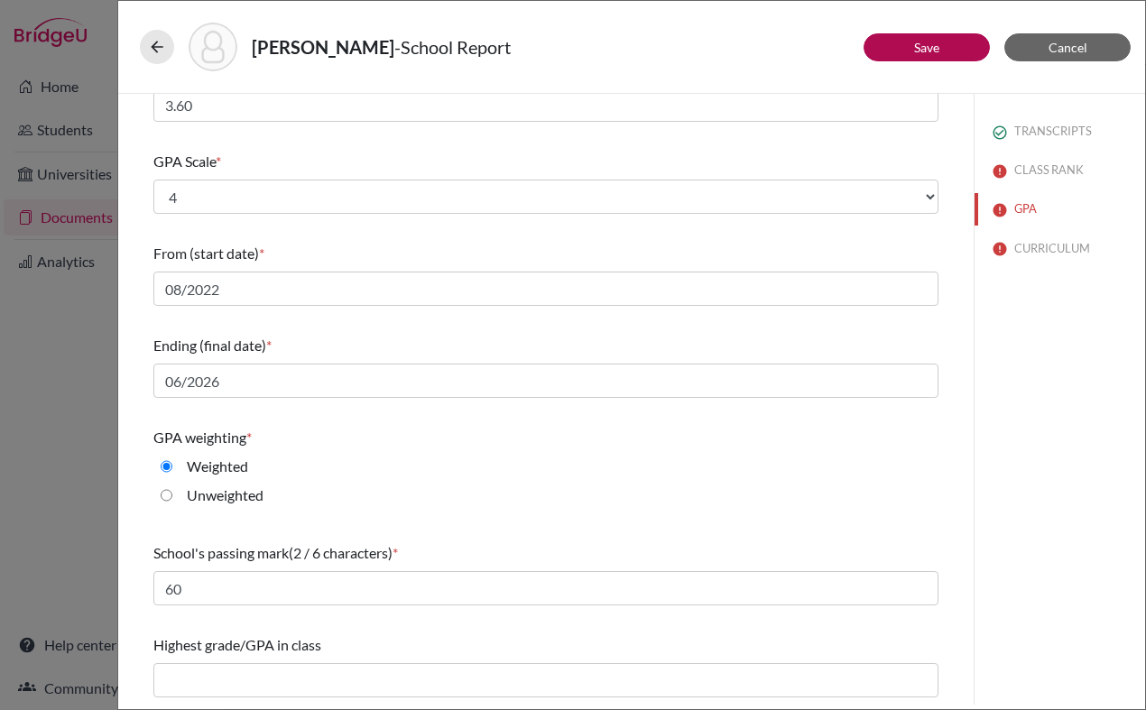
click at [503, 518] on div "GPA weighting * Weighted Unweighted" at bounding box center [545, 469] width 785 height 101
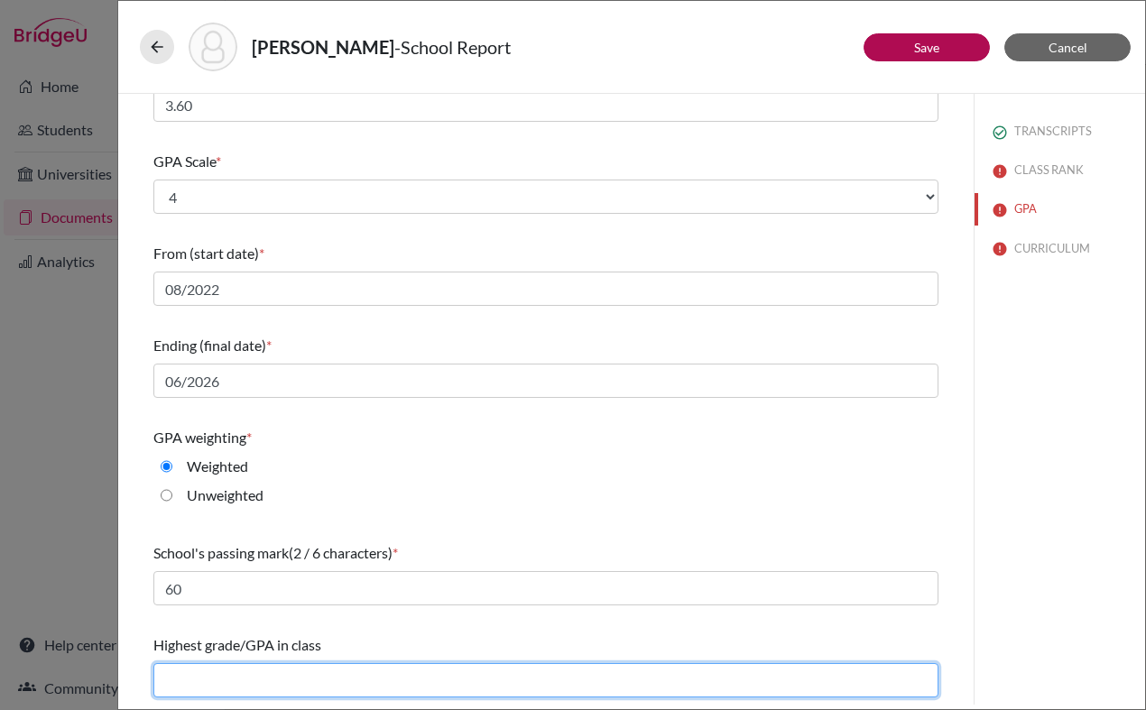
click at [354, 669] on input "text" at bounding box center [545, 680] width 785 height 34
type input "4.27"
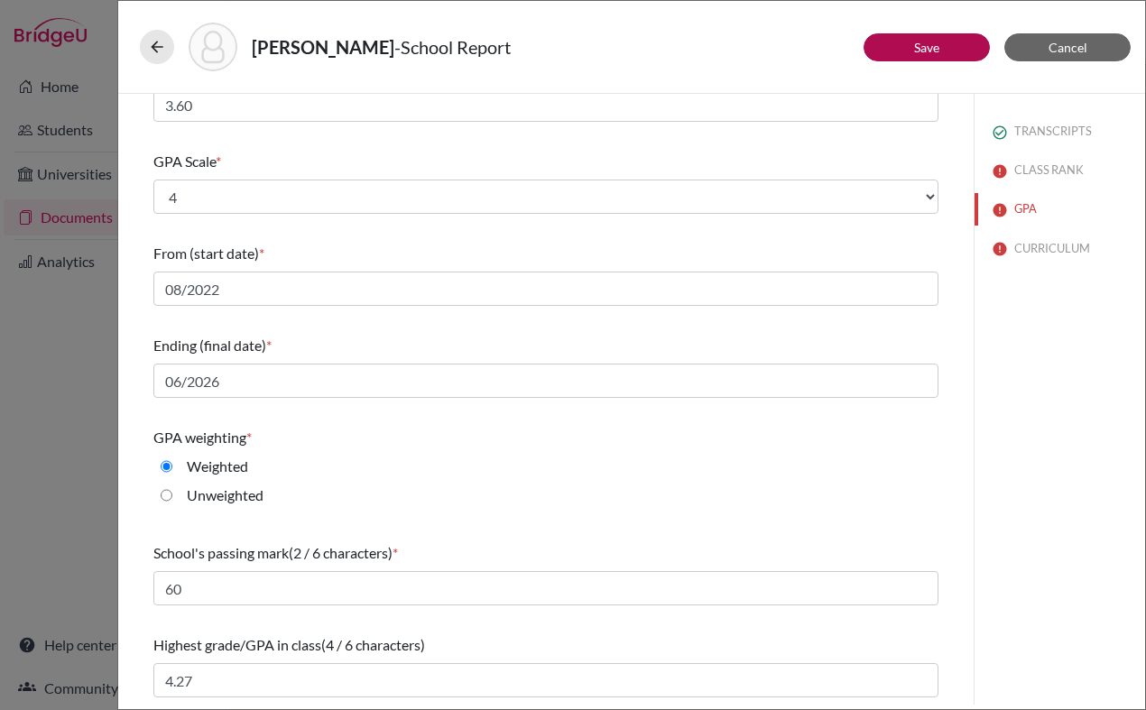
click at [492, 623] on div "Do you report GPA (Grade Point Average)? * Yes No Cumulative GPA (4 / 6 charact…" at bounding box center [545, 320] width 785 height 768
click at [1029, 244] on button "CURRICULUM" at bounding box center [1059, 249] width 170 height 32
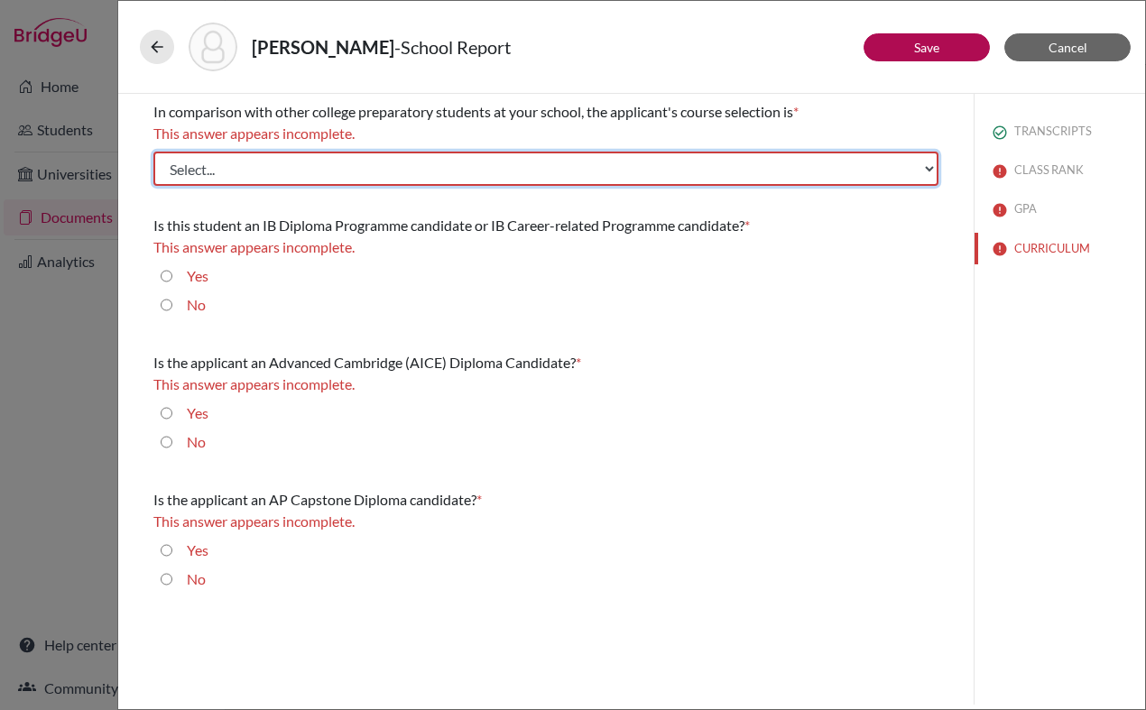
click at [666, 174] on select "Select... Less than demanding Average Demanding Very demanding Most demanding P…" at bounding box center [545, 169] width 785 height 34
select select "3"
click at [153, 152] on select "Select... Less than demanding Average Demanding Very demanding Most demanding P…" at bounding box center [545, 169] width 785 height 34
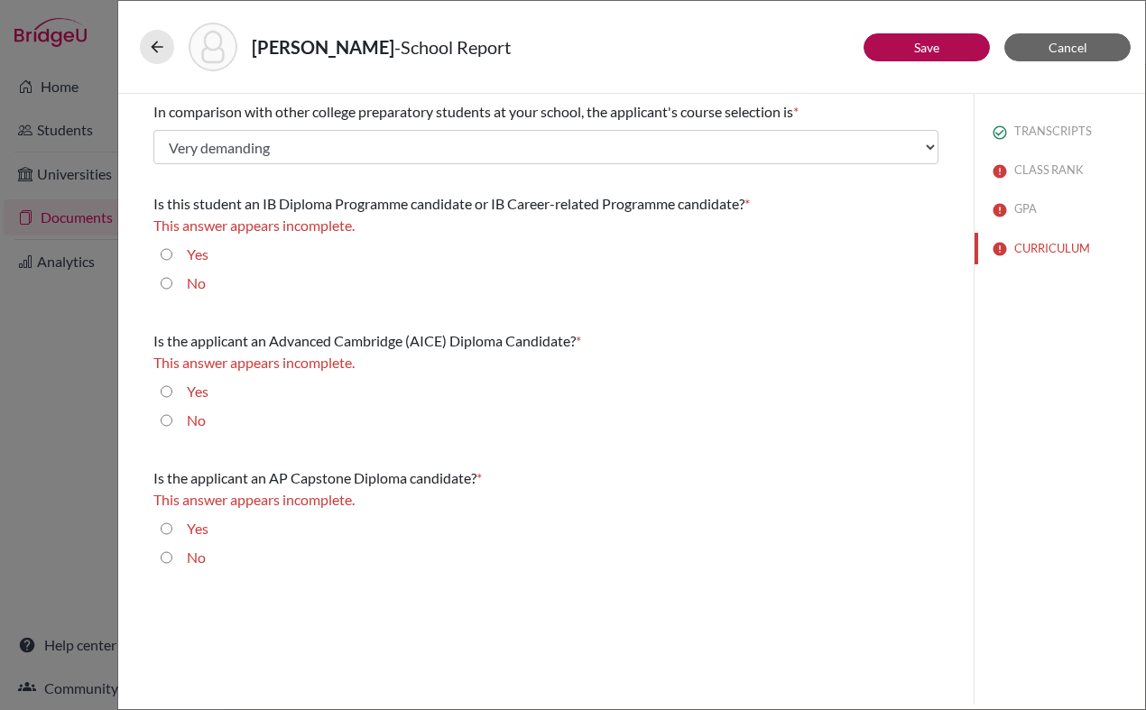
click at [183, 281] on div "No" at bounding box center [188, 286] width 33 height 29
click at [168, 283] on input "No" at bounding box center [167, 283] width 12 height 22
radio input "true"
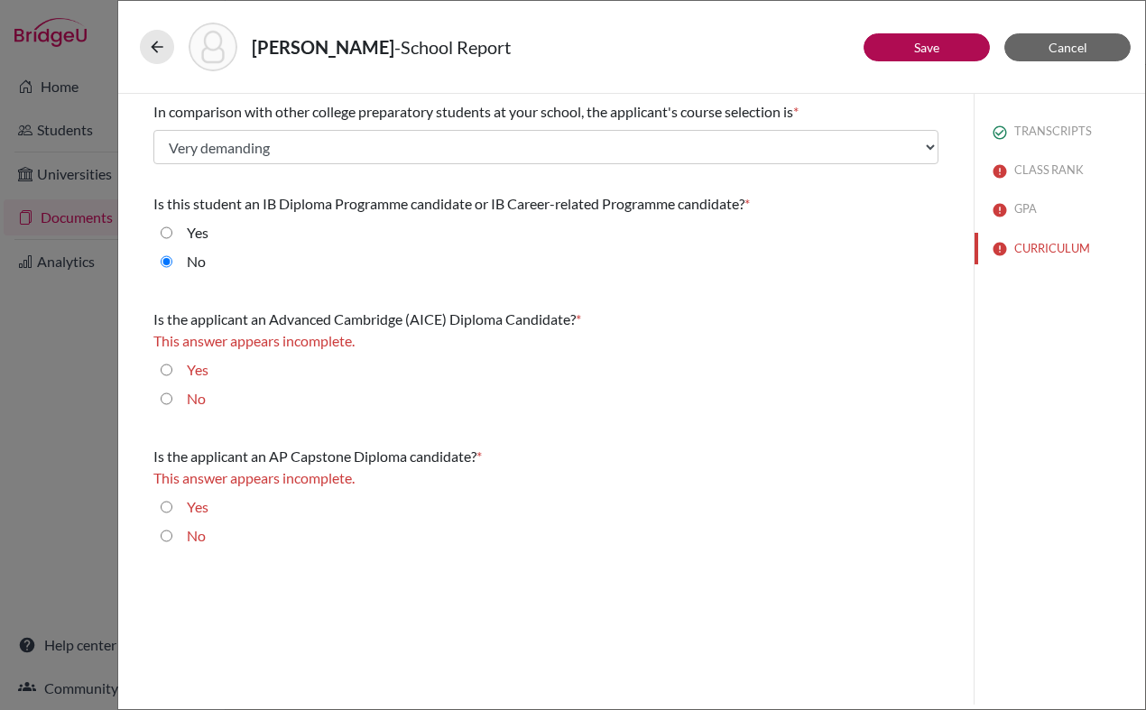
click at [163, 392] on input "No" at bounding box center [167, 399] width 12 height 22
radio input "true"
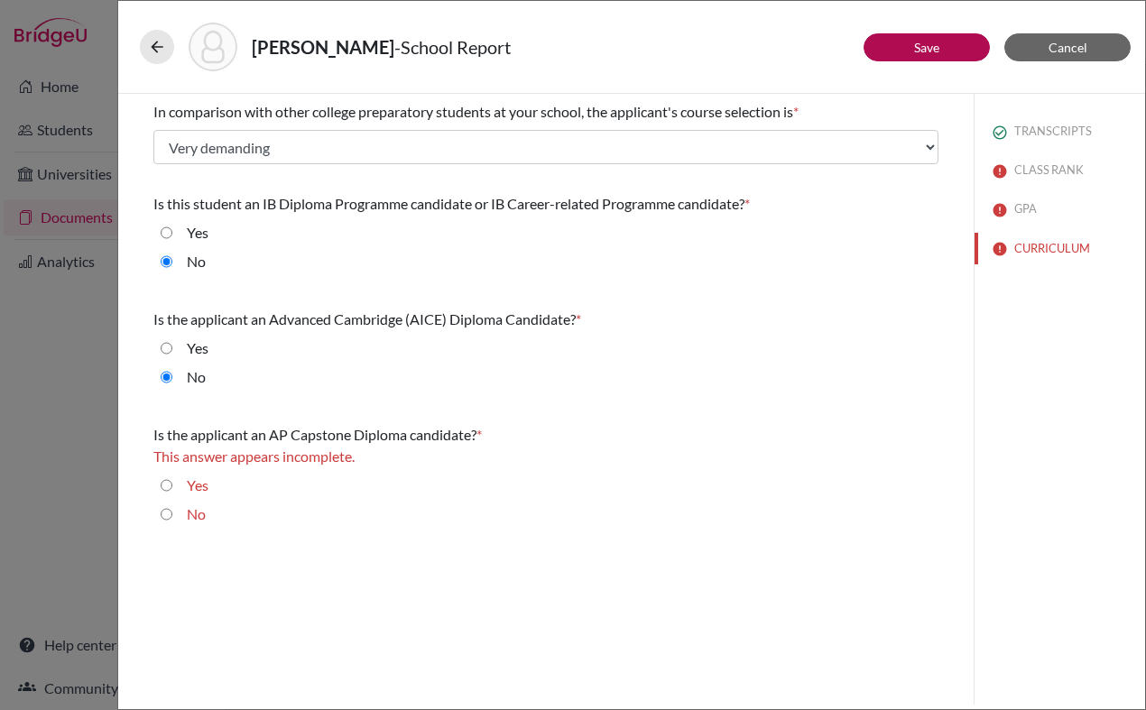
click at [166, 513] on input "No" at bounding box center [167, 514] width 12 height 22
radio input "true"
click at [1028, 169] on button "CLASS RANK" at bounding box center [1059, 170] width 170 height 32
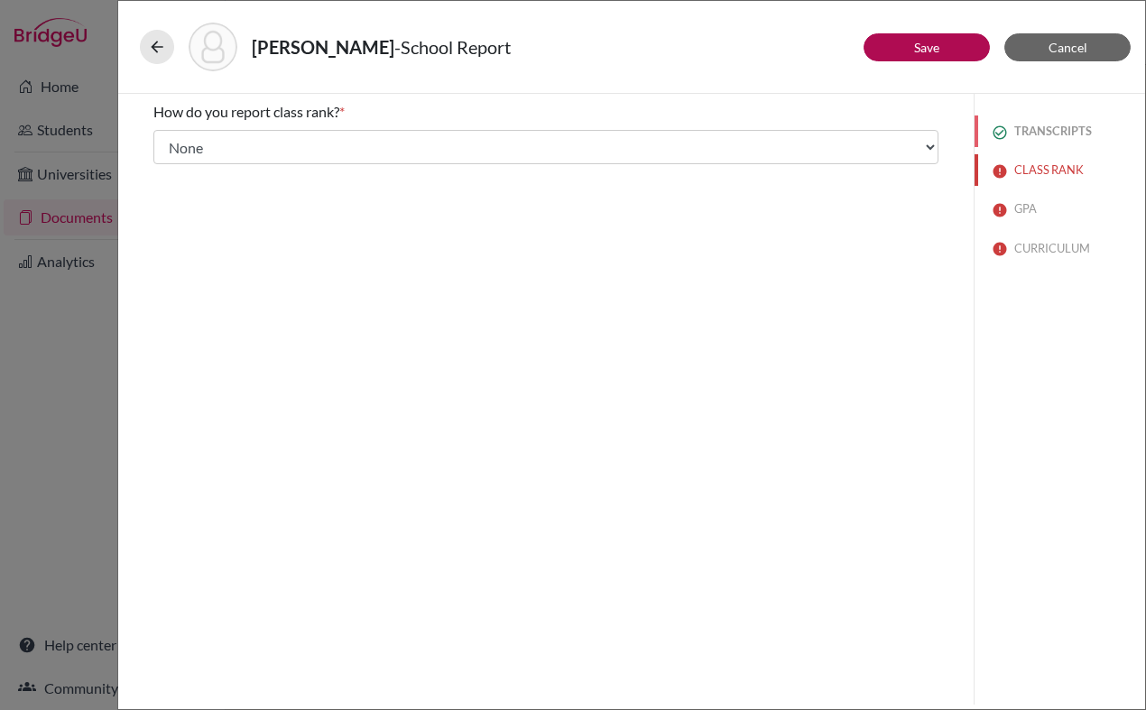
click at [1027, 120] on button "TRANSCRIPTS" at bounding box center [1059, 131] width 170 height 32
select select "1"
select select "0"
select select "687906"
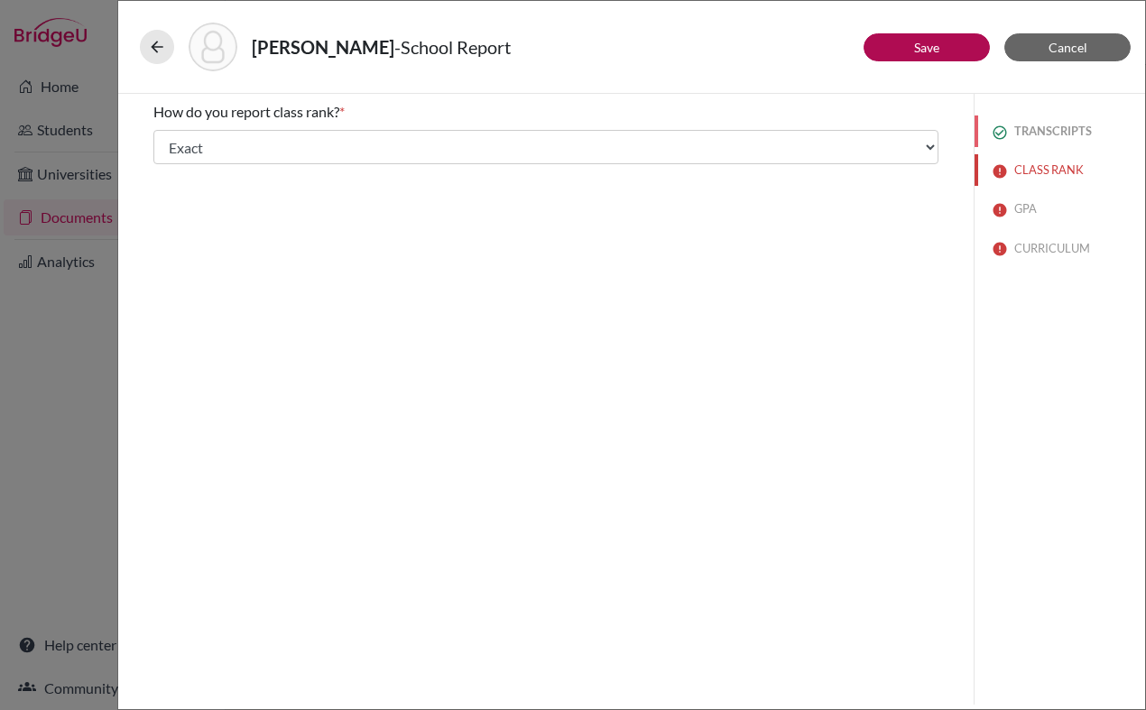
select select "0"
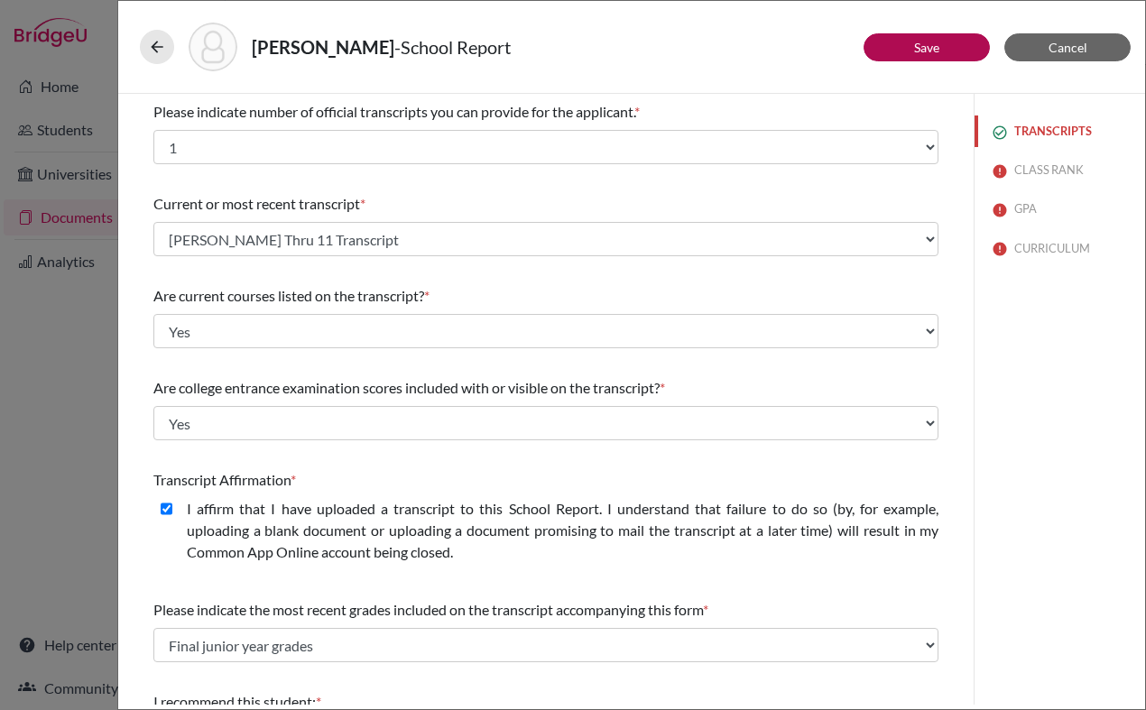
scroll to position [167, 0]
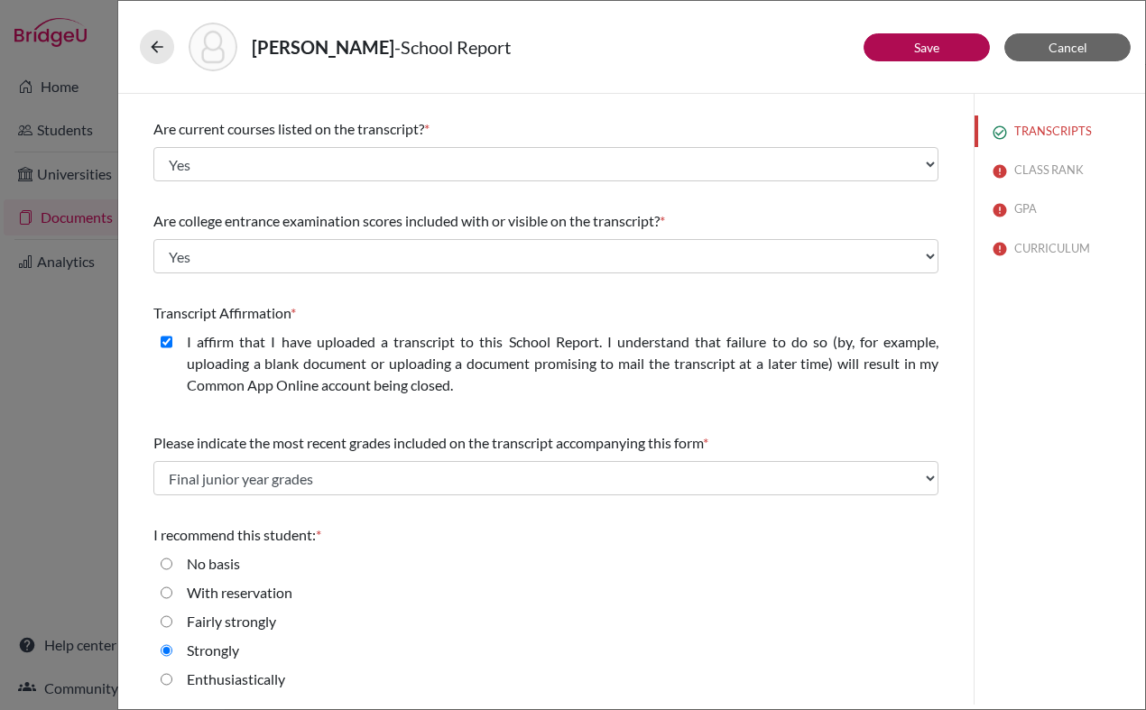
click at [199, 687] on label "Enthusiastically" at bounding box center [236, 679] width 98 height 22
click at [172, 687] on input "Enthusiastically" at bounding box center [167, 679] width 12 height 22
radio input "true"
click at [1044, 165] on button "CLASS RANK" at bounding box center [1059, 170] width 170 height 32
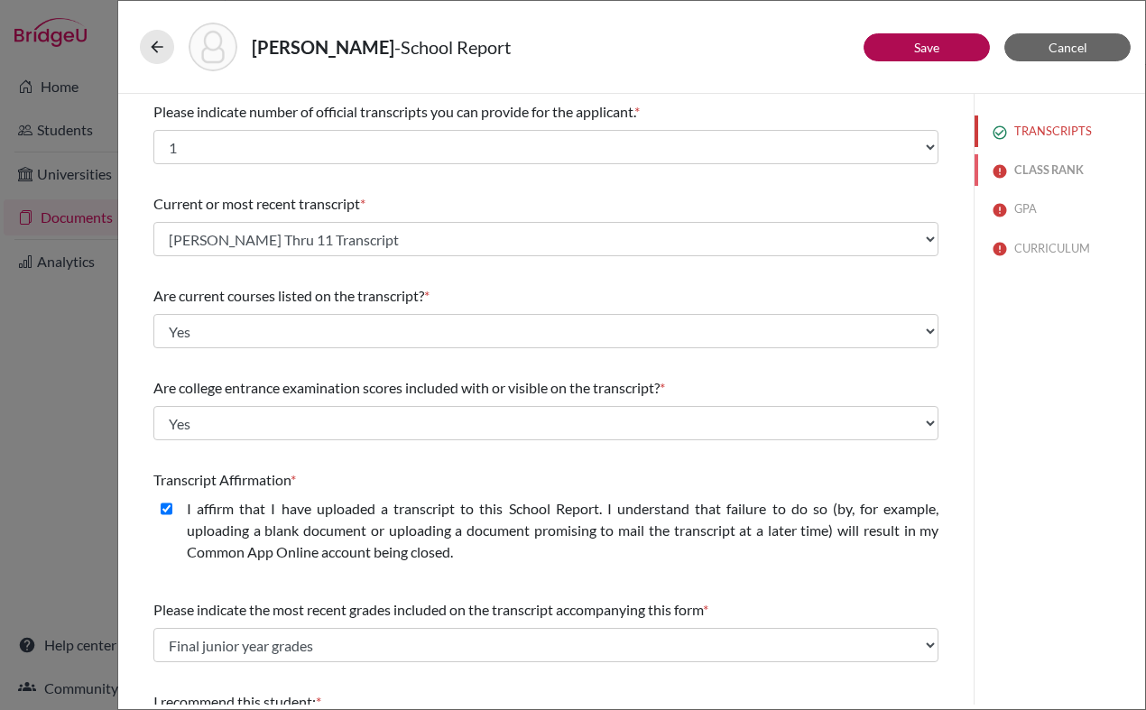
select select "5"
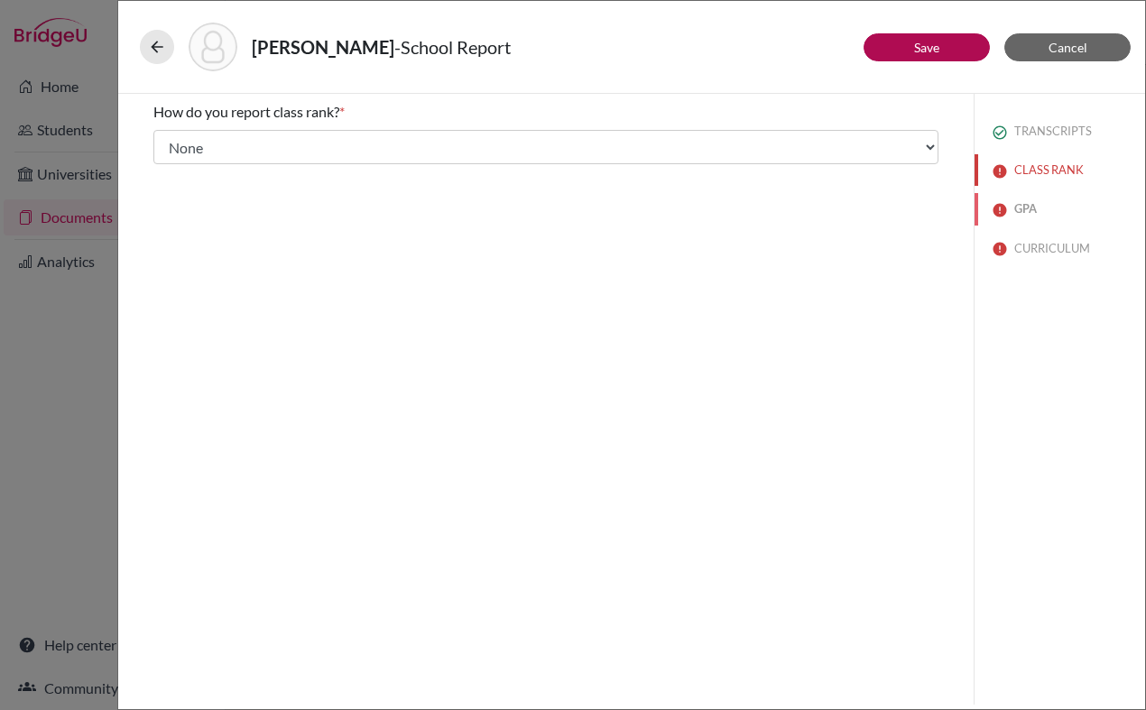
click at [1037, 198] on button "GPA" at bounding box center [1059, 209] width 170 height 32
type input "3.60"
type input "4.27"
select select "4"
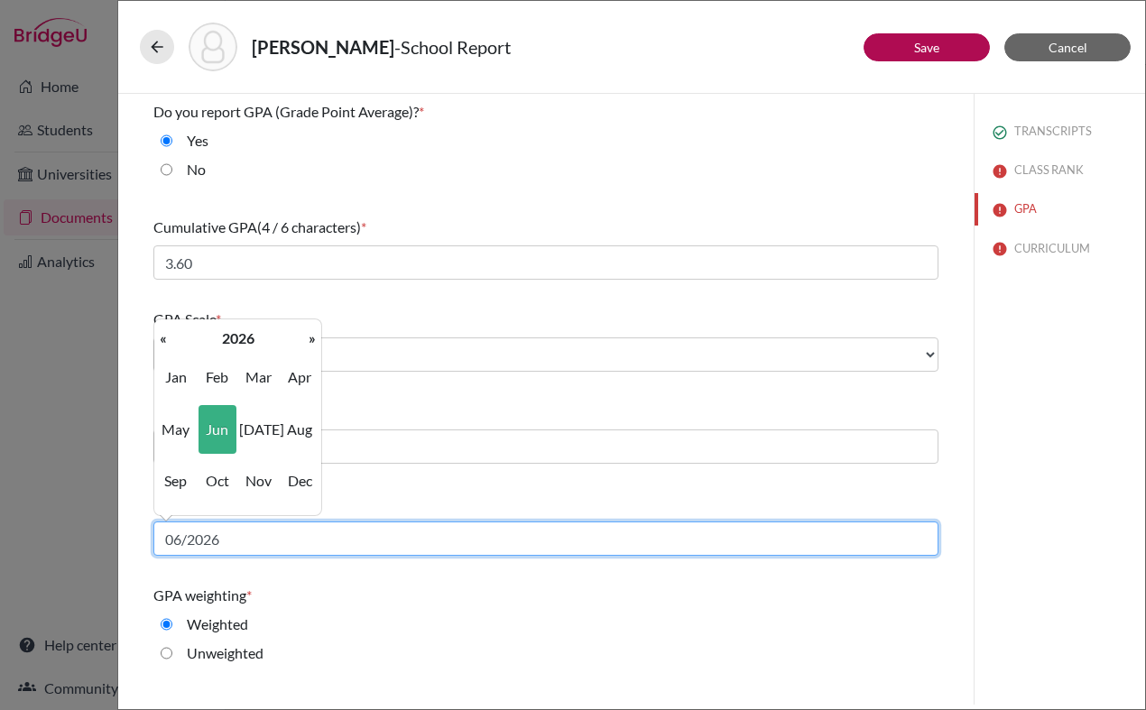
click at [271, 545] on input "06/2026" at bounding box center [545, 538] width 785 height 34
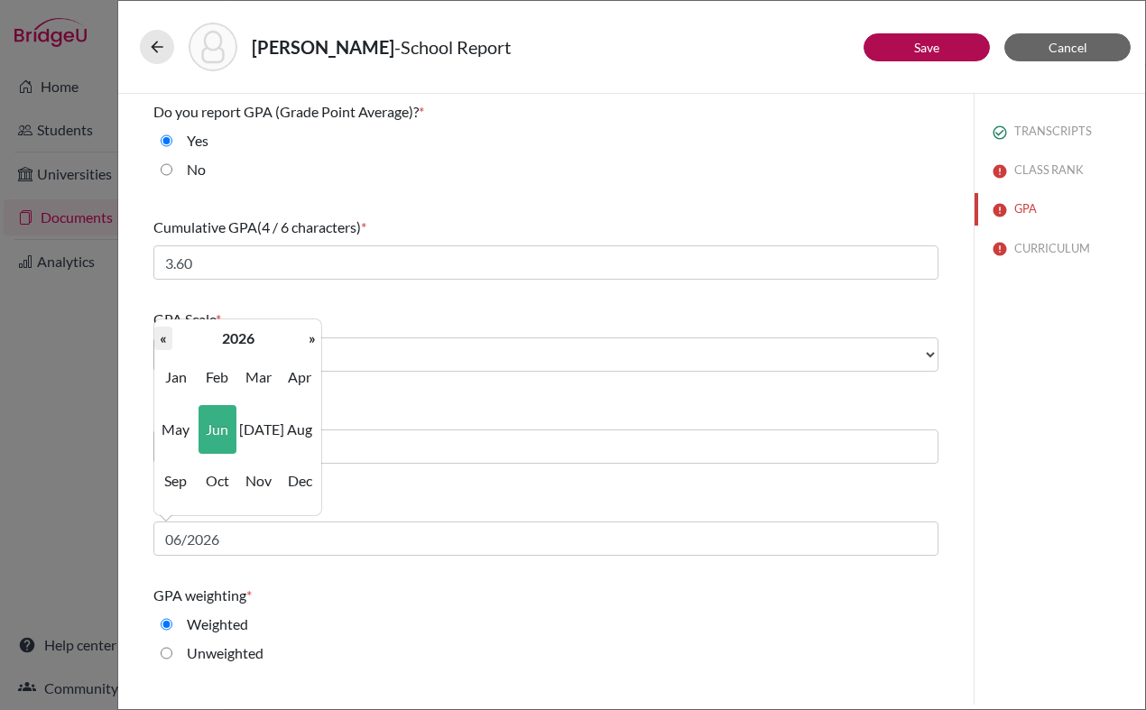
click at [168, 339] on th "«" at bounding box center [163, 338] width 18 height 23
click at [216, 433] on span "Jun" at bounding box center [217, 429] width 38 height 49
type input "06/2025"
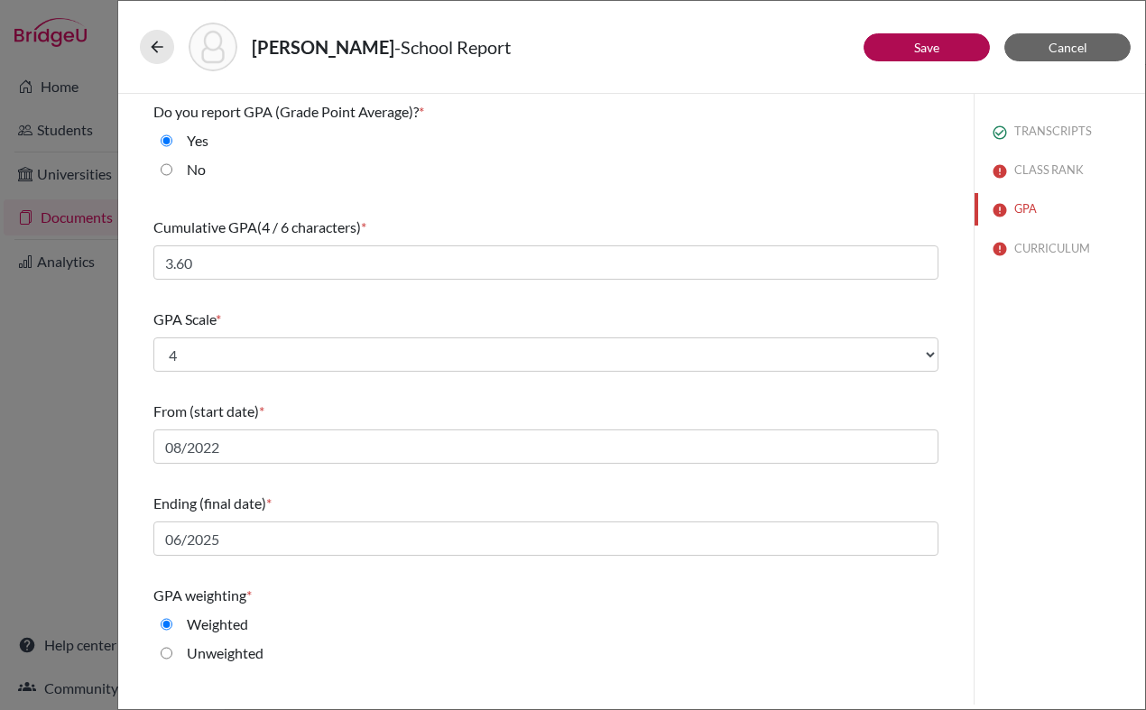
click at [399, 576] on div "Do you report GPA (Grade Point Average)? * Yes No Cumulative GPA (4 / 6 charact…" at bounding box center [545, 478] width 785 height 768
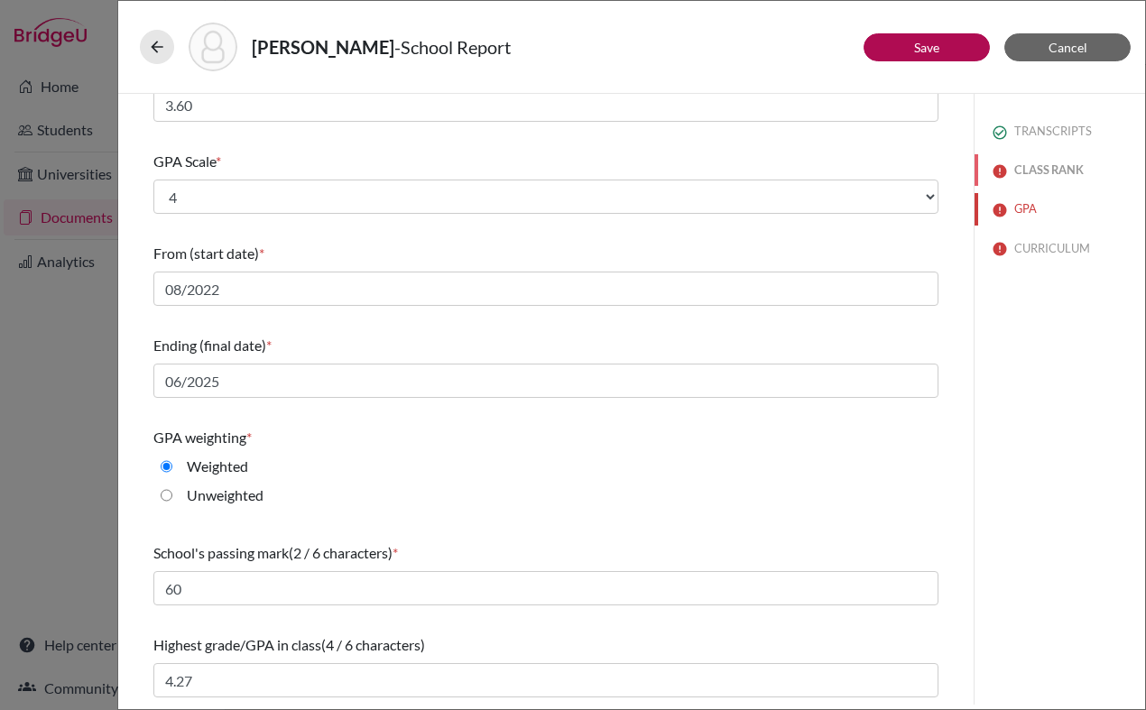
click at [1028, 179] on button "CLASS RANK" at bounding box center [1059, 170] width 170 height 32
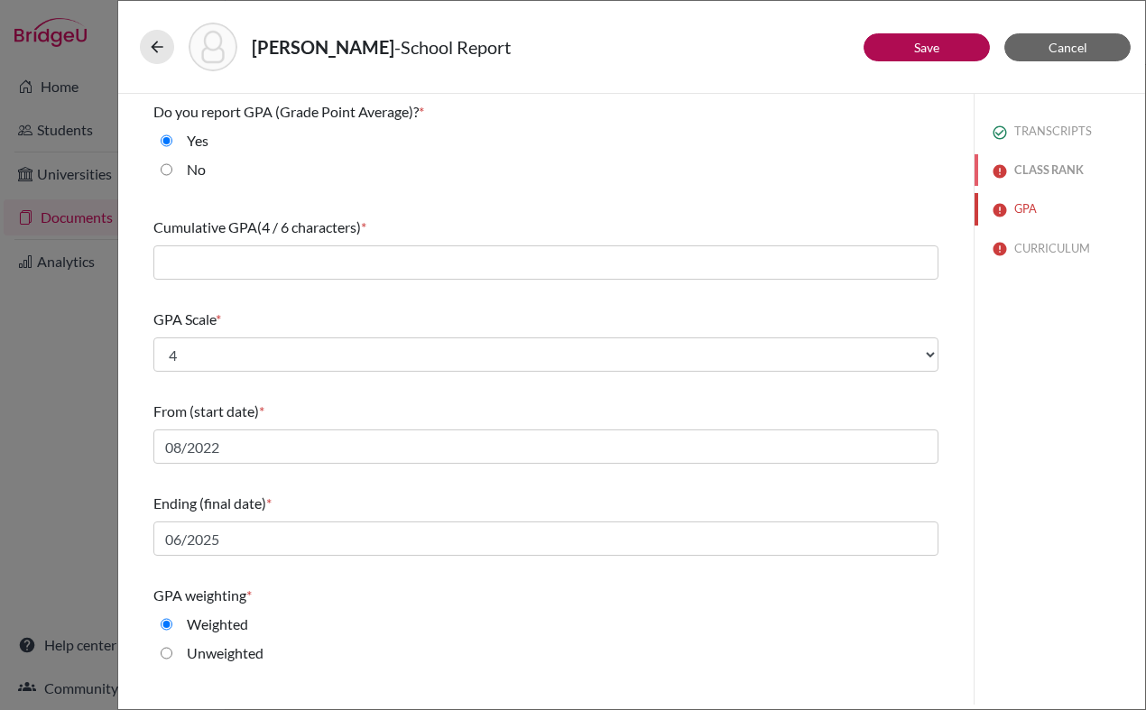
select select "5"
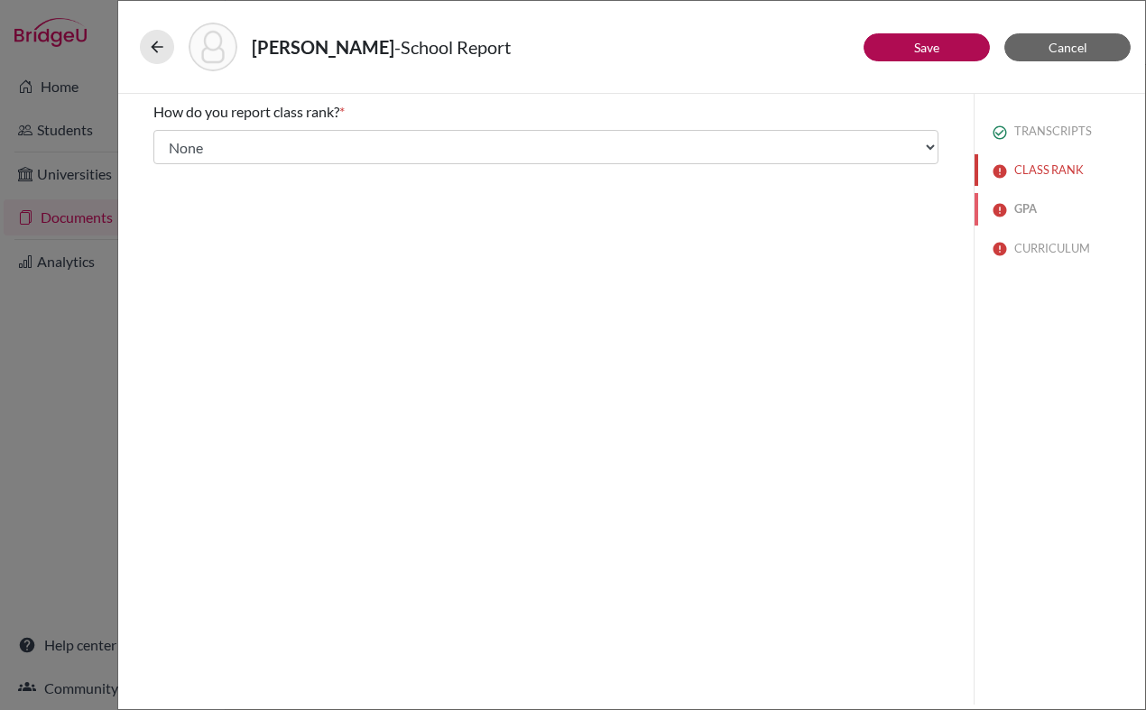
click at [1026, 202] on button "GPA" at bounding box center [1059, 209] width 170 height 32
type input "3.60"
type input "4.27"
select select "4"
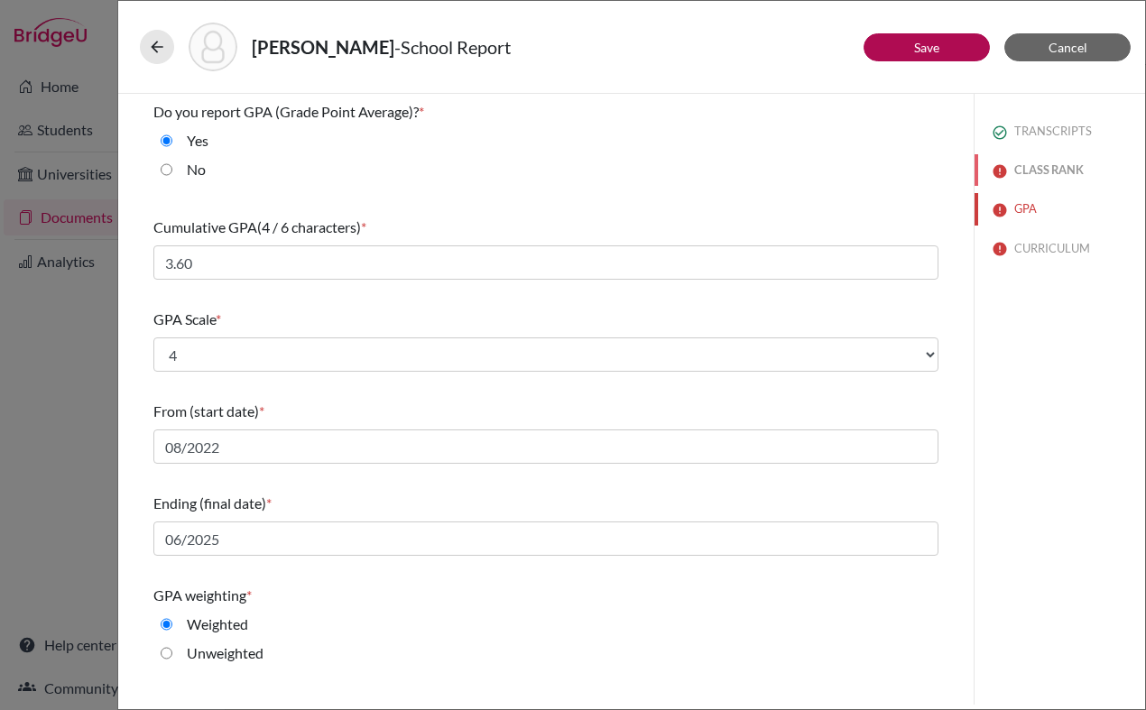
click at [1026, 172] on button "CLASS RANK" at bounding box center [1059, 170] width 170 height 32
select select "5"
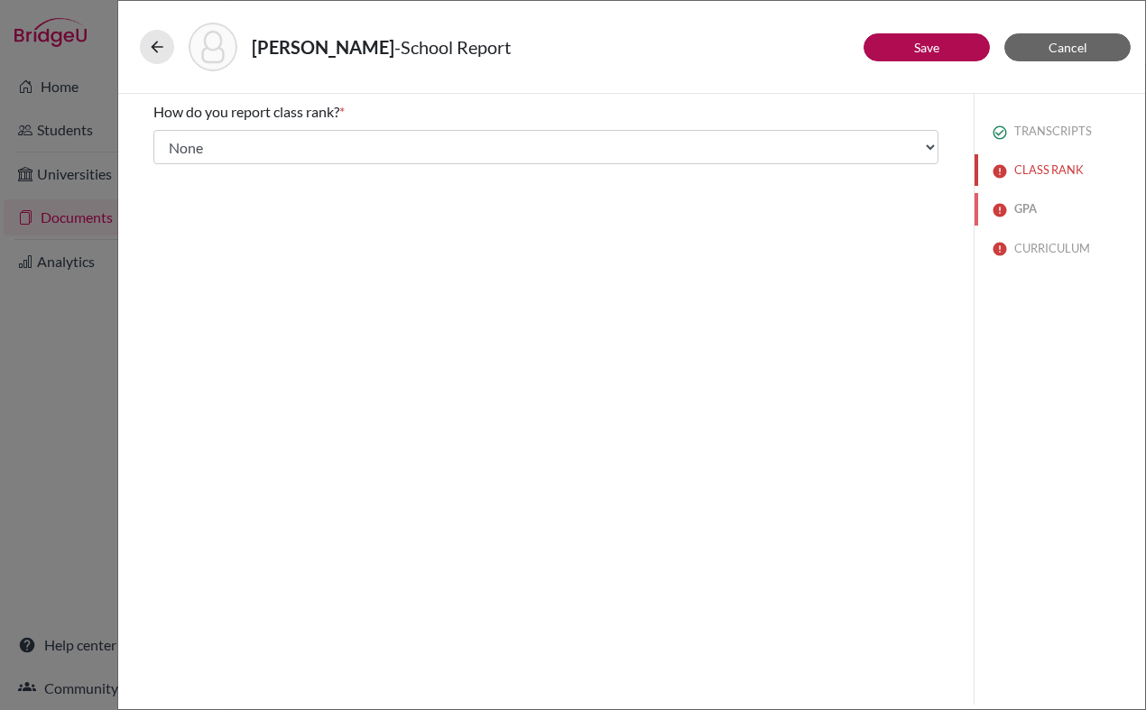
click at [1030, 207] on button "GPA" at bounding box center [1059, 209] width 170 height 32
type input "3.60"
type input "4.27"
select select "4"
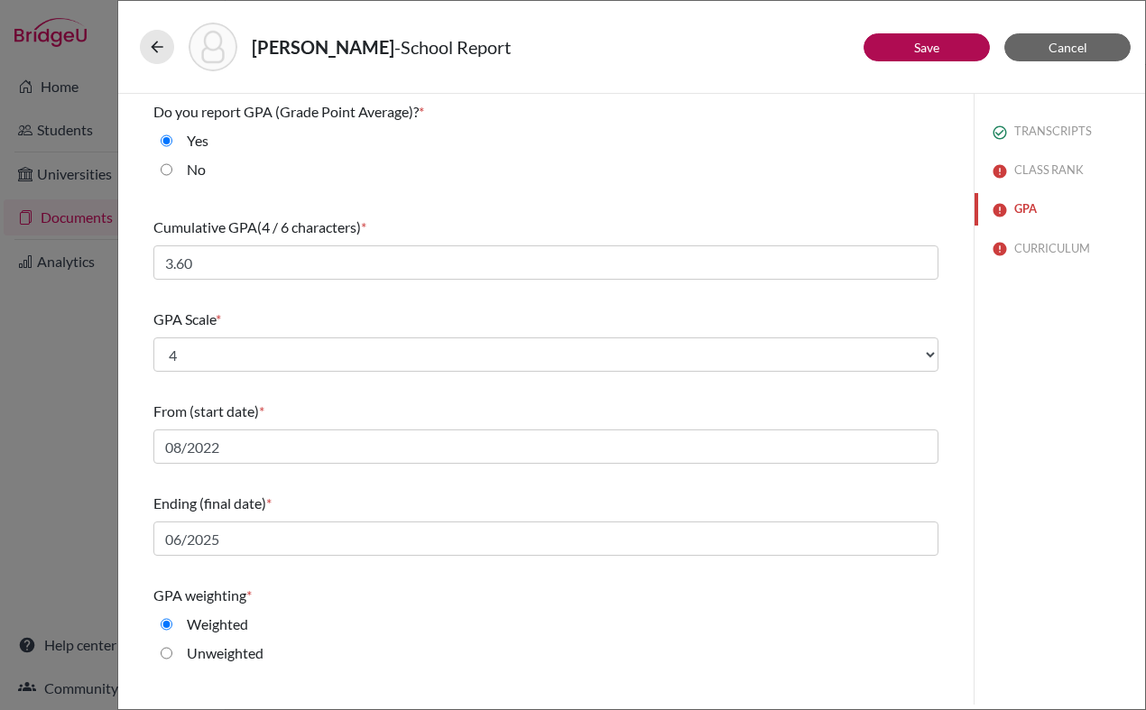
scroll to position [158, 0]
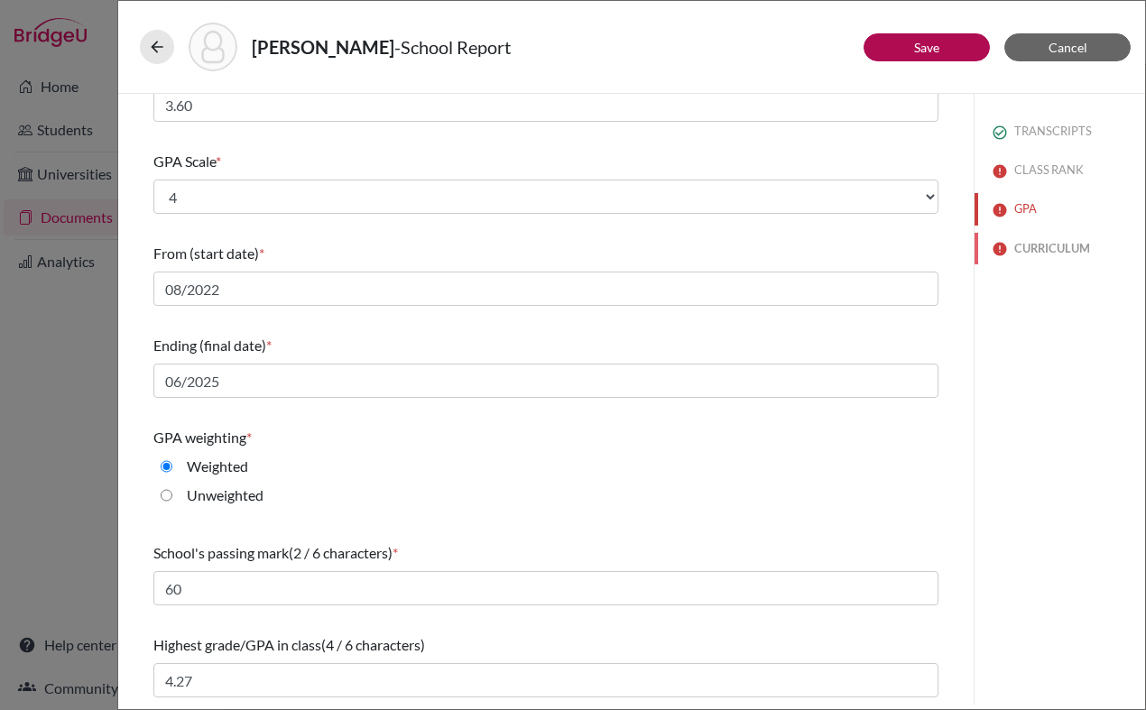
click at [1017, 246] on button "CURRICULUM" at bounding box center [1059, 249] width 170 height 32
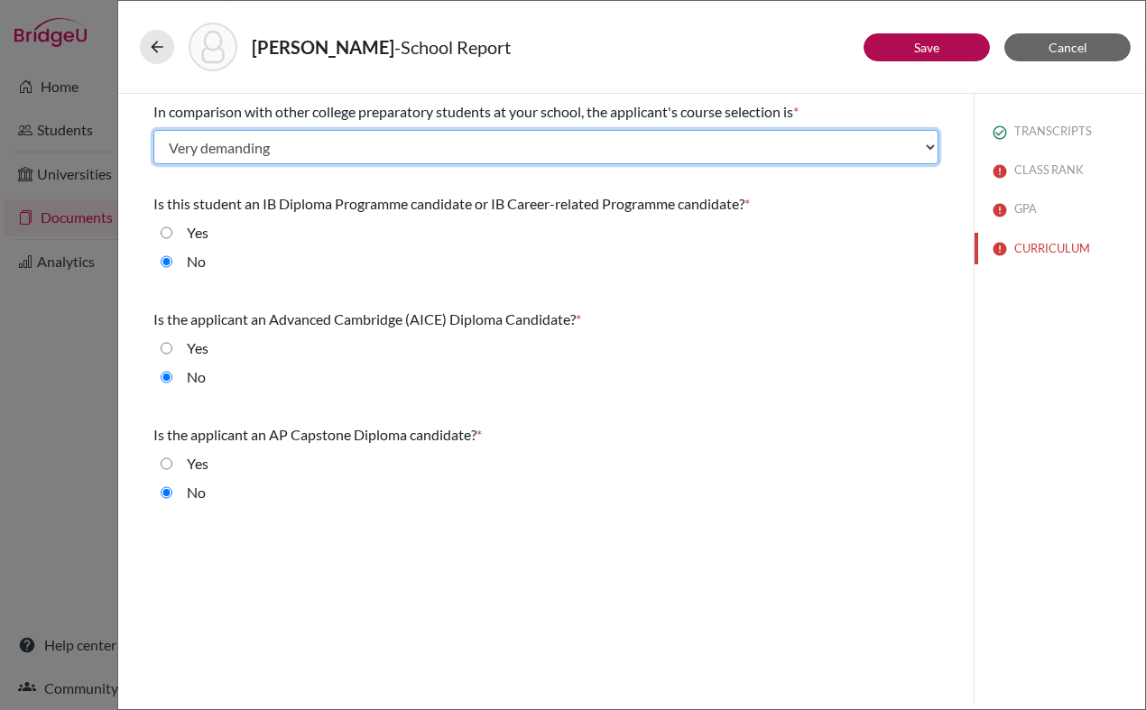
click at [714, 152] on select "Select... Less than demanding Average Demanding Very demanding Most demanding P…" at bounding box center [545, 147] width 785 height 34
click at [153, 130] on select "Select... Less than demanding Average Demanding Very demanding Most demanding P…" at bounding box center [545, 147] width 785 height 34
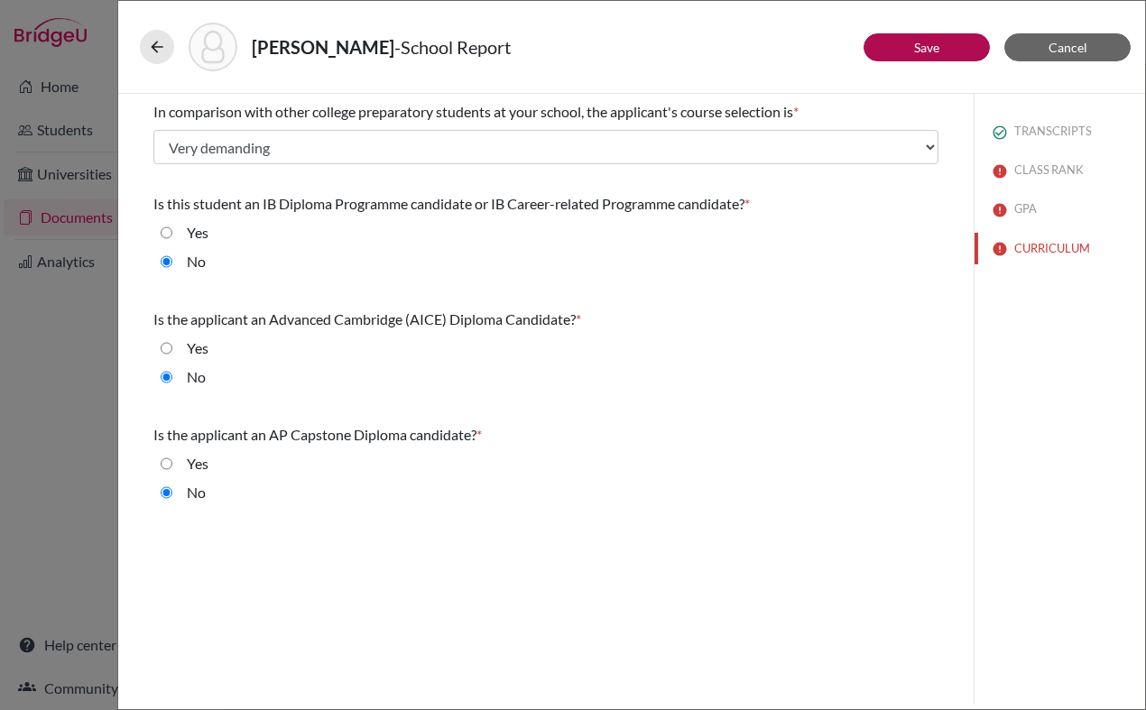
click at [651, 311] on div "Is the applicant an Advanced Cambridge (AICE) Diploma Candidate? *" at bounding box center [545, 319] width 785 height 22
click at [1058, 169] on button "CLASS RANK" at bounding box center [1059, 170] width 170 height 32
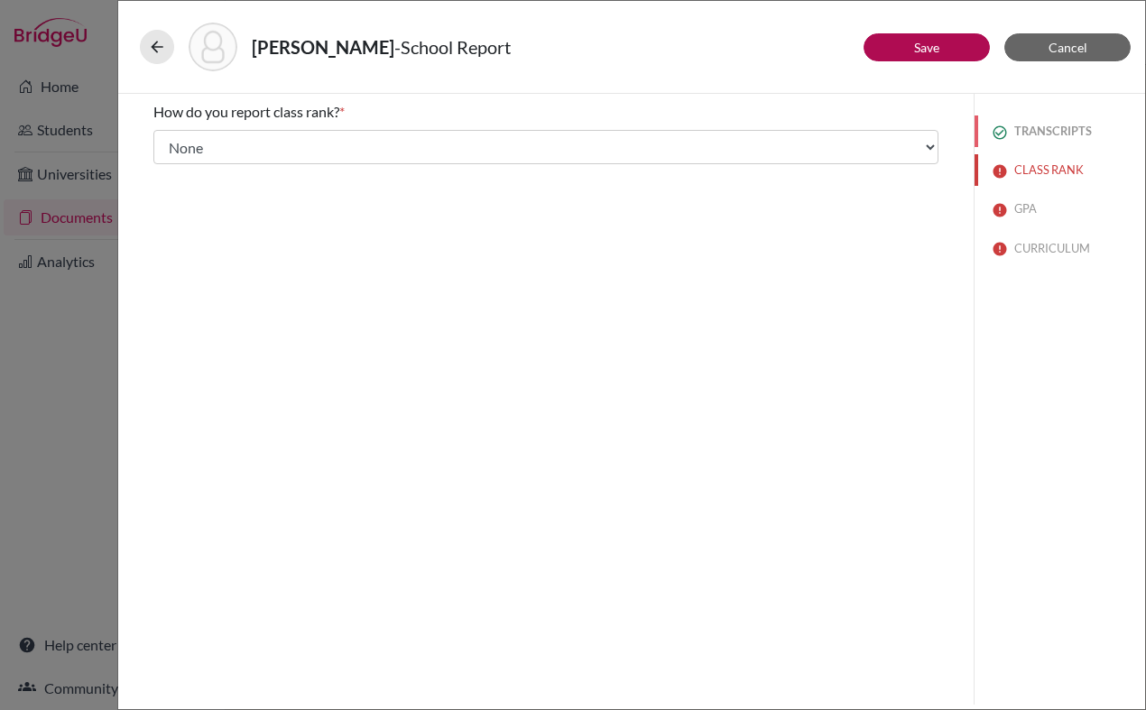
click at [1042, 132] on button "TRANSCRIPTS" at bounding box center [1059, 131] width 170 height 32
select select "1"
select select "0"
select select "687906"
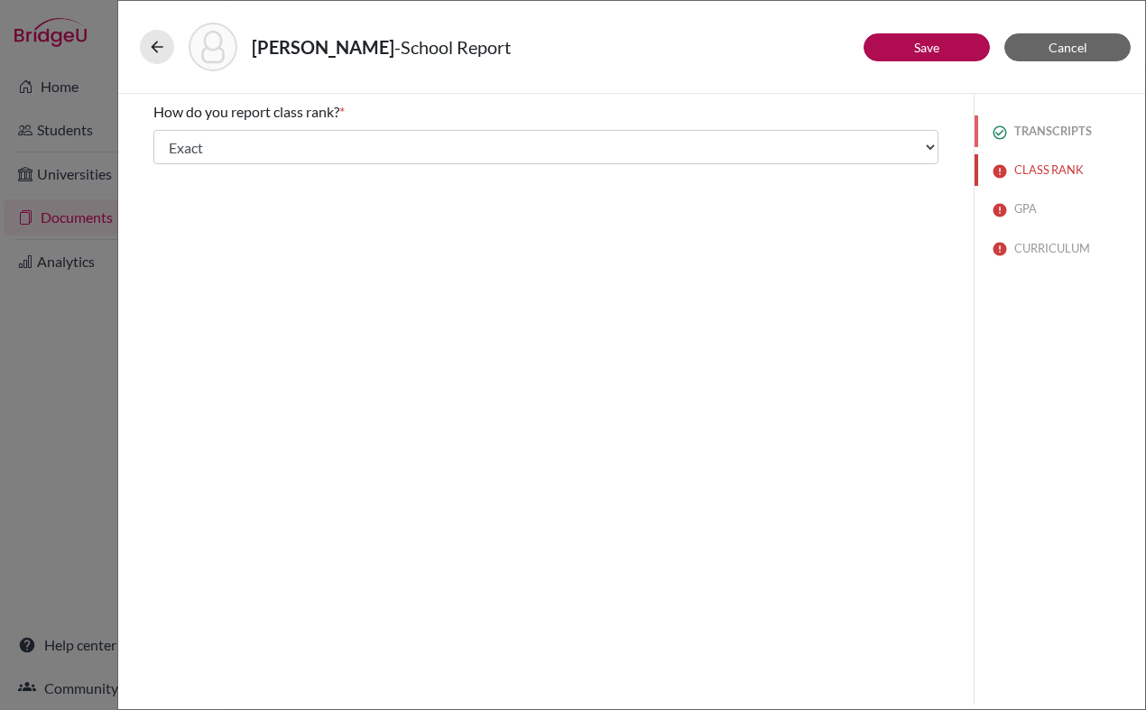
select select "0"
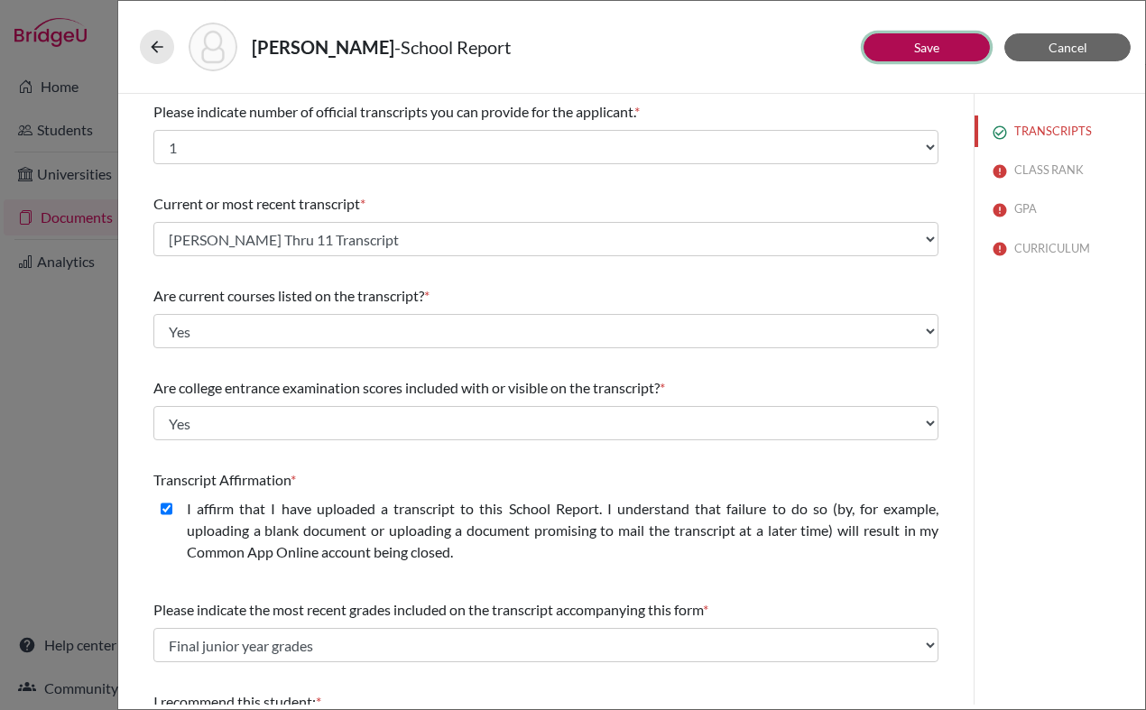
click at [944, 44] on button "Save" at bounding box center [926, 47] width 126 height 28
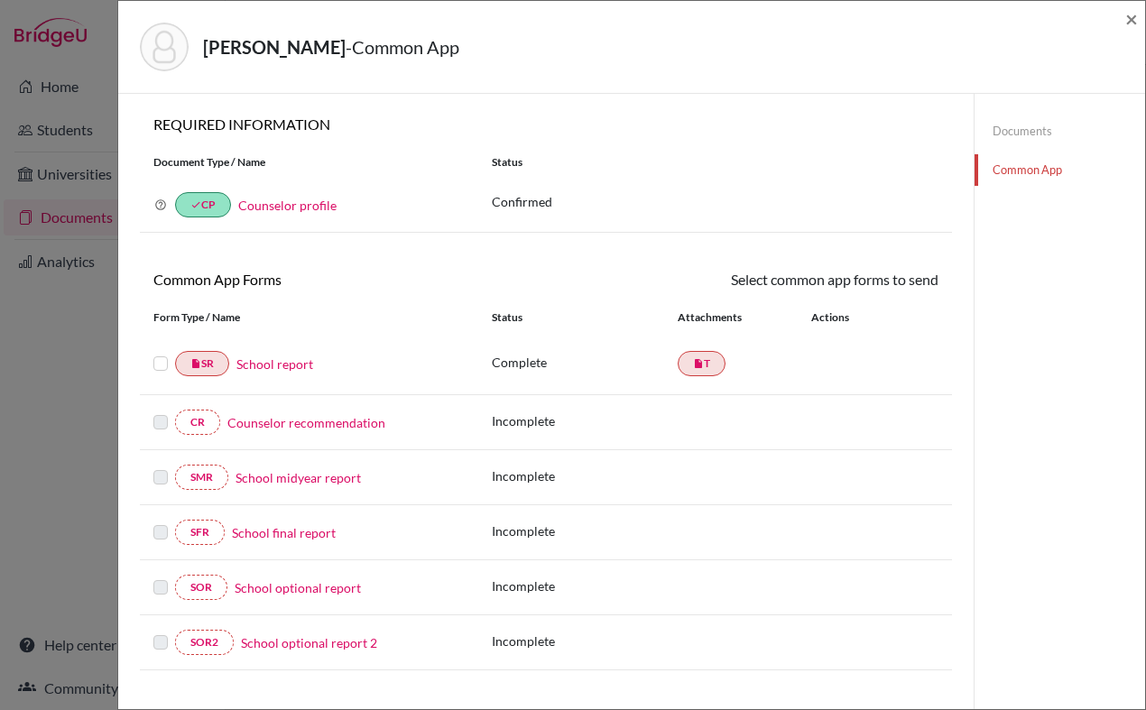
click at [518, 280] on h6 "Common App Forms" at bounding box center [343, 279] width 406 height 17
click at [1133, 19] on span "×" at bounding box center [1131, 18] width 13 height 26
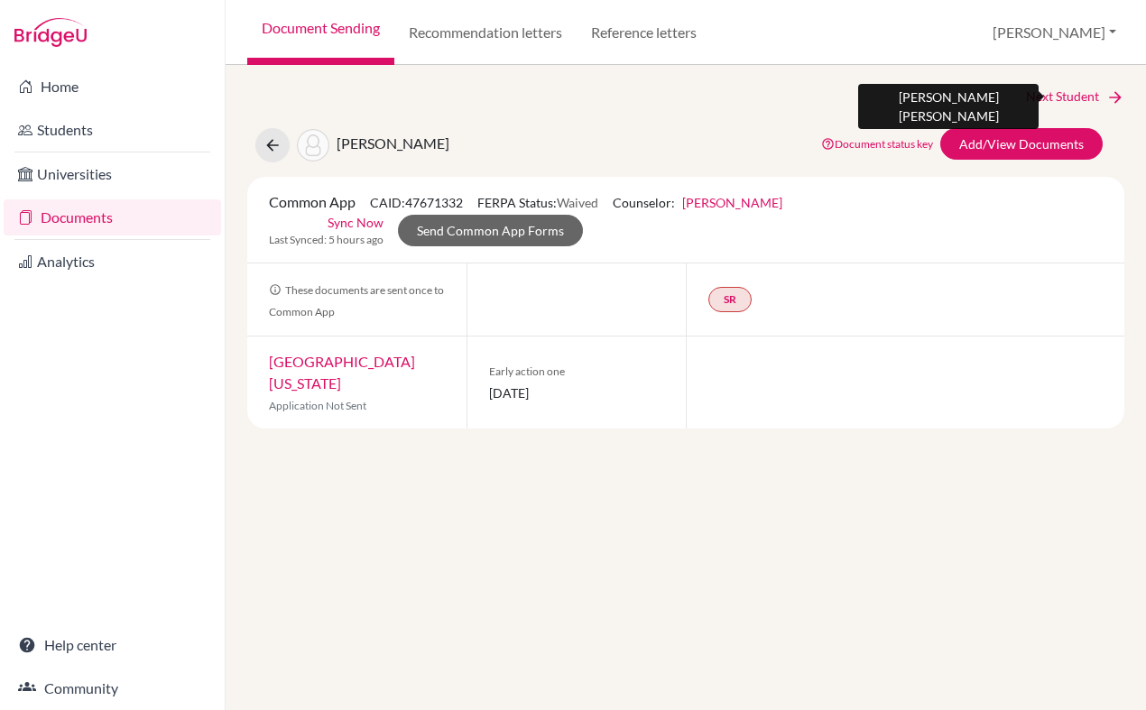
click at [1041, 87] on link "Next Student" at bounding box center [1075, 97] width 98 height 20
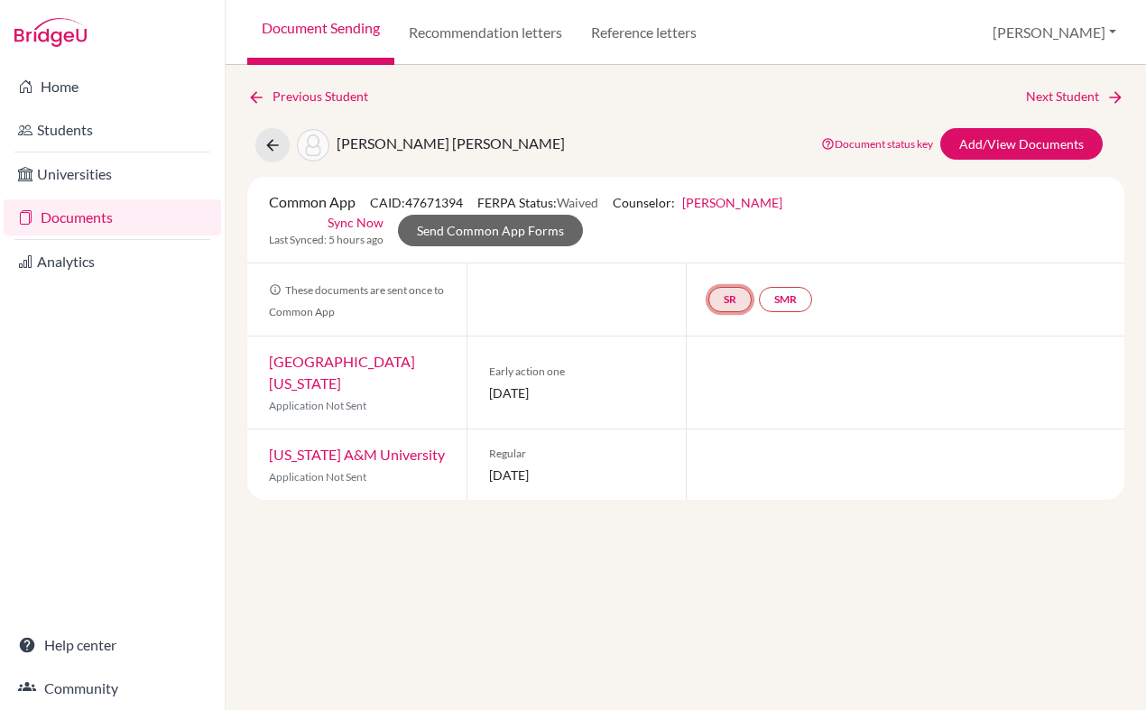
click at [735, 301] on link "SR" at bounding box center [729, 299] width 43 height 25
click at [724, 250] on link "School report" at bounding box center [729, 244] width 77 height 15
click at [981, 144] on link "Add/View Documents" at bounding box center [1021, 144] width 162 height 32
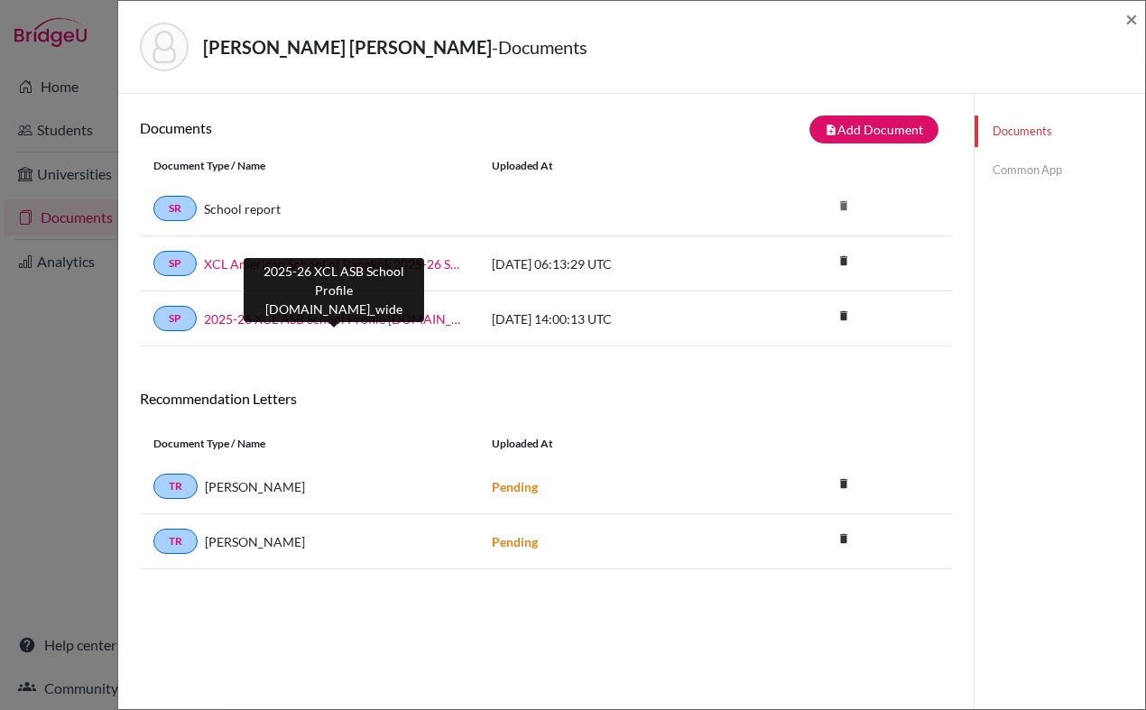
click at [363, 322] on link "2025-26 XCL ASB School Profile [DOMAIN_NAME]_wide" at bounding box center [334, 318] width 261 height 19
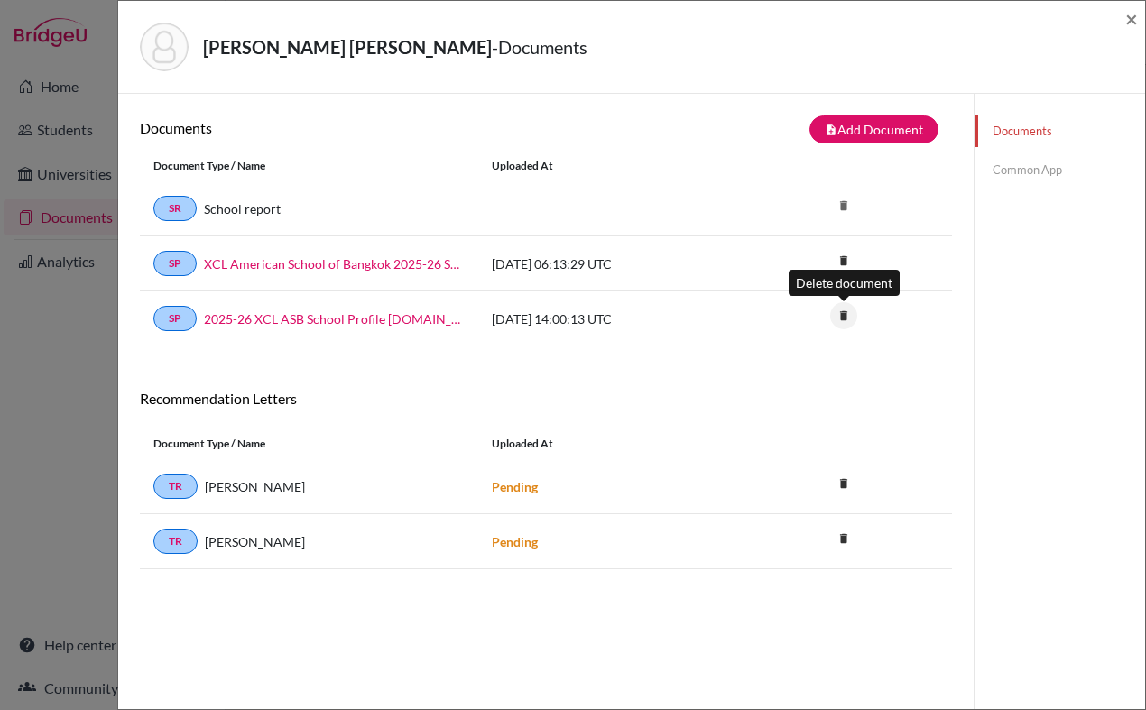
click at [849, 317] on icon "delete" at bounding box center [843, 315] width 27 height 27
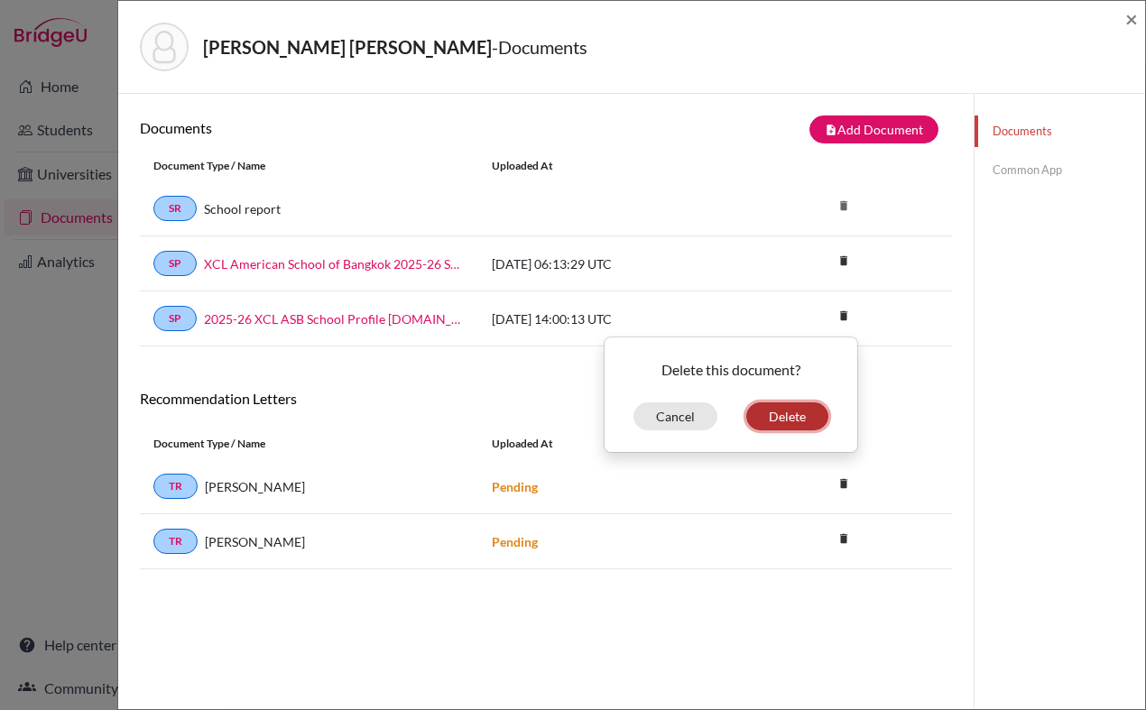
click at [804, 414] on button "Delete" at bounding box center [787, 416] width 82 height 28
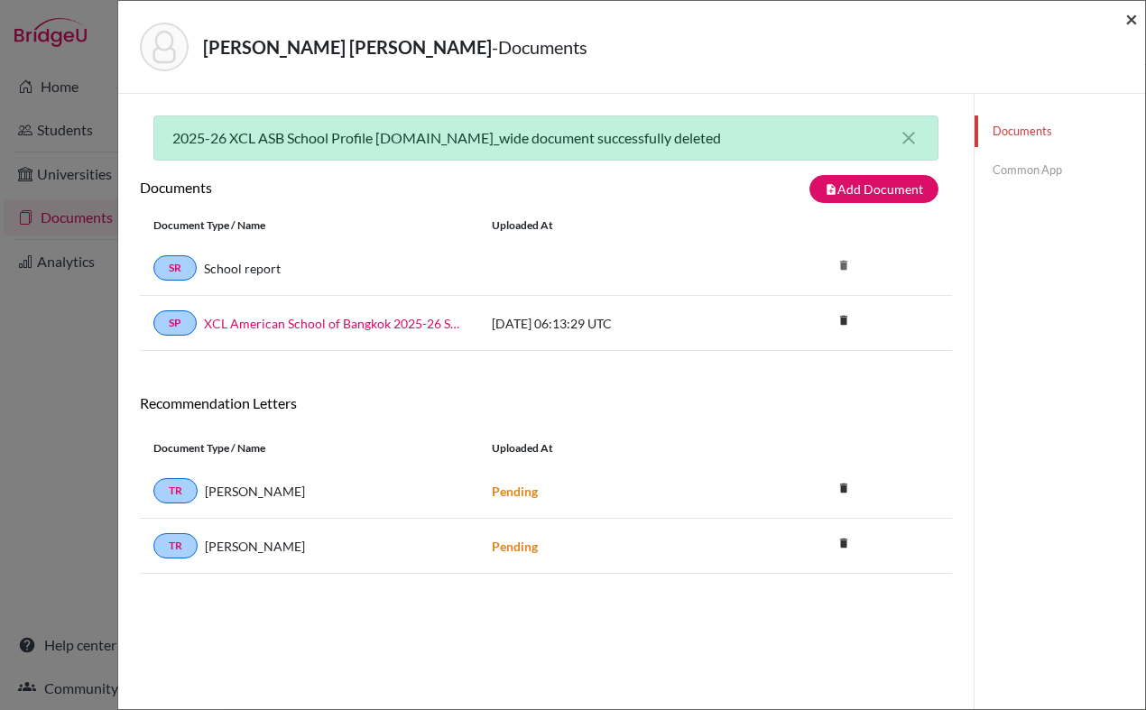
click at [1136, 23] on span "×" at bounding box center [1131, 18] width 13 height 26
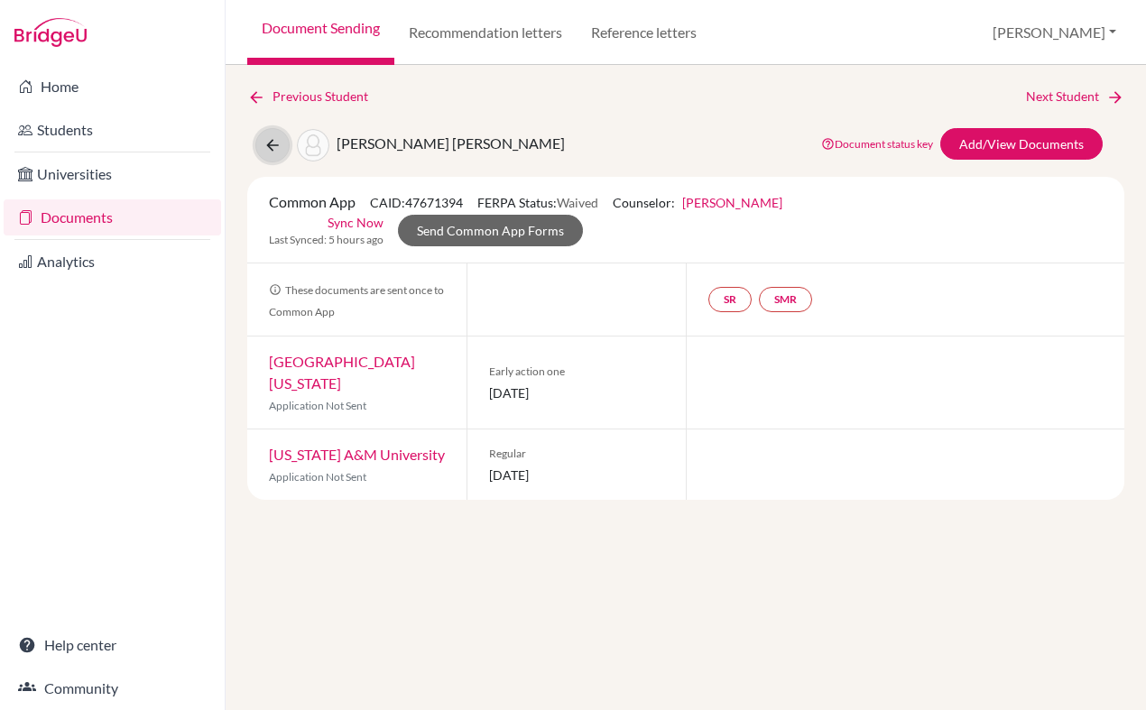
click at [270, 142] on icon at bounding box center [272, 145] width 18 height 18
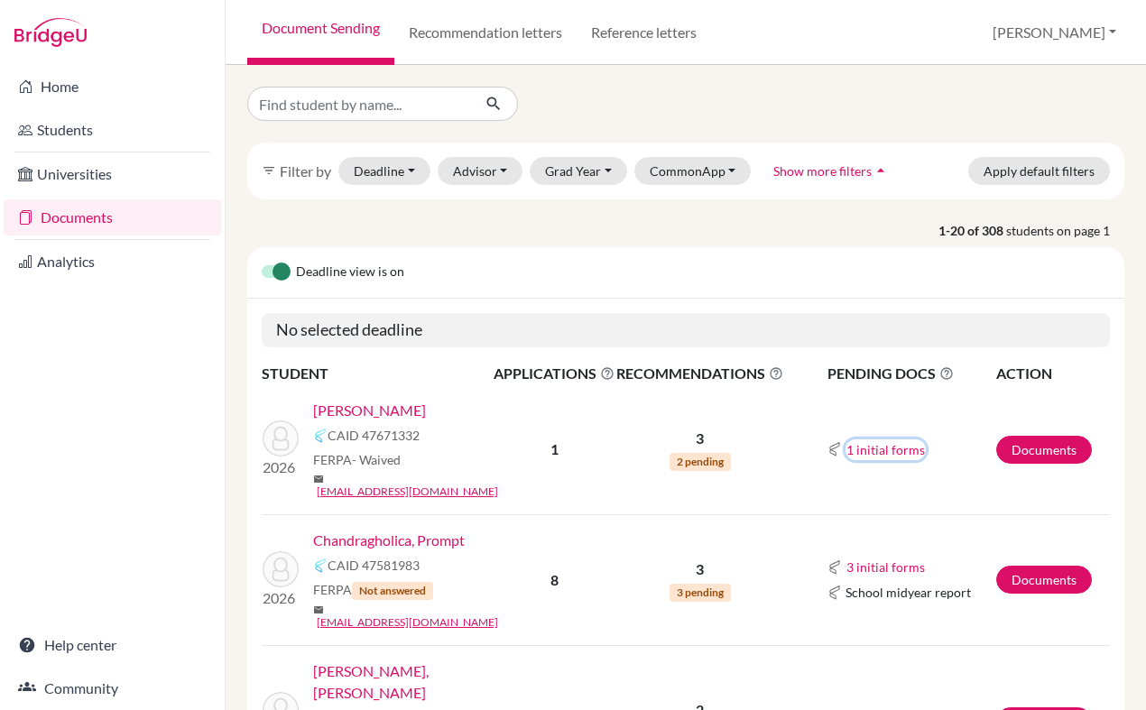
click at [893, 443] on button "1 initial forms" at bounding box center [885, 449] width 80 height 21
click at [897, 467] on div "School report" at bounding box center [925, 478] width 143 height 26
click at [1035, 440] on link "Documents" at bounding box center [1044, 450] width 96 height 28
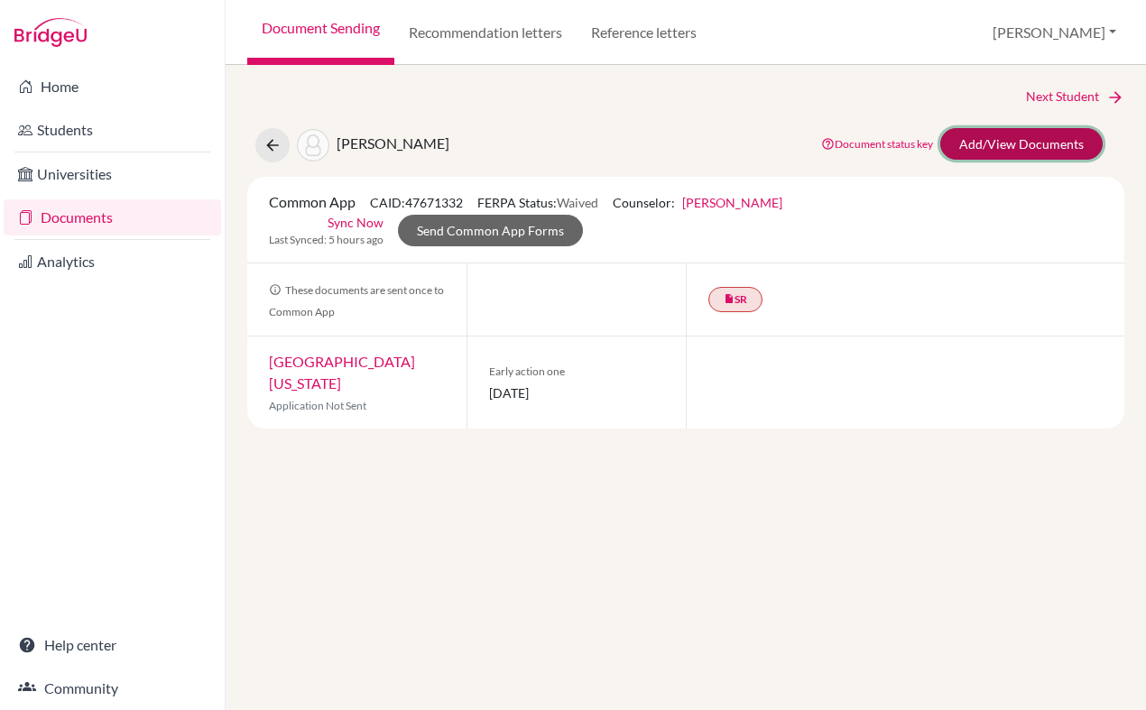
click at [999, 151] on link "Add/View Documents" at bounding box center [1021, 144] width 162 height 32
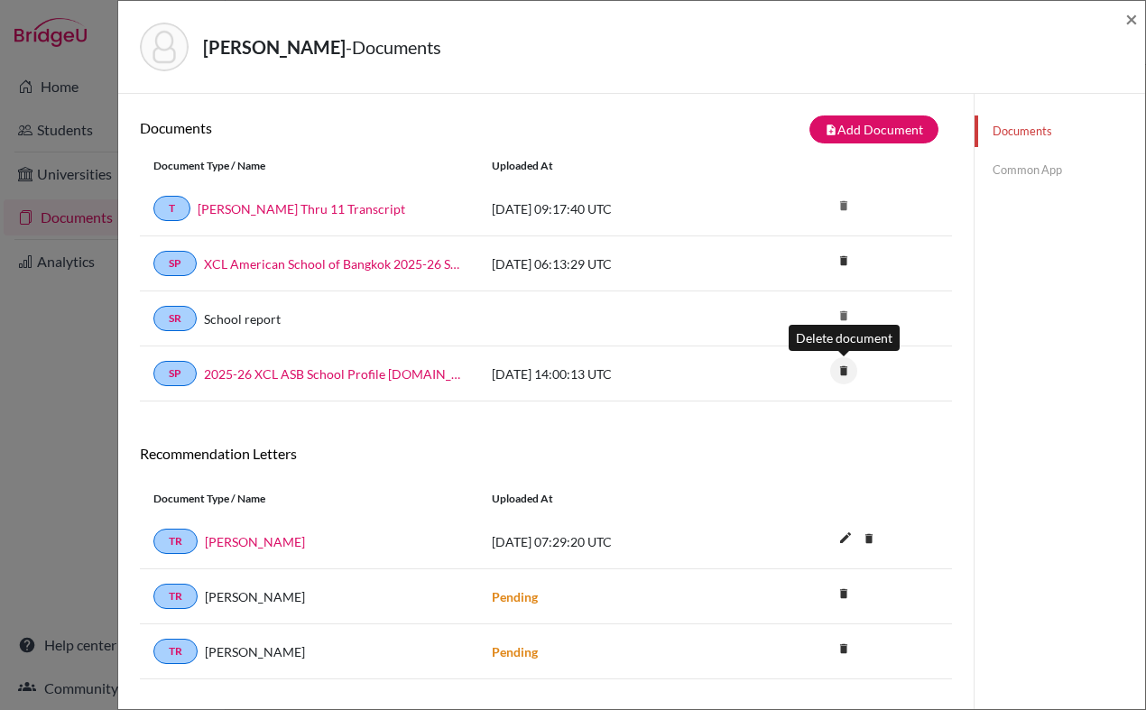
click at [844, 372] on icon "delete" at bounding box center [843, 370] width 27 height 27
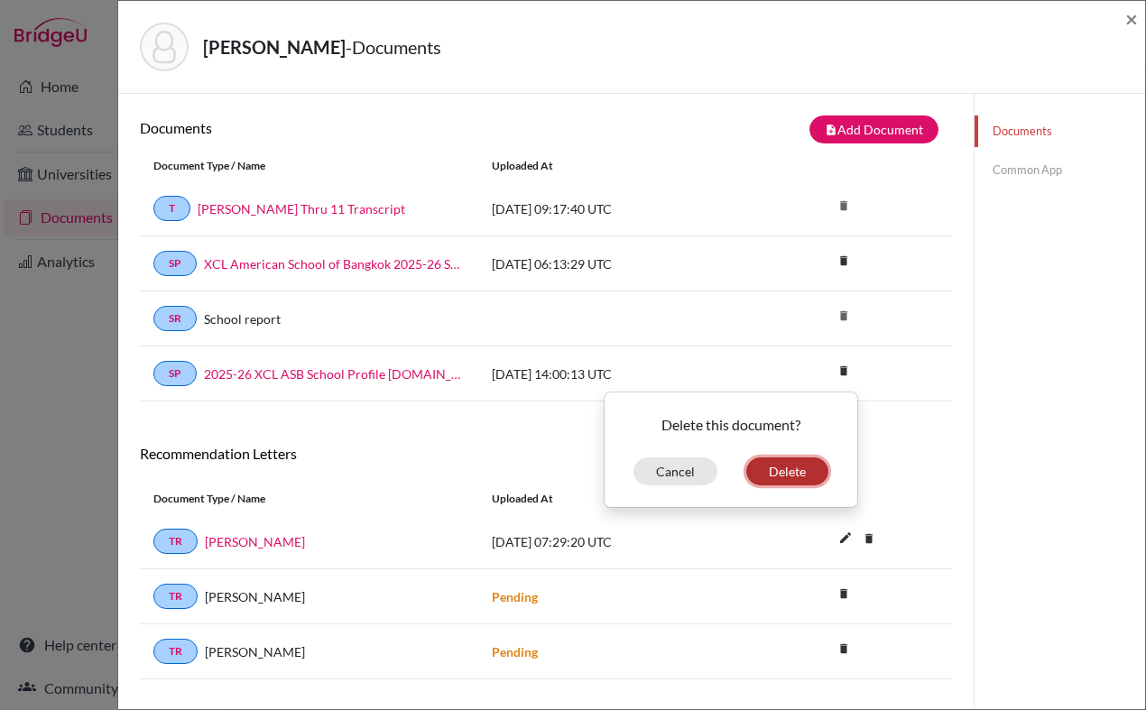
click at [768, 470] on button "Delete" at bounding box center [787, 471] width 82 height 28
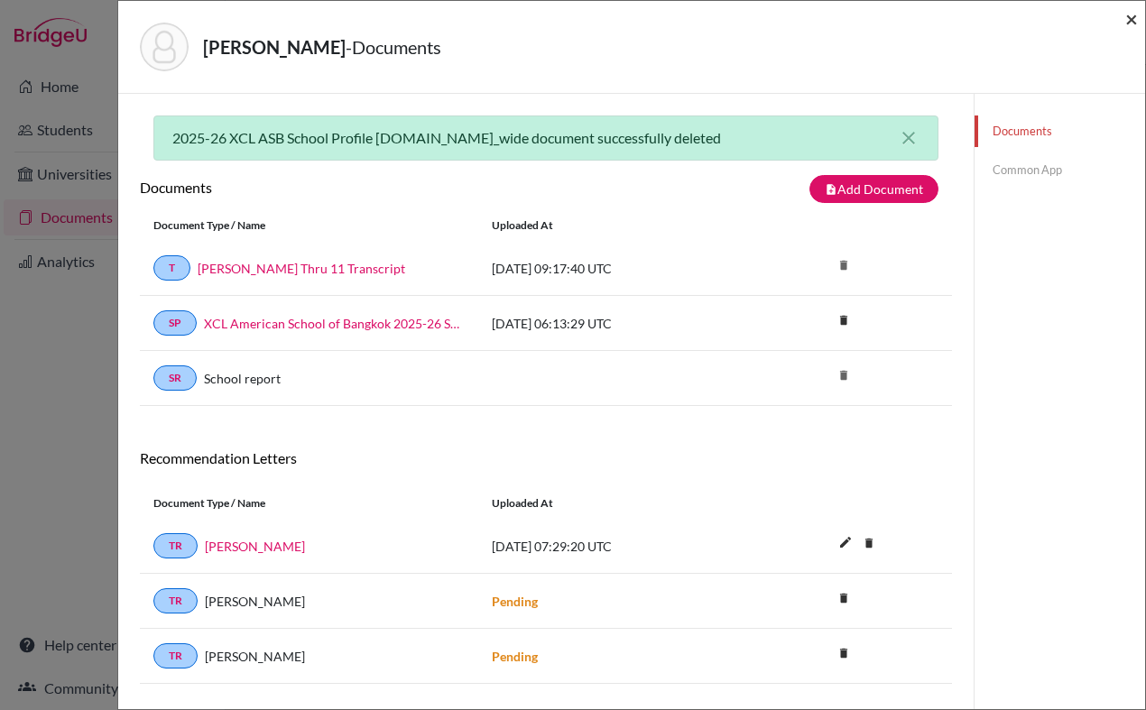
click at [1133, 21] on span "×" at bounding box center [1131, 18] width 13 height 26
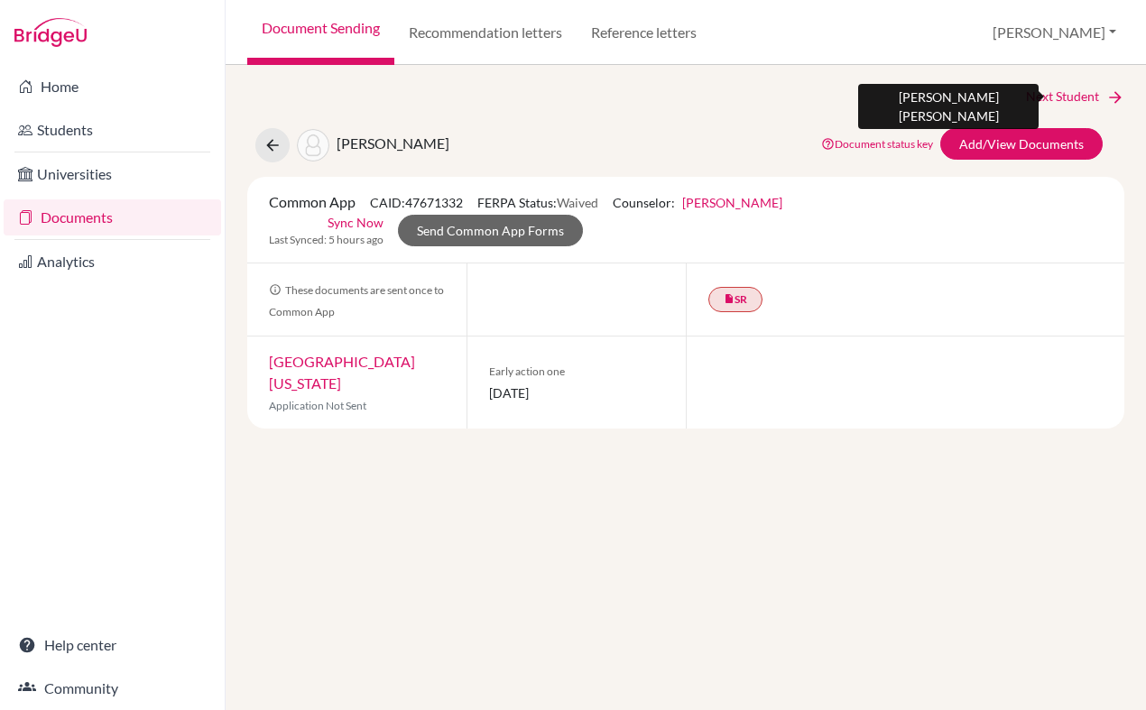
click at [1081, 93] on link "Next Student" at bounding box center [1075, 97] width 98 height 20
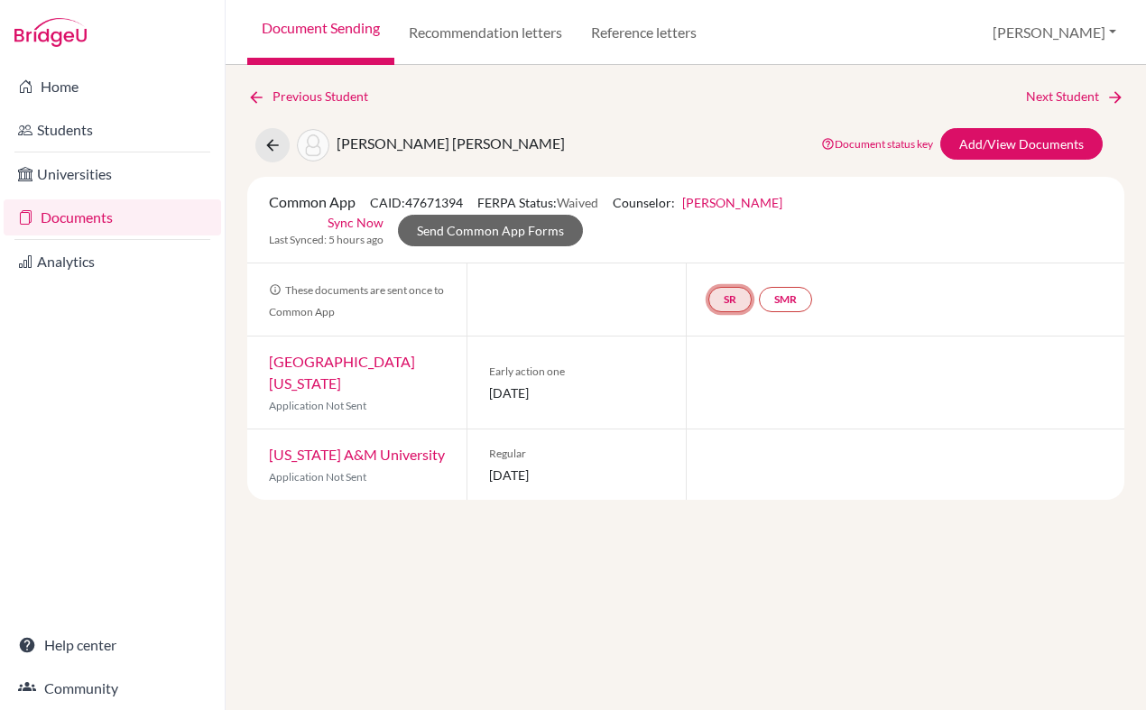
click at [732, 304] on link "SR" at bounding box center [729, 299] width 43 height 25
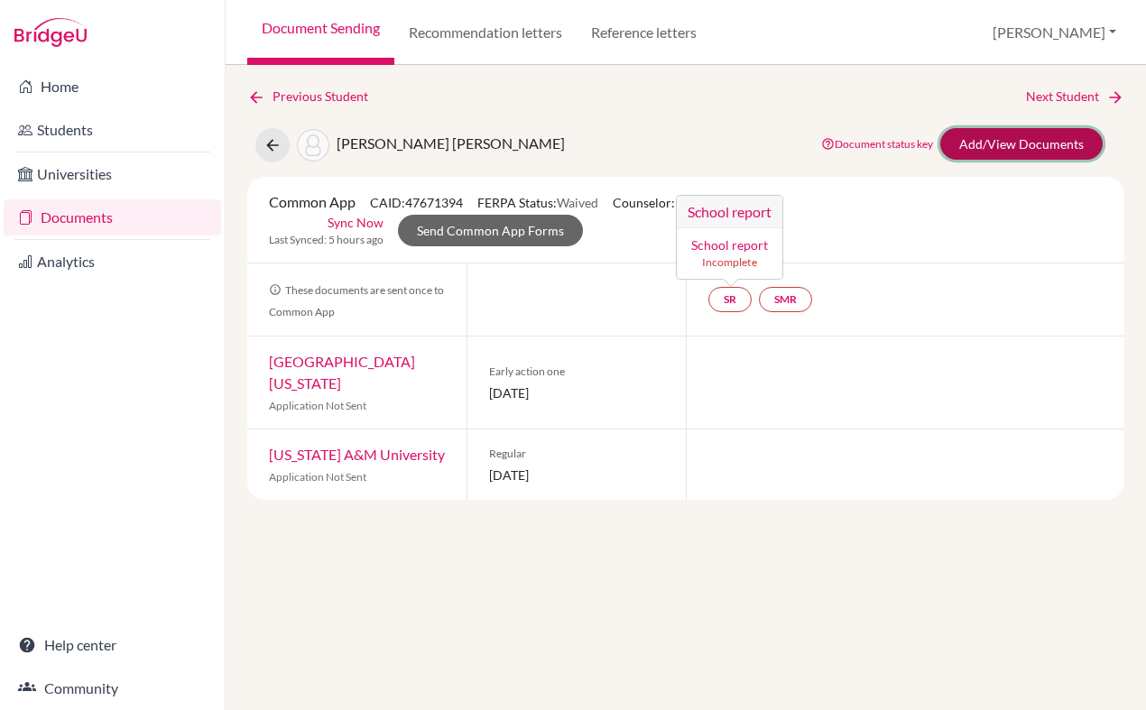
click at [991, 151] on link "Add/View Documents" at bounding box center [1021, 144] width 162 height 32
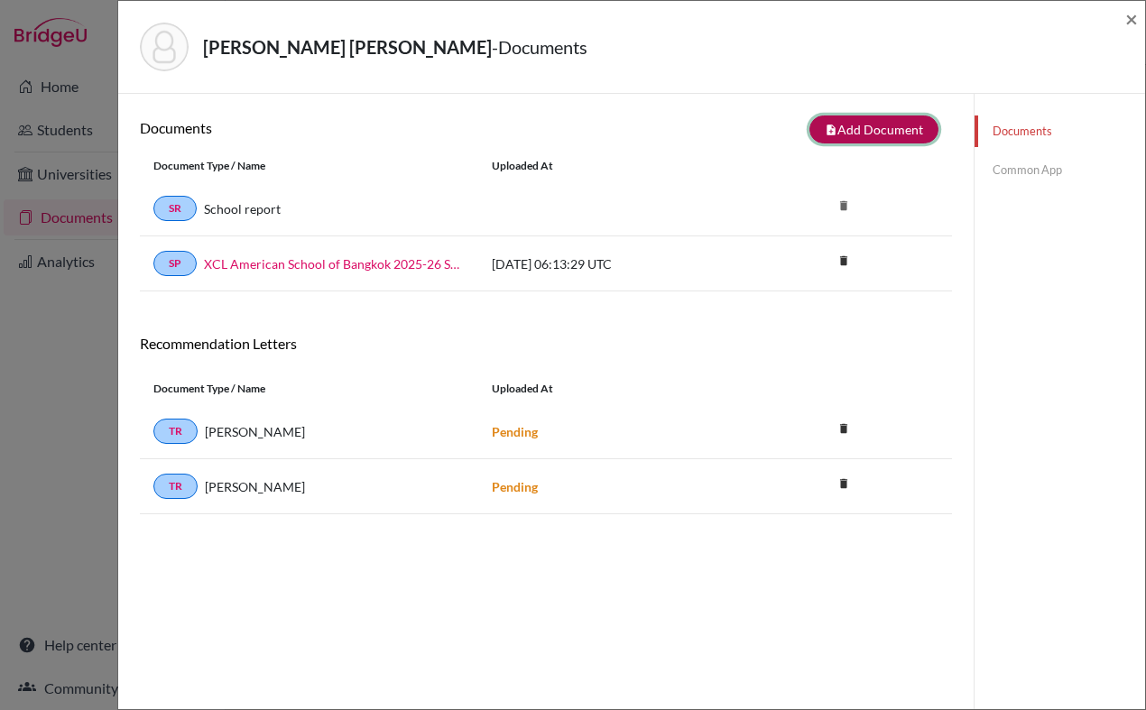
click at [879, 131] on button "note_add Add Document" at bounding box center [873, 129] width 129 height 28
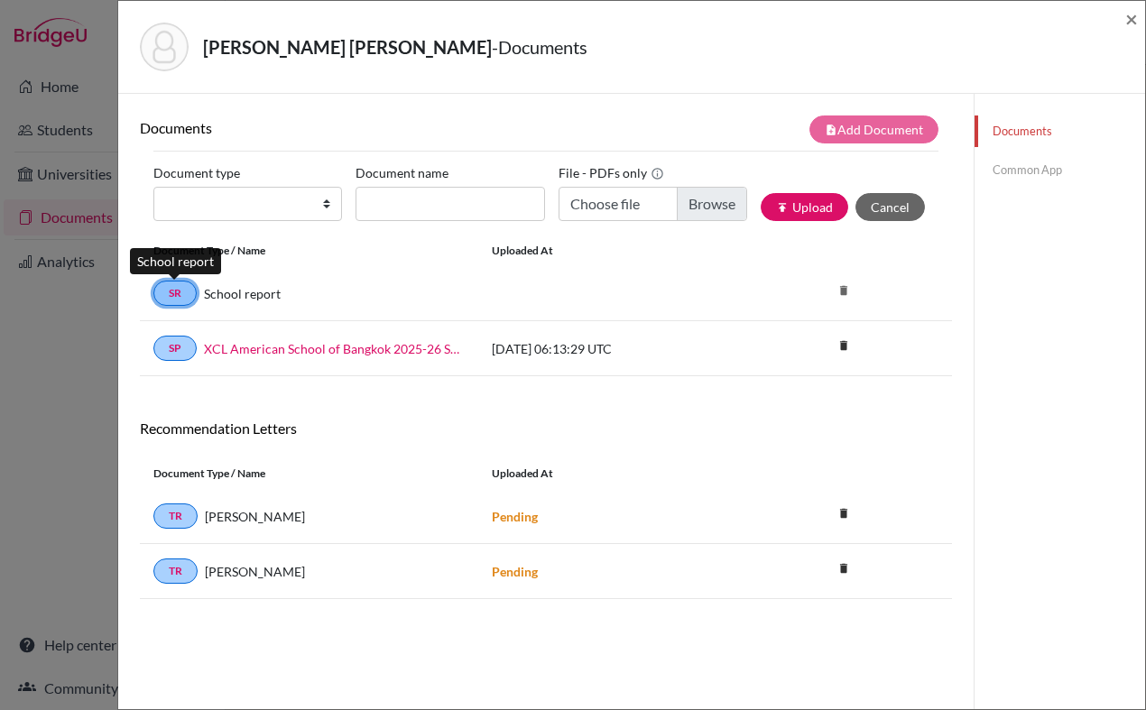
click at [182, 292] on link "SR" at bounding box center [174, 293] width 43 height 25
click at [1127, 20] on span "×" at bounding box center [1131, 18] width 13 height 26
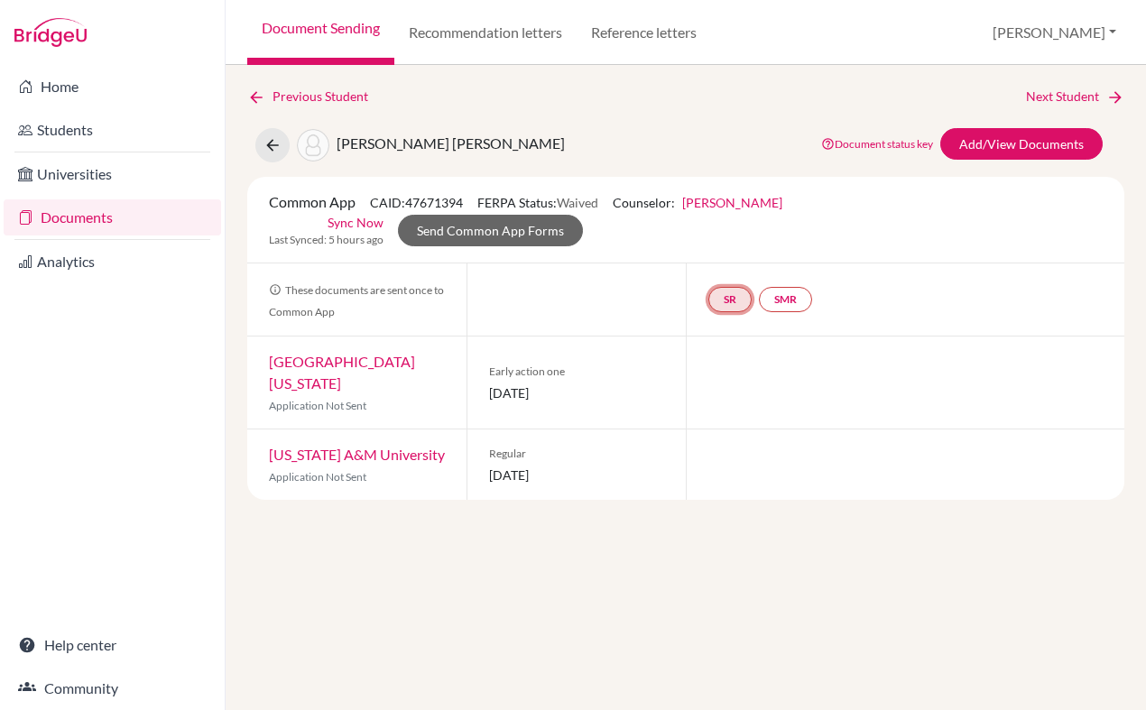
click at [717, 297] on link "SR" at bounding box center [729, 299] width 43 height 25
click at [714, 244] on link "School report" at bounding box center [729, 244] width 77 height 15
click at [1003, 146] on link "Add/View Documents" at bounding box center [1021, 144] width 162 height 32
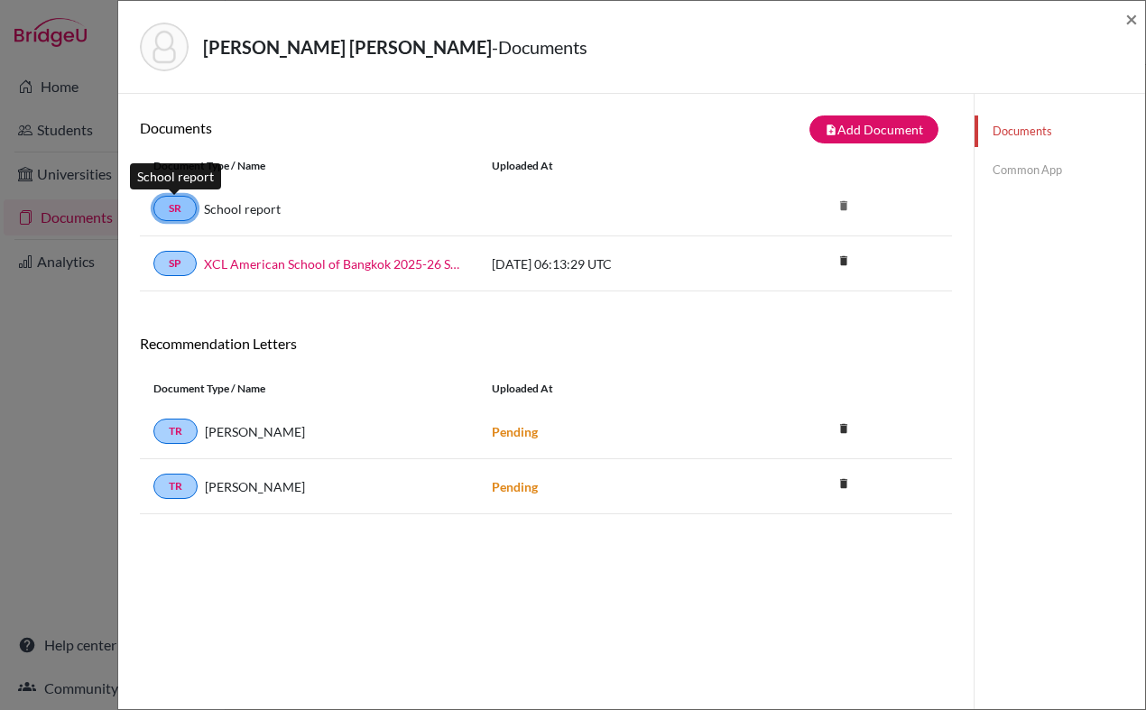
click at [179, 208] on link "SR" at bounding box center [174, 208] width 43 height 25
click at [220, 211] on link "School report" at bounding box center [242, 208] width 77 height 19
click at [1012, 179] on link "Common App" at bounding box center [1059, 170] width 170 height 32
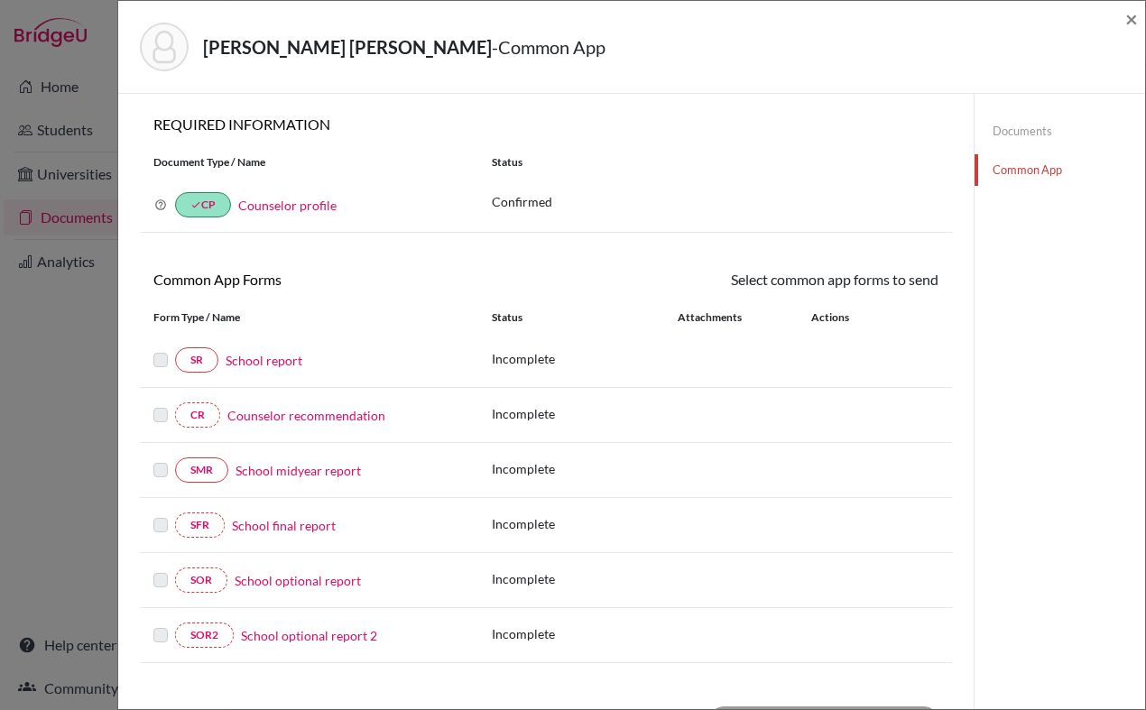
click at [263, 362] on link "School report" at bounding box center [263, 360] width 77 height 19
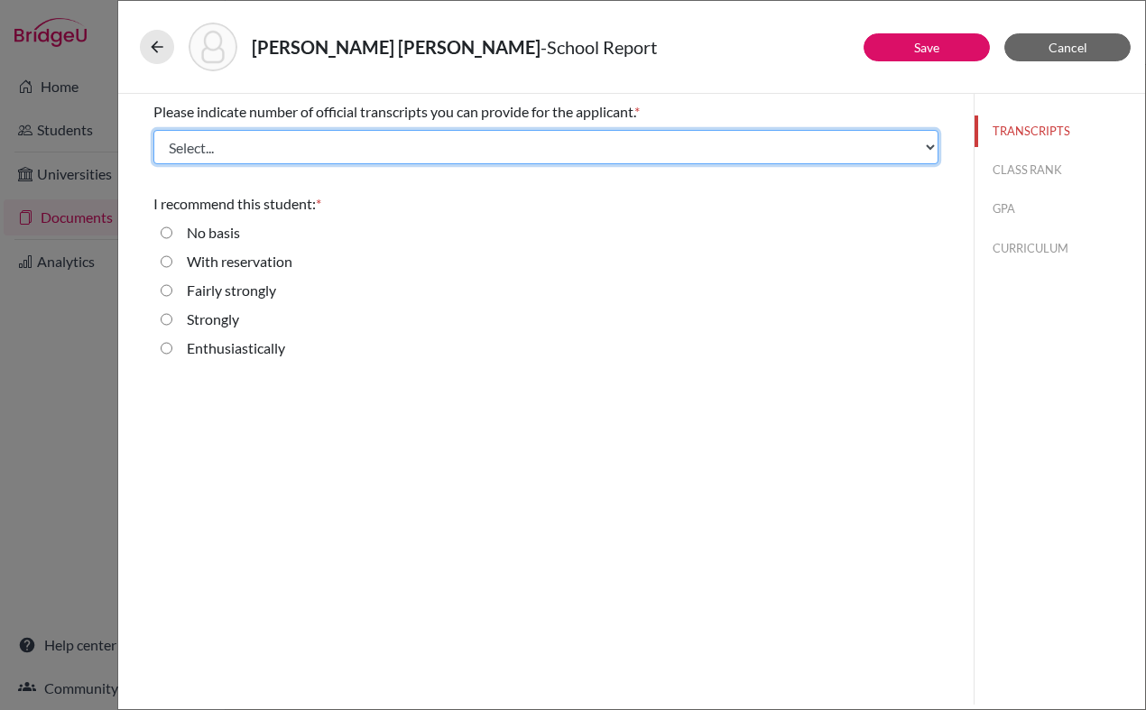
click at [276, 152] on select "Select... 1 2 3 4" at bounding box center [545, 147] width 785 height 34
click at [153, 130] on select "Select... 1 2 3 4" at bounding box center [545, 147] width 785 height 34
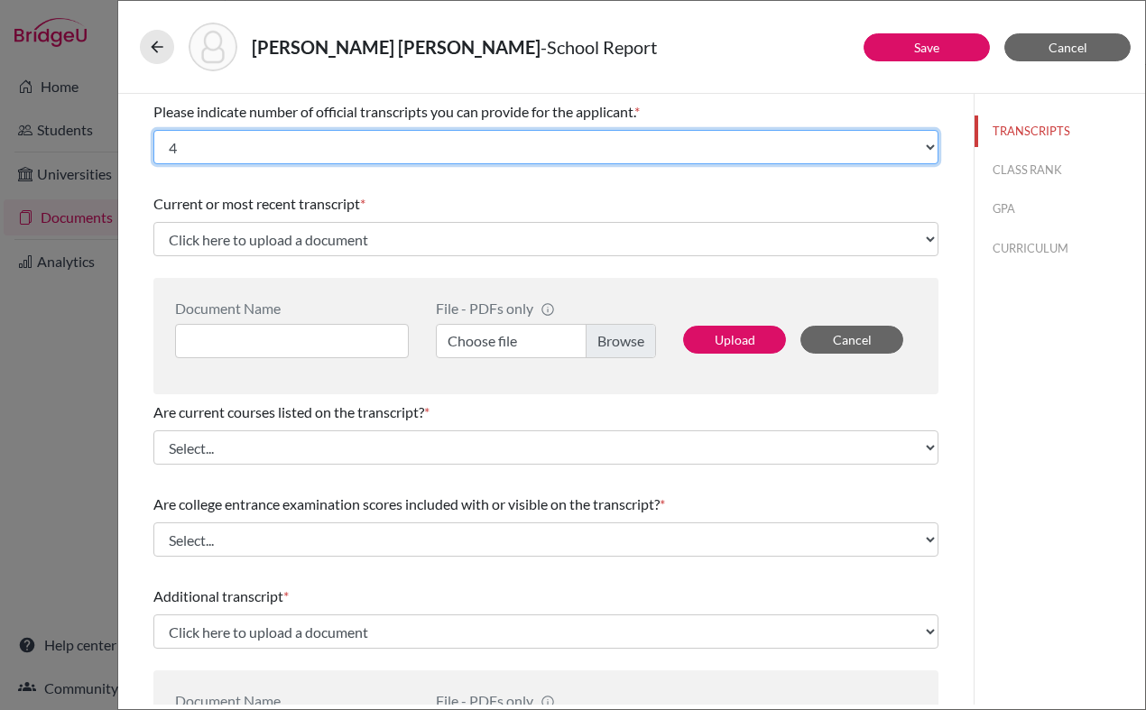
click at [216, 156] on select "Select... 1 2 3 4" at bounding box center [545, 147] width 785 height 34
select select "1"
click at [153, 130] on select "Select... 1 2 3 4" at bounding box center [545, 147] width 785 height 34
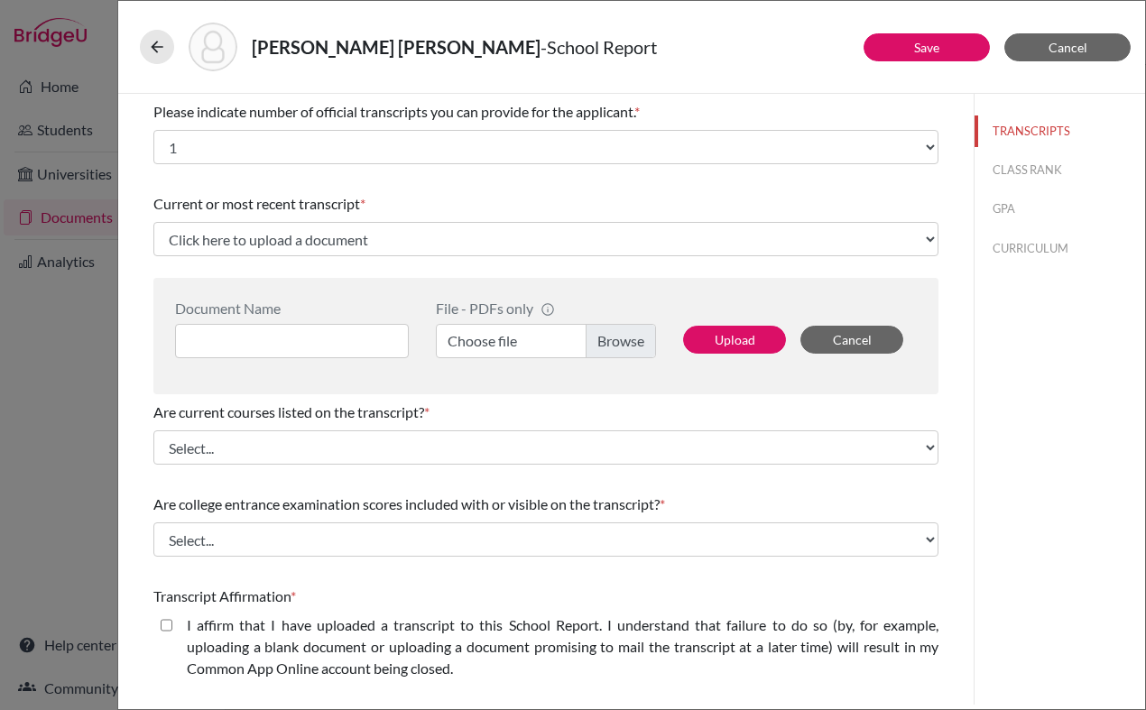
click at [207, 193] on div "Current or most recent transcript *" at bounding box center [545, 204] width 785 height 22
